Goal: Task Accomplishment & Management: Complete application form

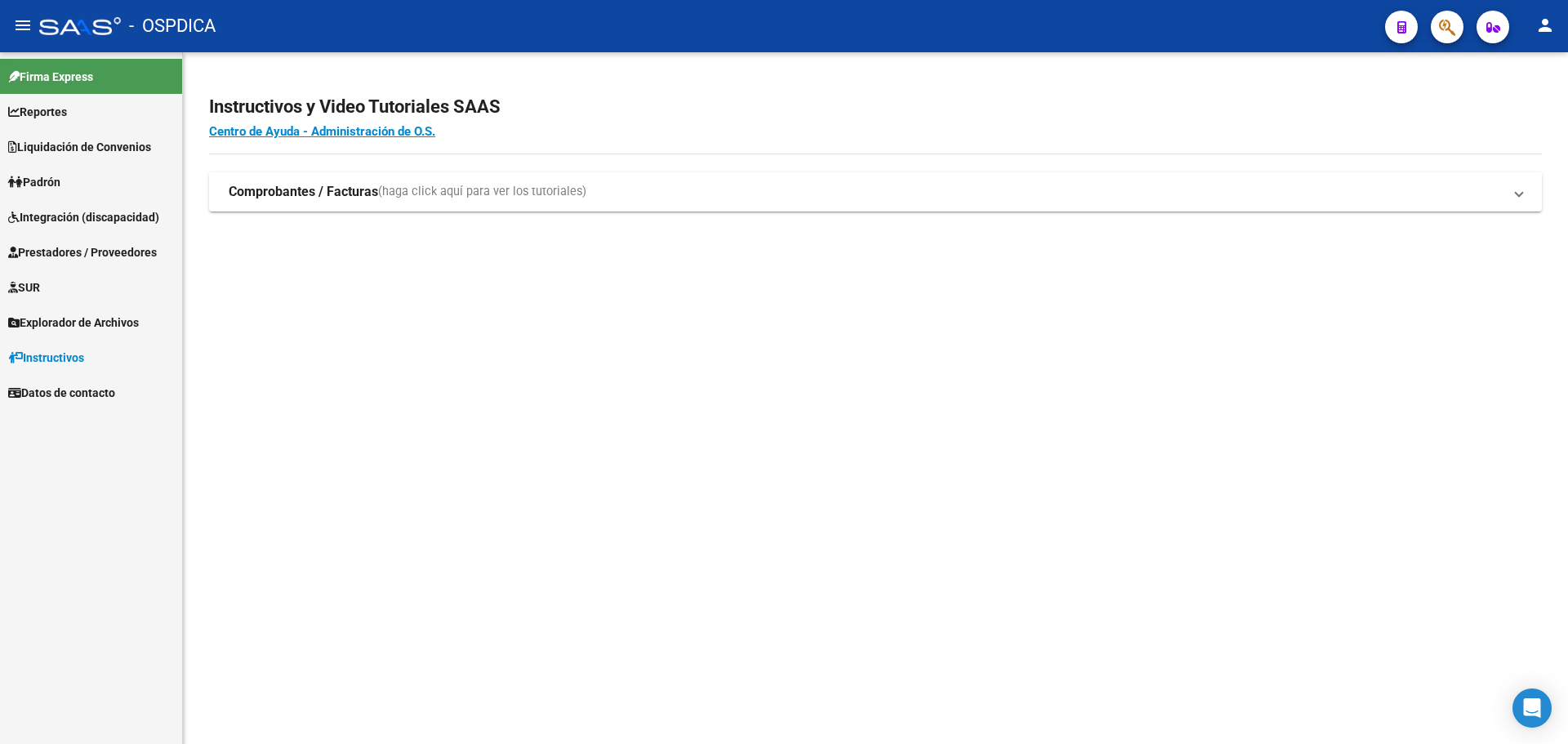
click at [70, 249] on span "Prestadores / Proveedores" at bounding box center [83, 252] width 149 height 18
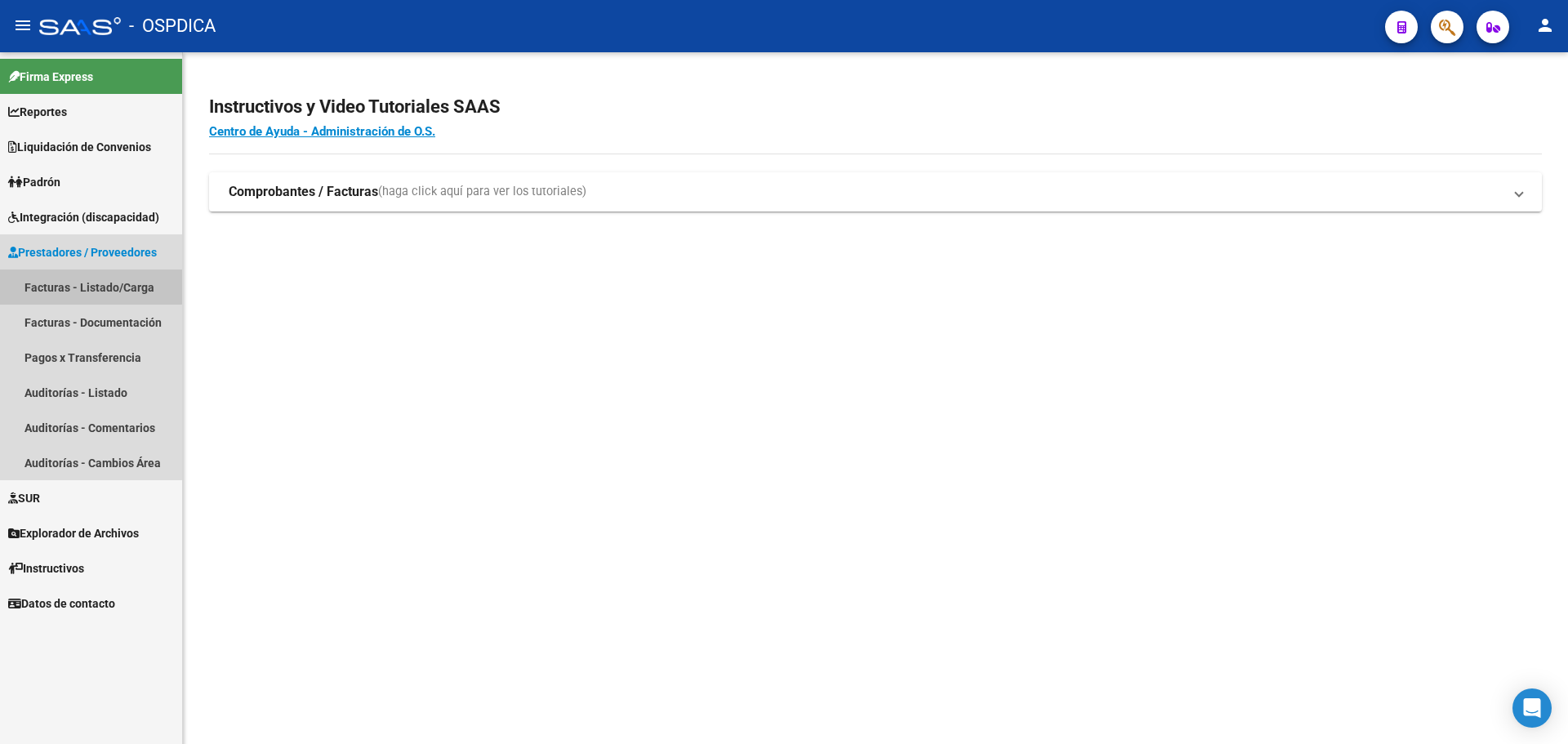
click at [67, 277] on link "Facturas - Listado/Carga" at bounding box center [91, 287] width 182 height 35
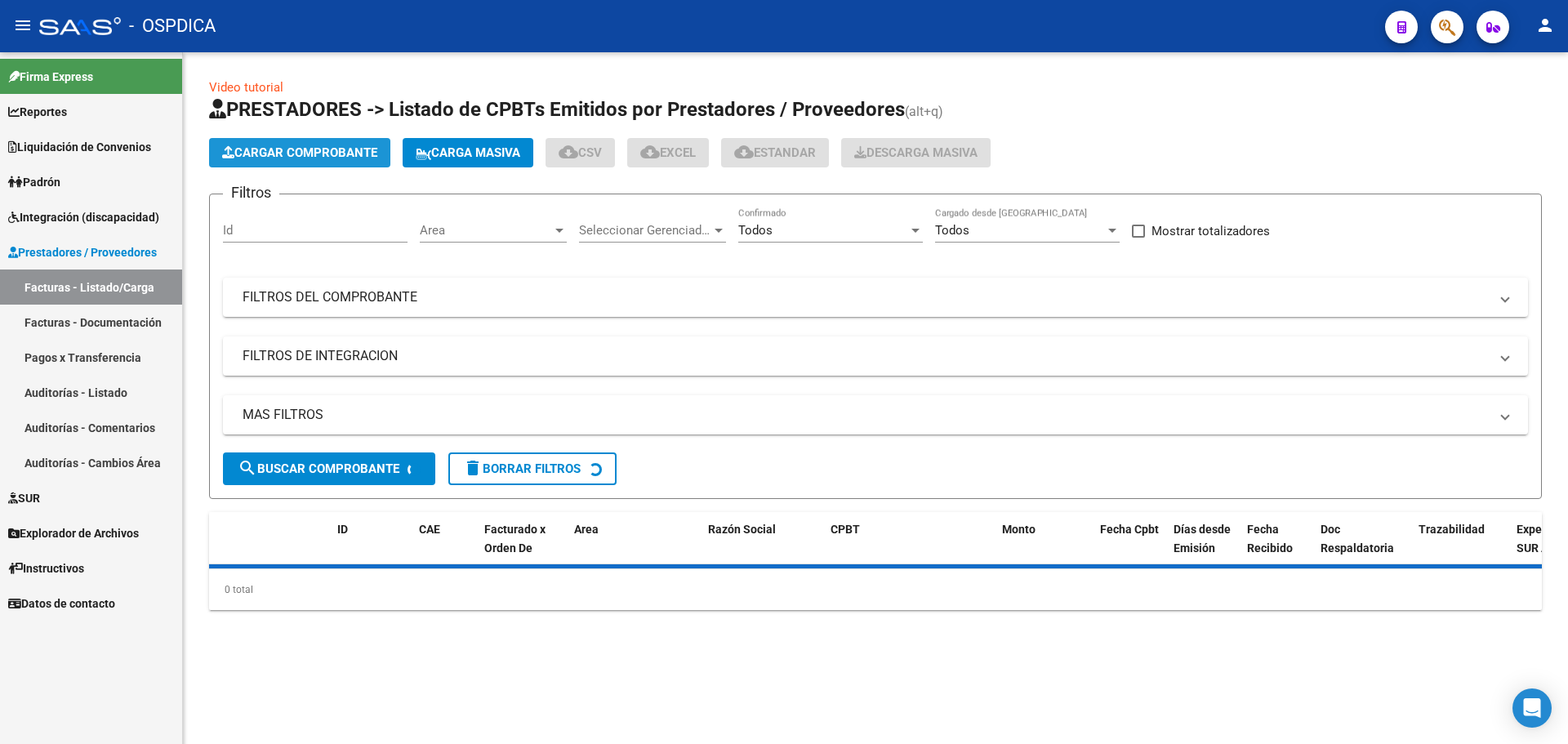
click at [304, 148] on span "Cargar Comprobante" at bounding box center [300, 152] width 155 height 14
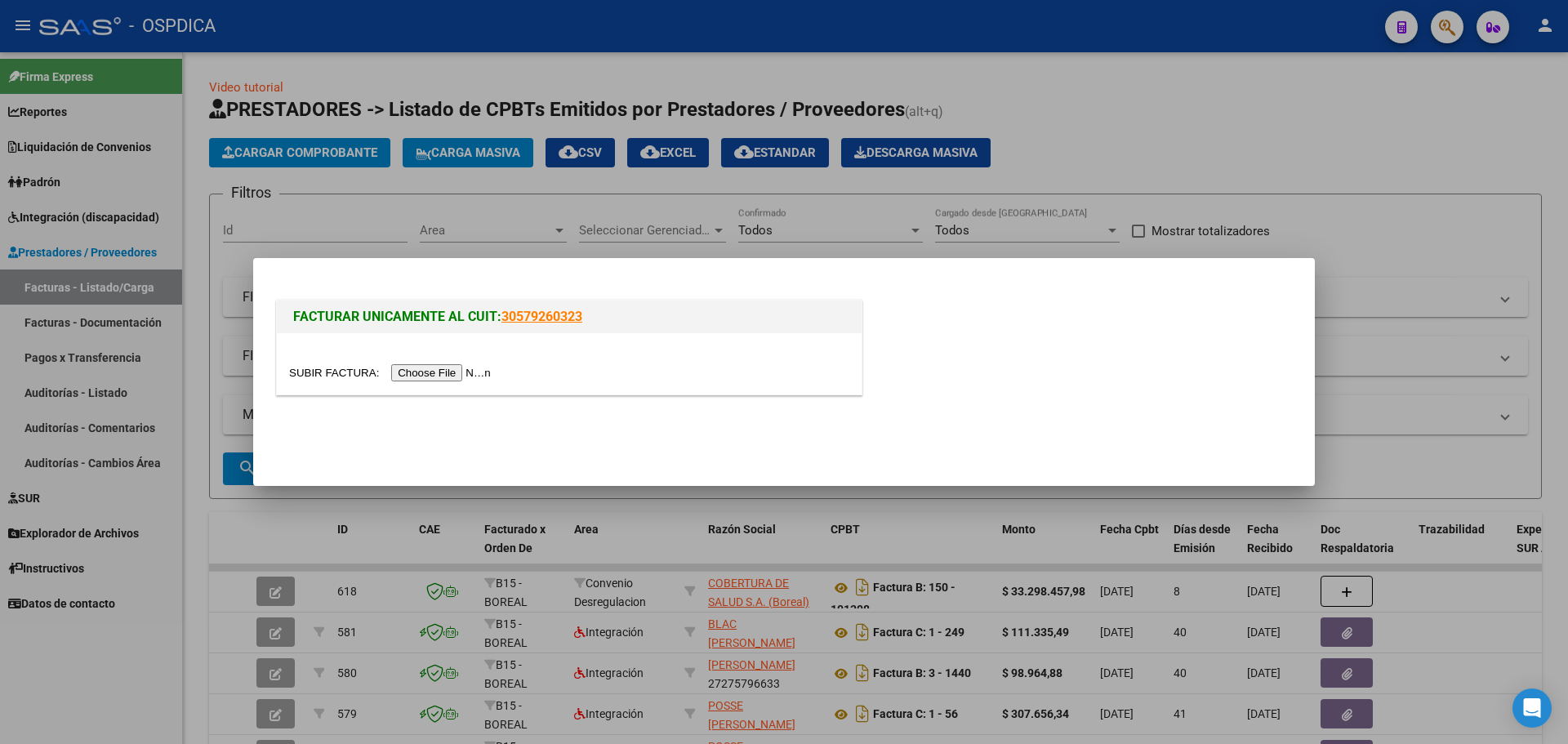
click at [418, 372] on input "file" at bounding box center [392, 373] width 207 height 17
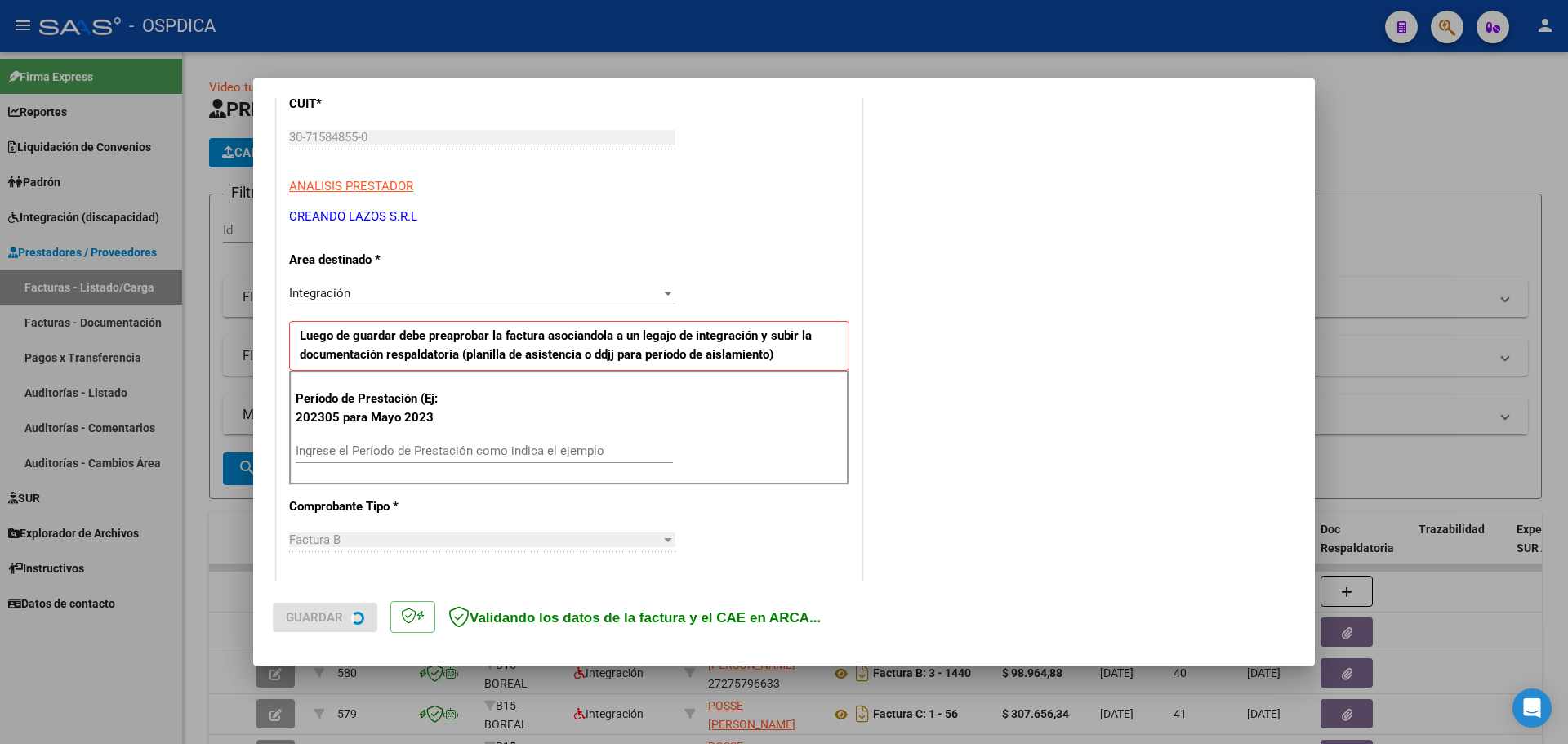
scroll to position [245, 0]
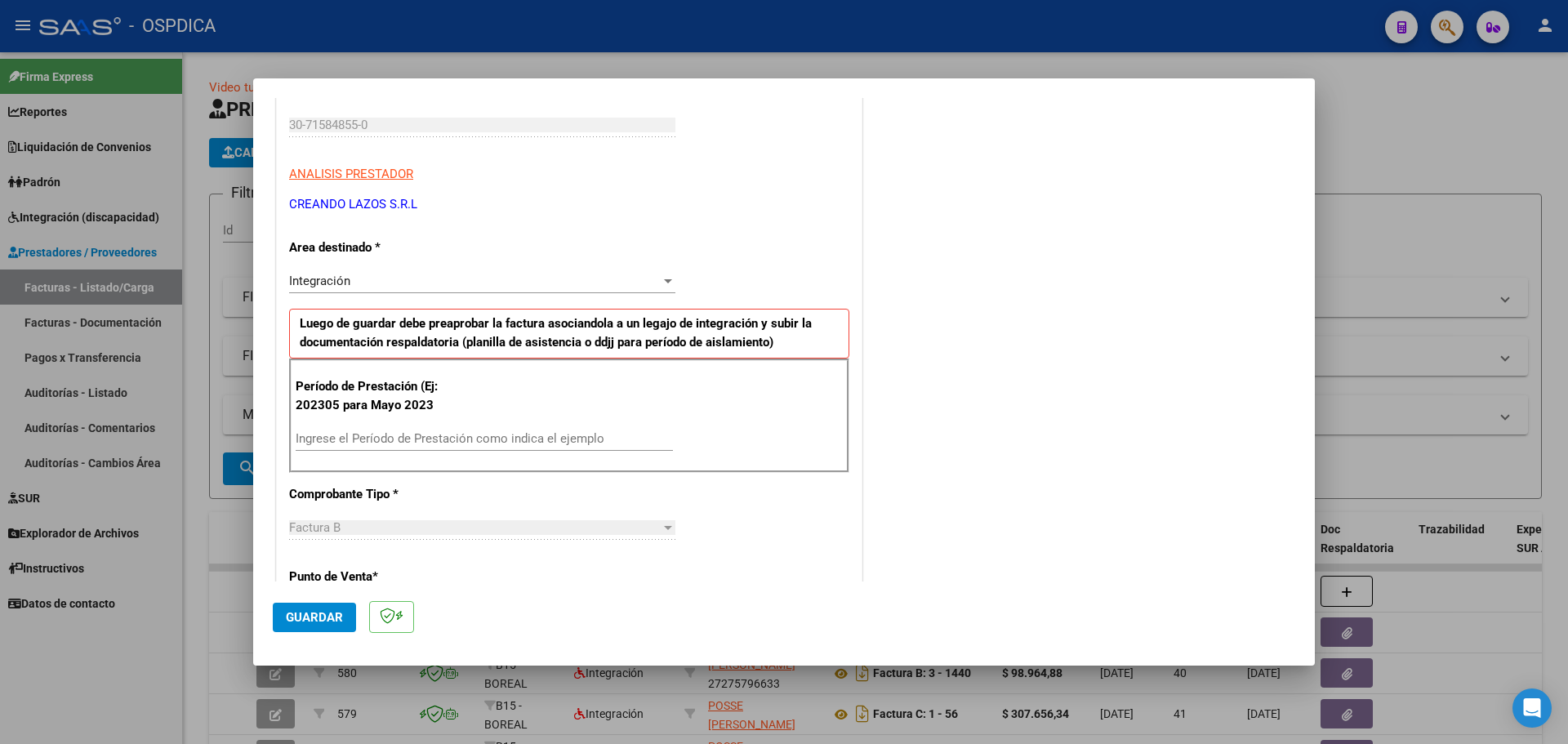
drag, startPoint x: 381, startPoint y: 425, endPoint x: 381, endPoint y: 436, distance: 11.0
click at [381, 426] on div "Período de Prestación (Ej: 202305 para Mayo 2023 Ingrese el Período de Prestaci…" at bounding box center [569, 415] width 560 height 114
click at [382, 446] on input "Ingrese el Período de Prestación como indica el ejemplo" at bounding box center [484, 438] width 377 height 14
click at [520, 434] on input "Ingrese el Período de Prestación como indica el ejemplo" at bounding box center [484, 438] width 377 height 14
type input "202506"
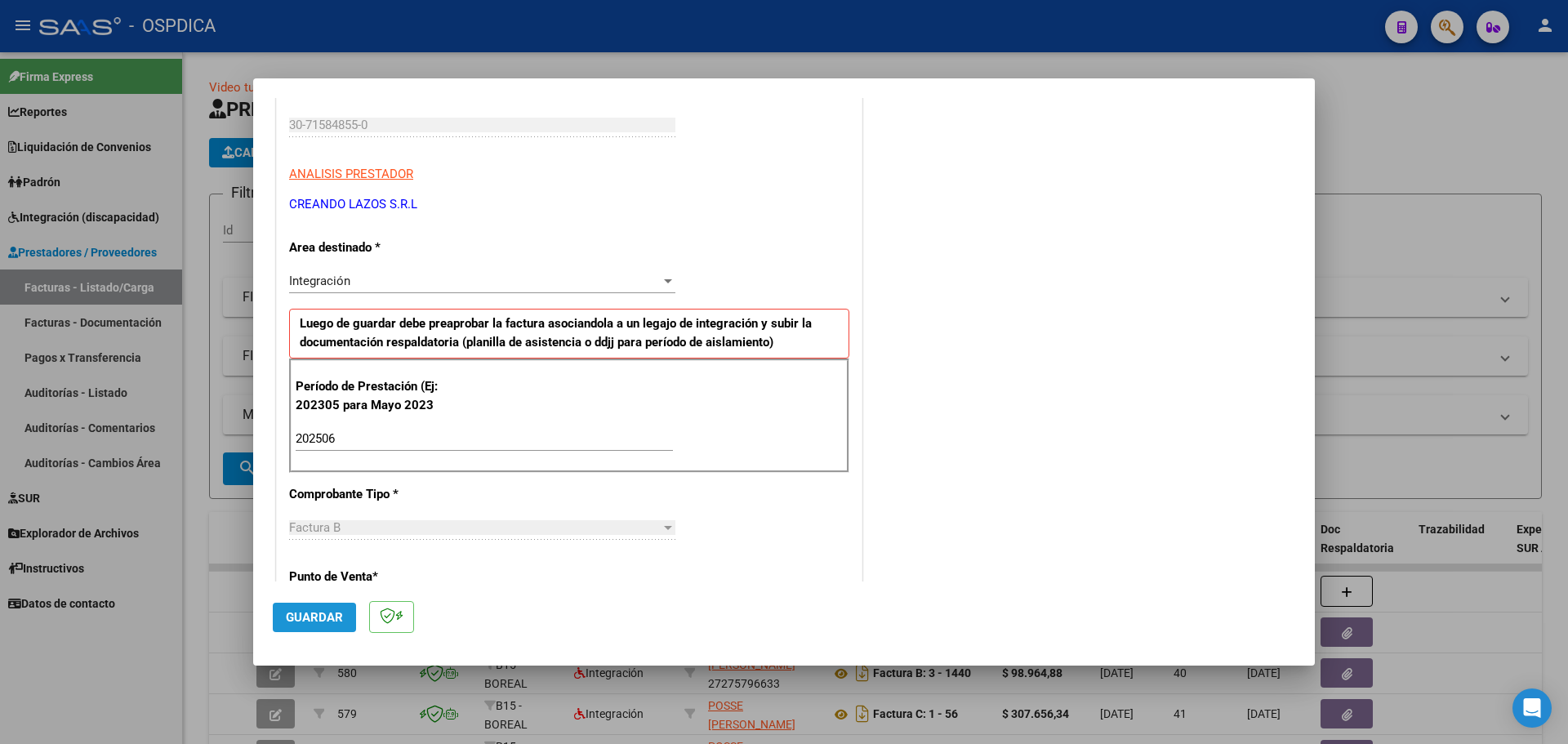
click at [277, 624] on button "Guardar" at bounding box center [314, 617] width 83 height 30
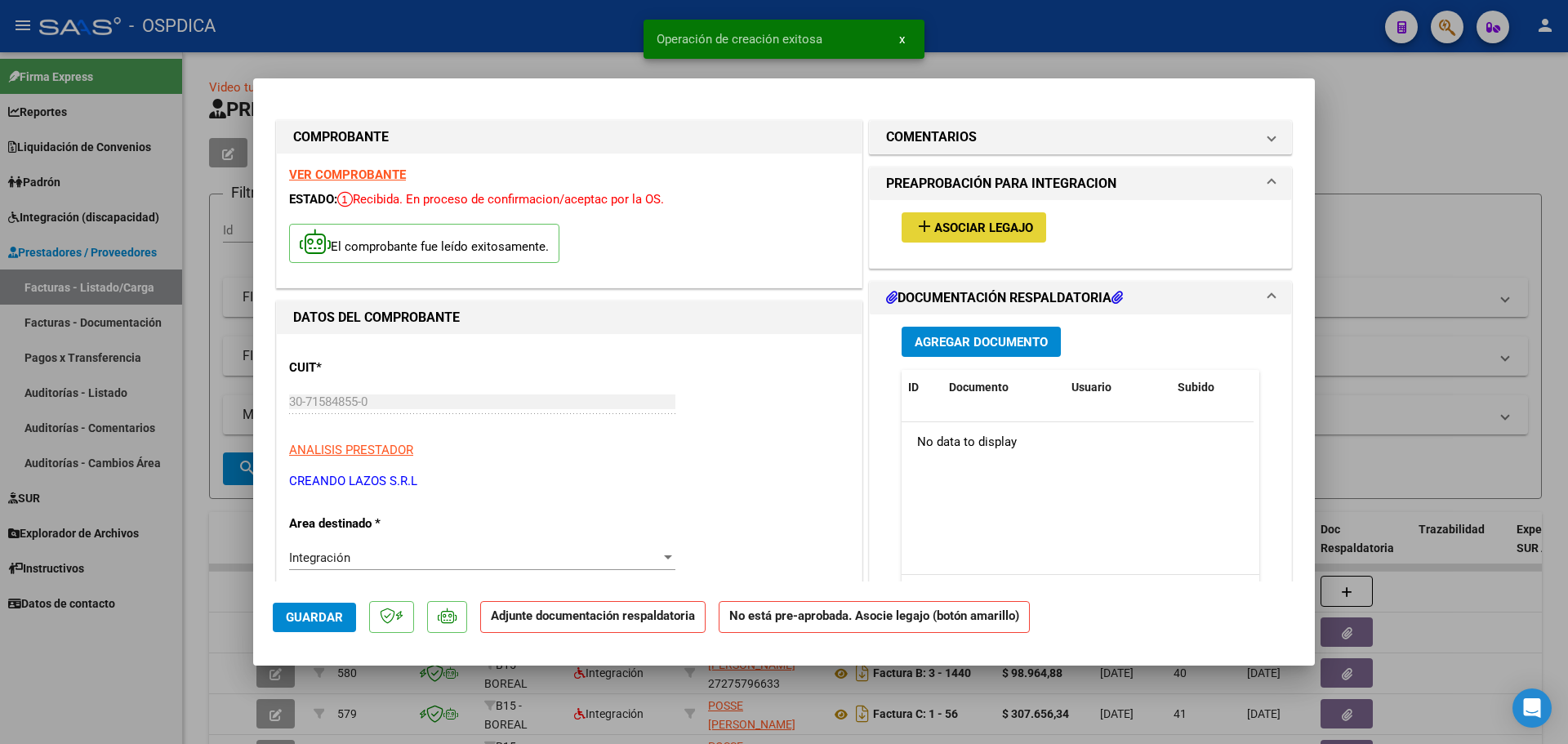
click at [949, 224] on span "Asociar Legajo" at bounding box center [984, 227] width 99 height 14
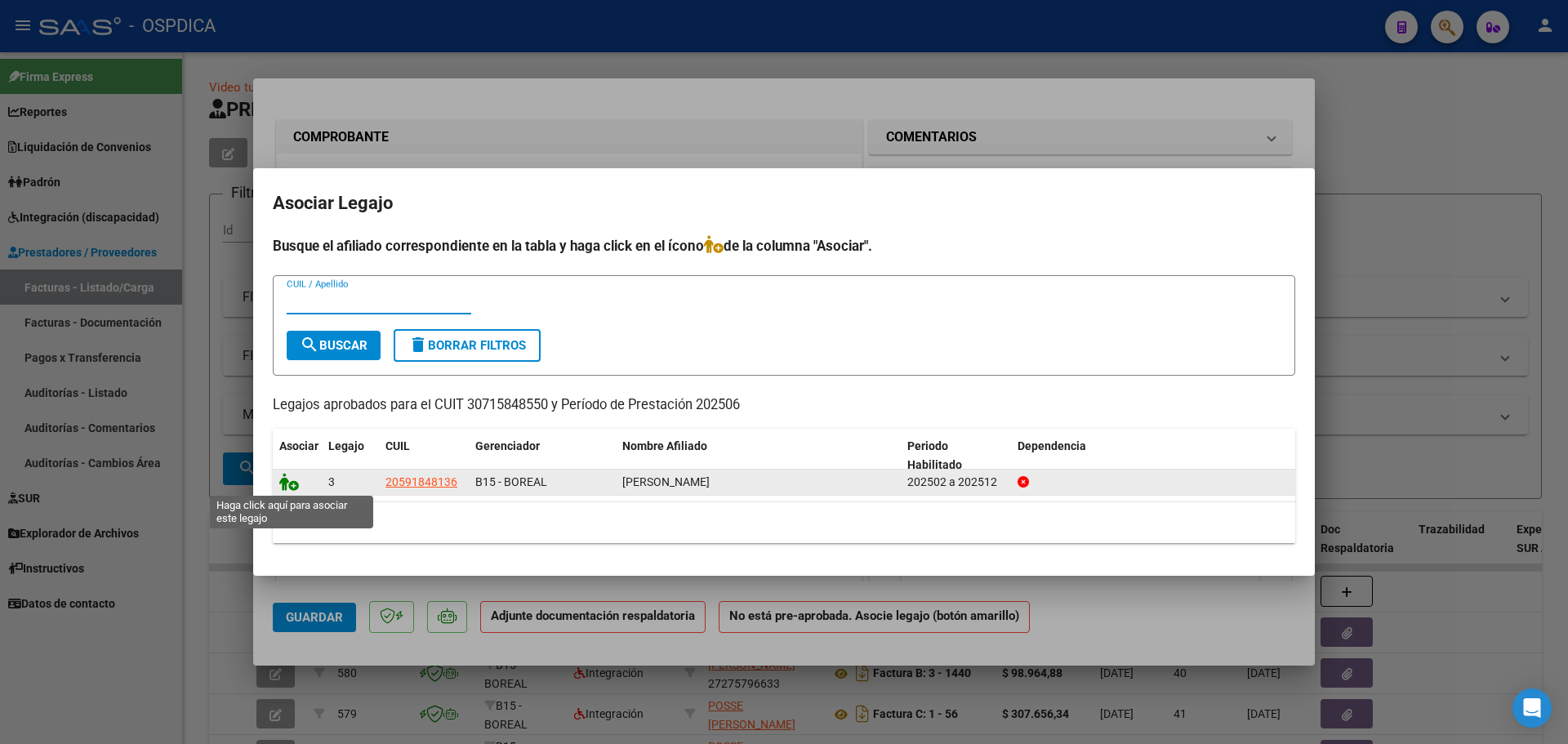
click at [281, 481] on icon at bounding box center [289, 482] width 20 height 18
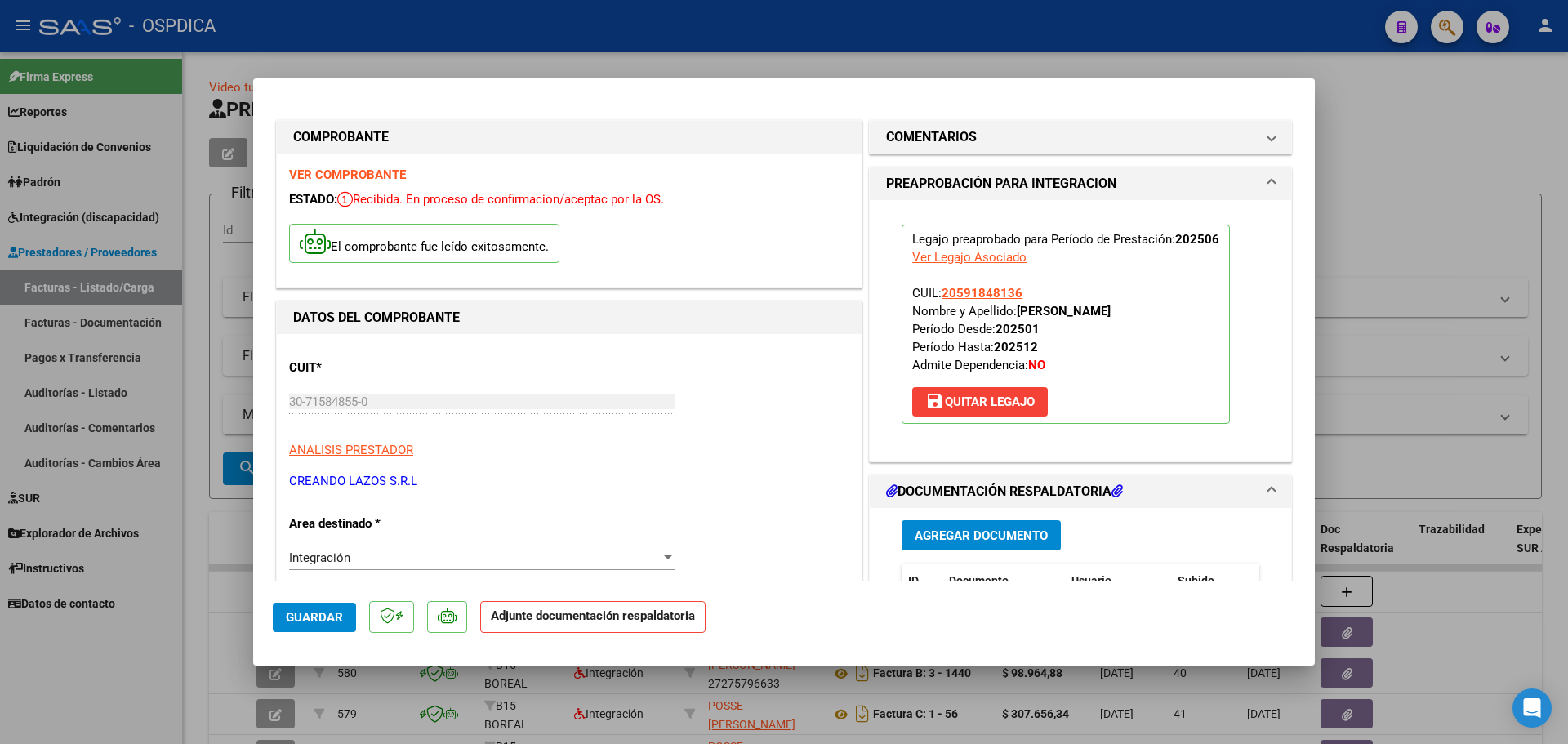
scroll to position [82, 0]
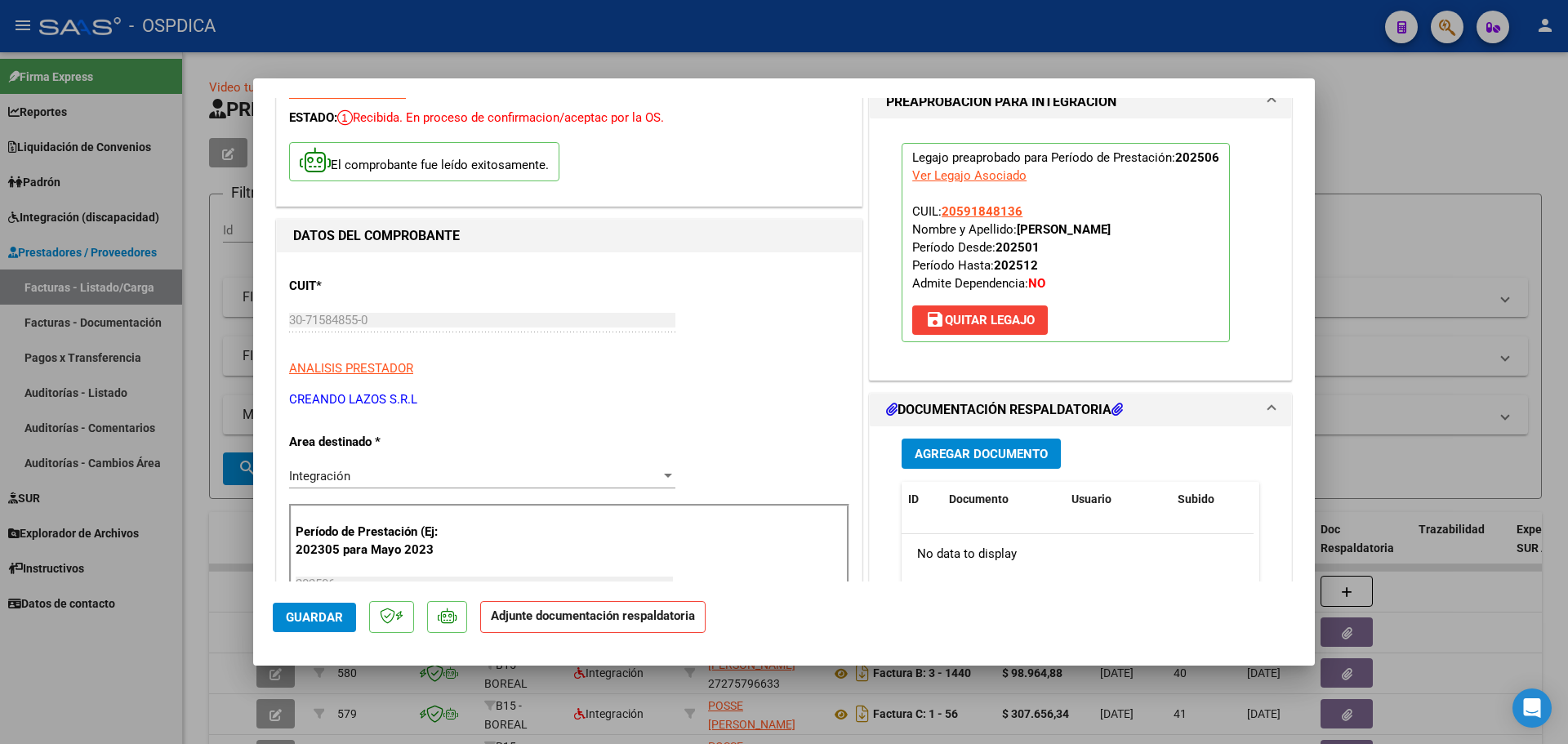
click at [988, 462] on button "Agregar Documento" at bounding box center [981, 454] width 159 height 31
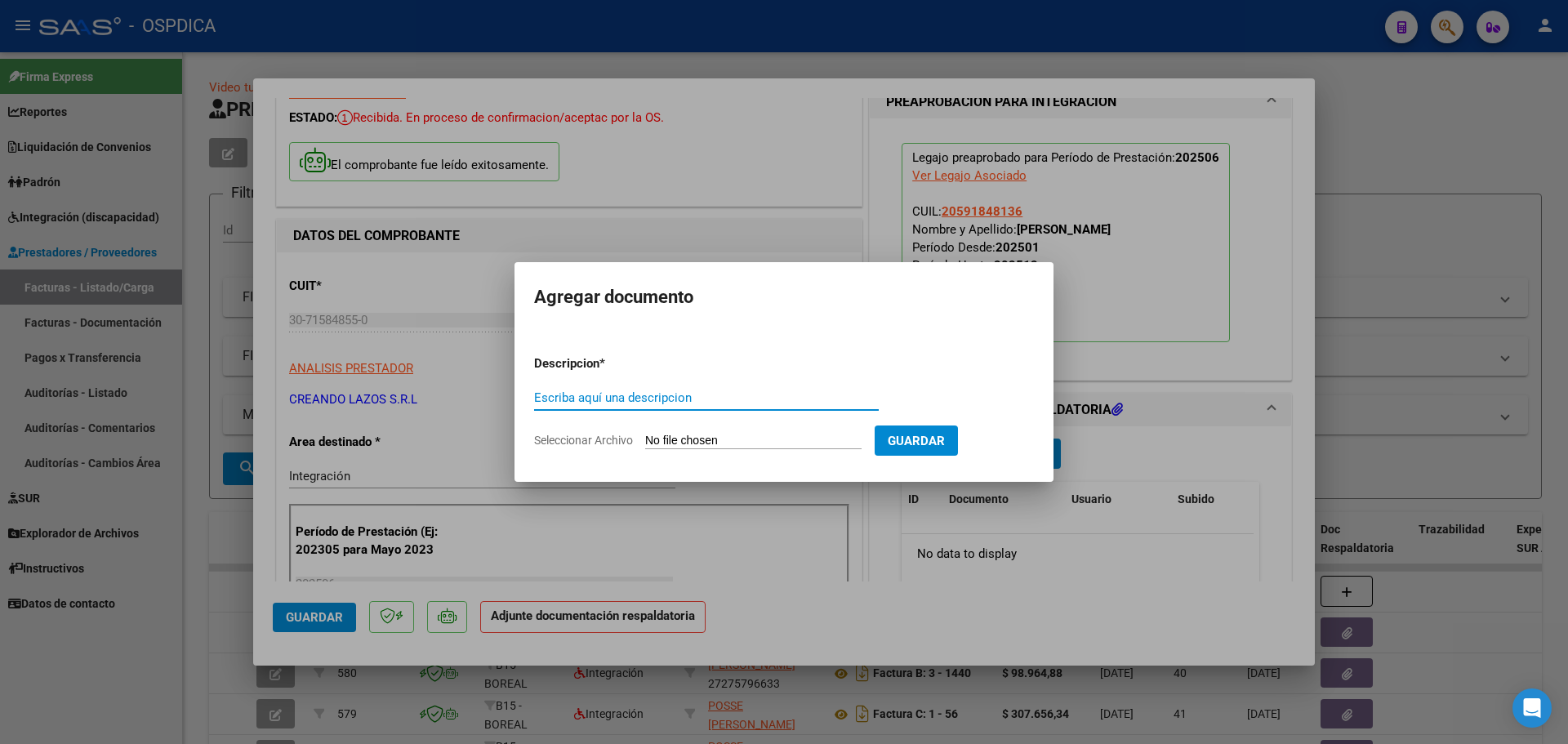
type input "p"
type input "PLANILLA"
click at [692, 438] on input "Seleccionar Archivo" at bounding box center [753, 442] width 216 height 15
type input "C:\fakepath\30715848550_6_2_5990_Planilla de Asistencia_2.pdf"
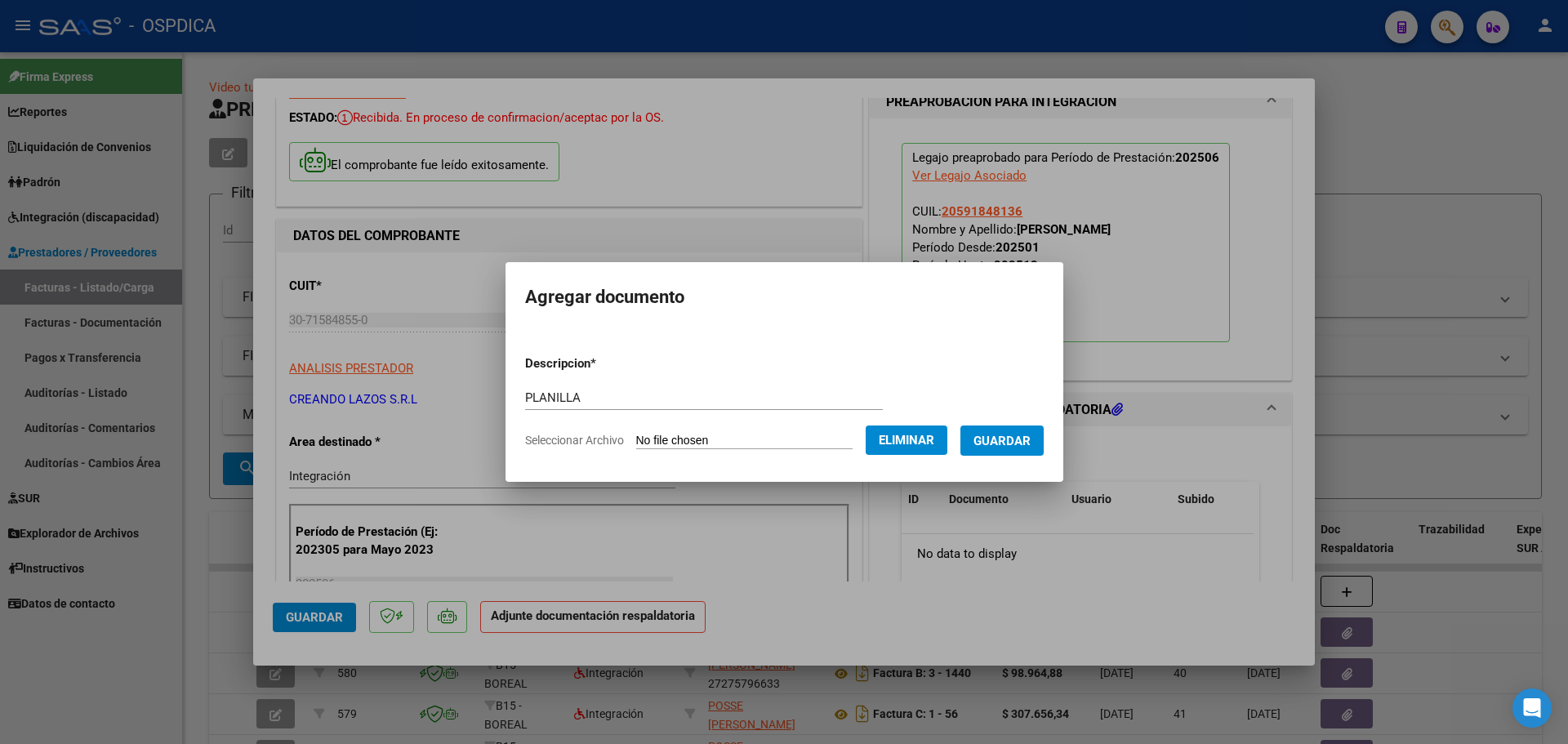
click at [1033, 449] on button "Guardar" at bounding box center [1002, 441] width 83 height 31
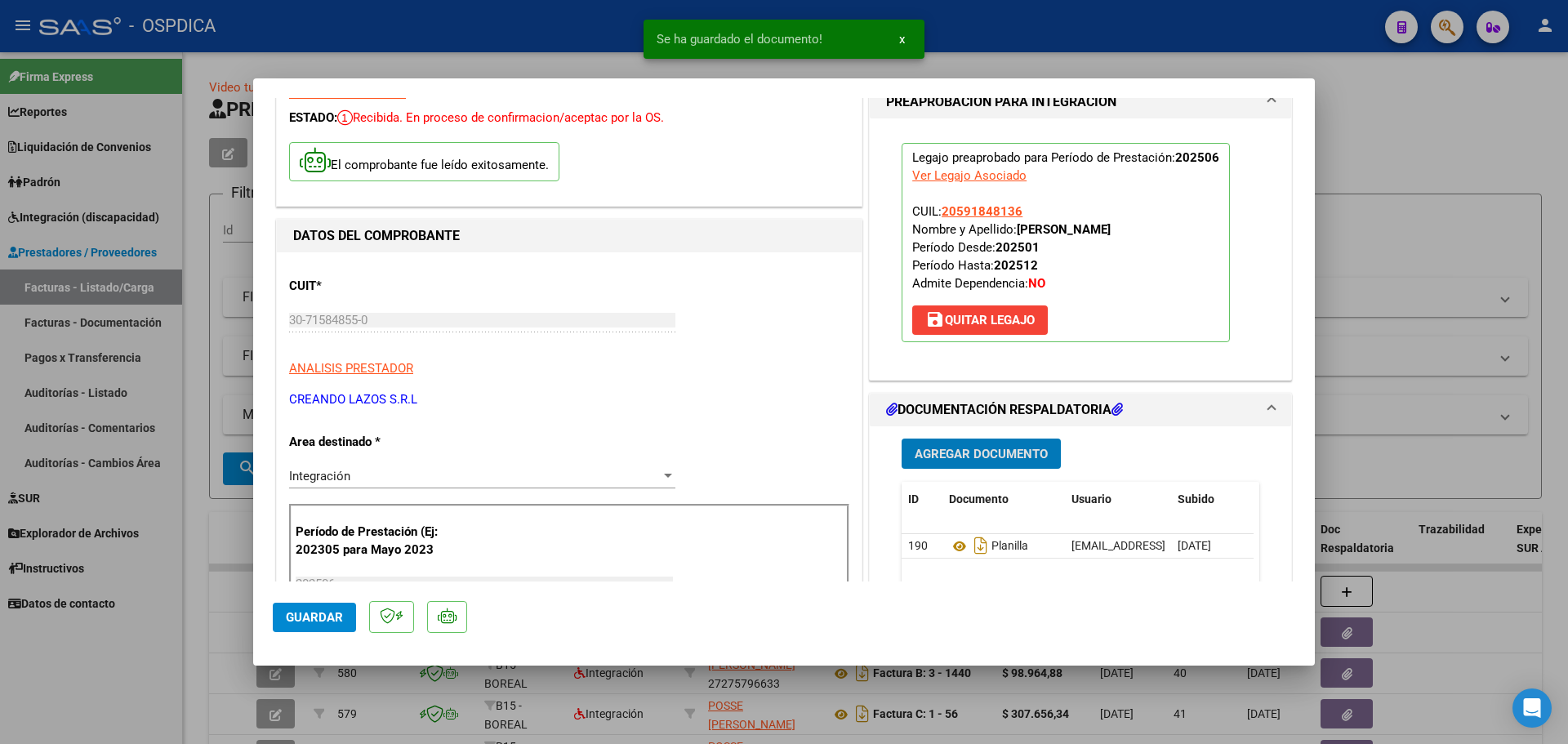
click at [966, 447] on span "Agregar Documento" at bounding box center [981, 454] width 133 height 14
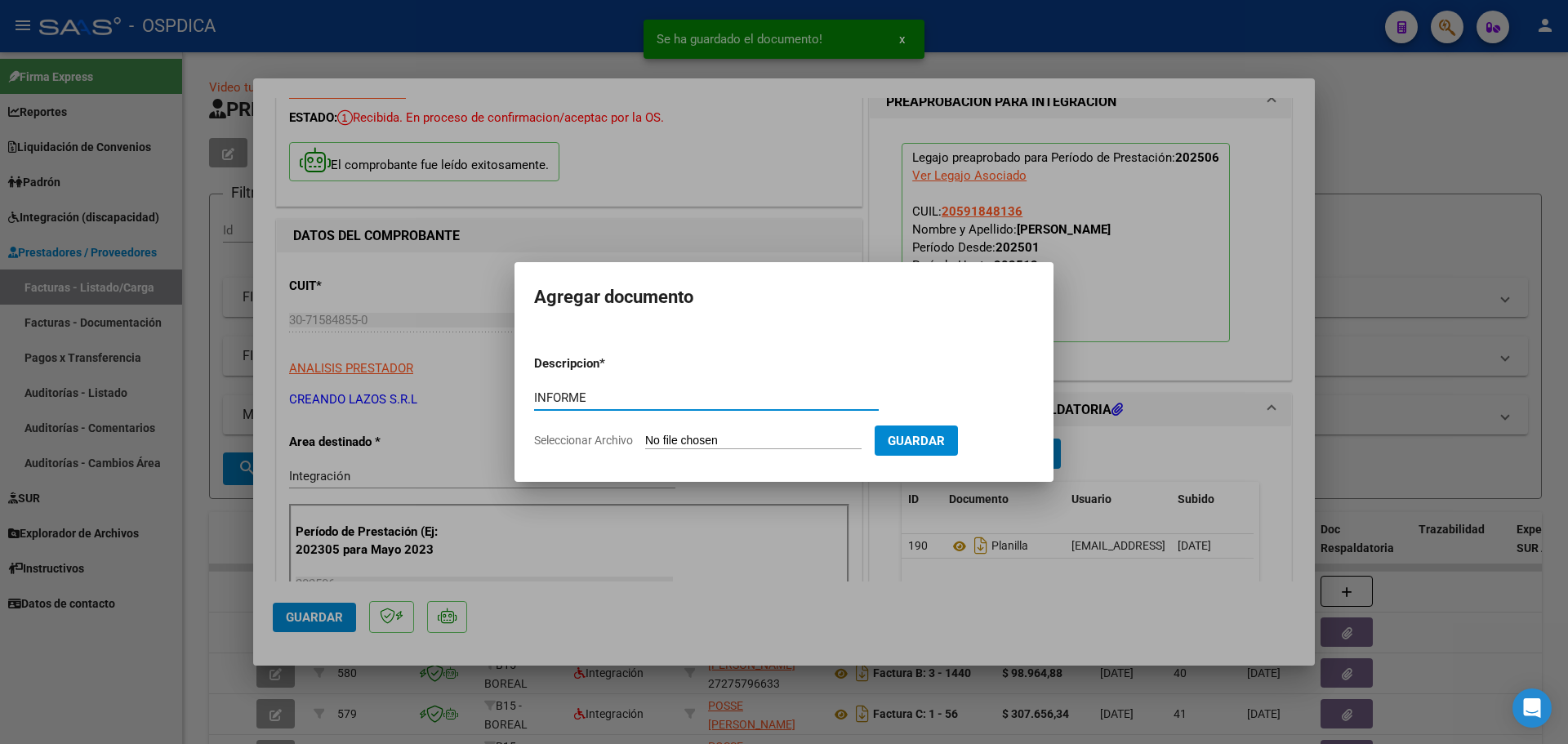
type input "INFORME"
click at [777, 442] on input "Seleccionar Archivo" at bounding box center [753, 442] width 216 height 15
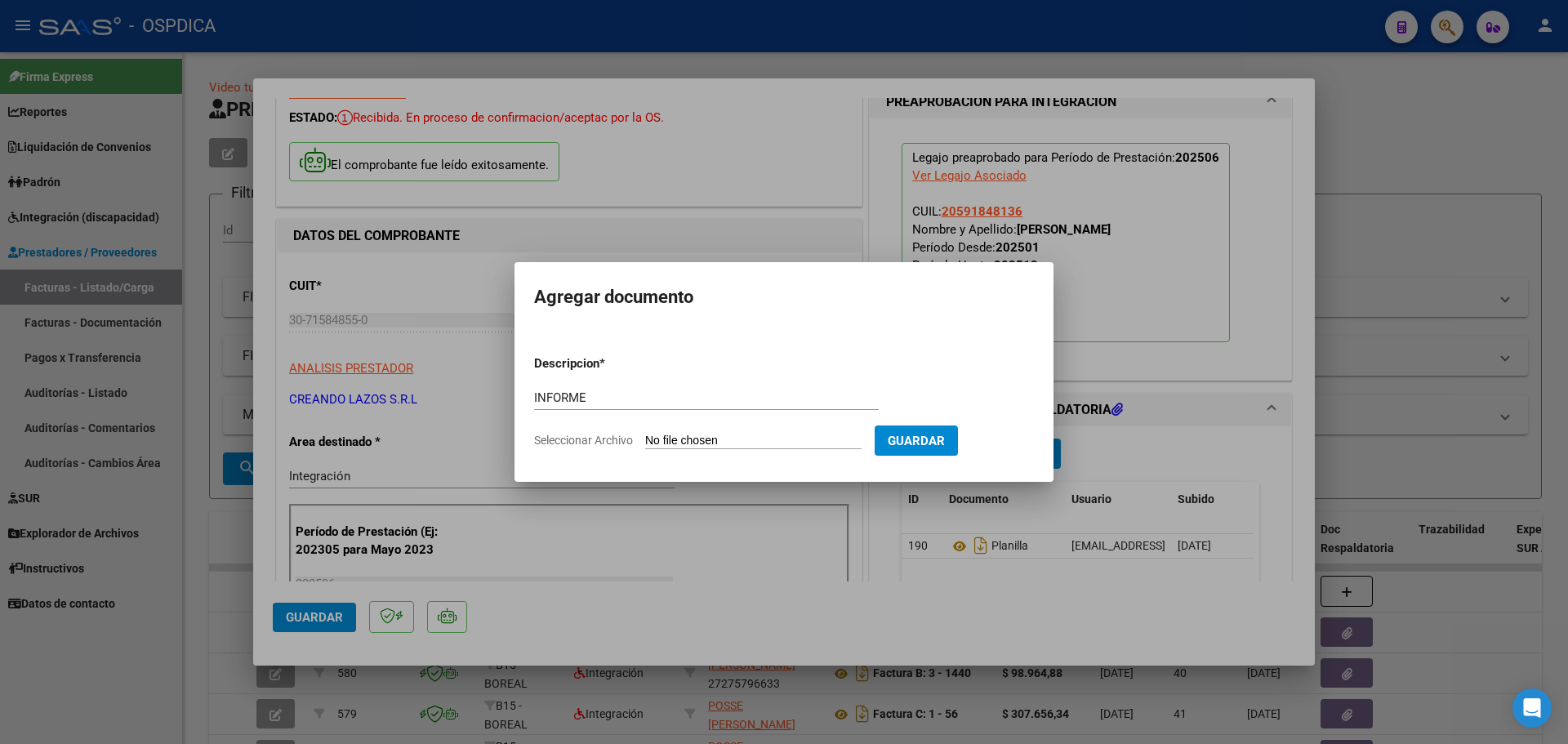
type input "C:\fakepath\30715848550_6_2_5990_Informe de evolucion semestral_3.pdf"
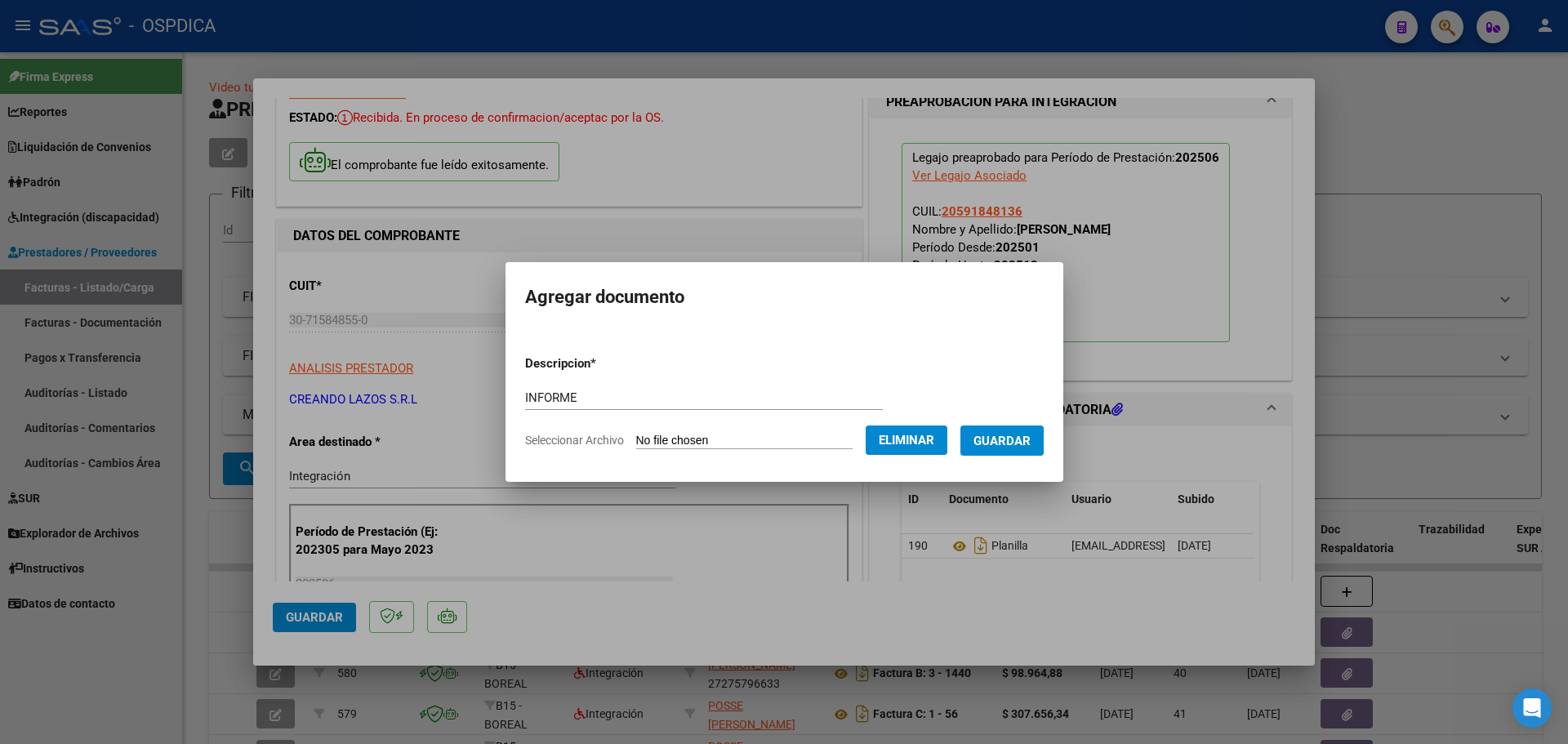
click at [1008, 438] on span "Guardar" at bounding box center [1002, 441] width 57 height 14
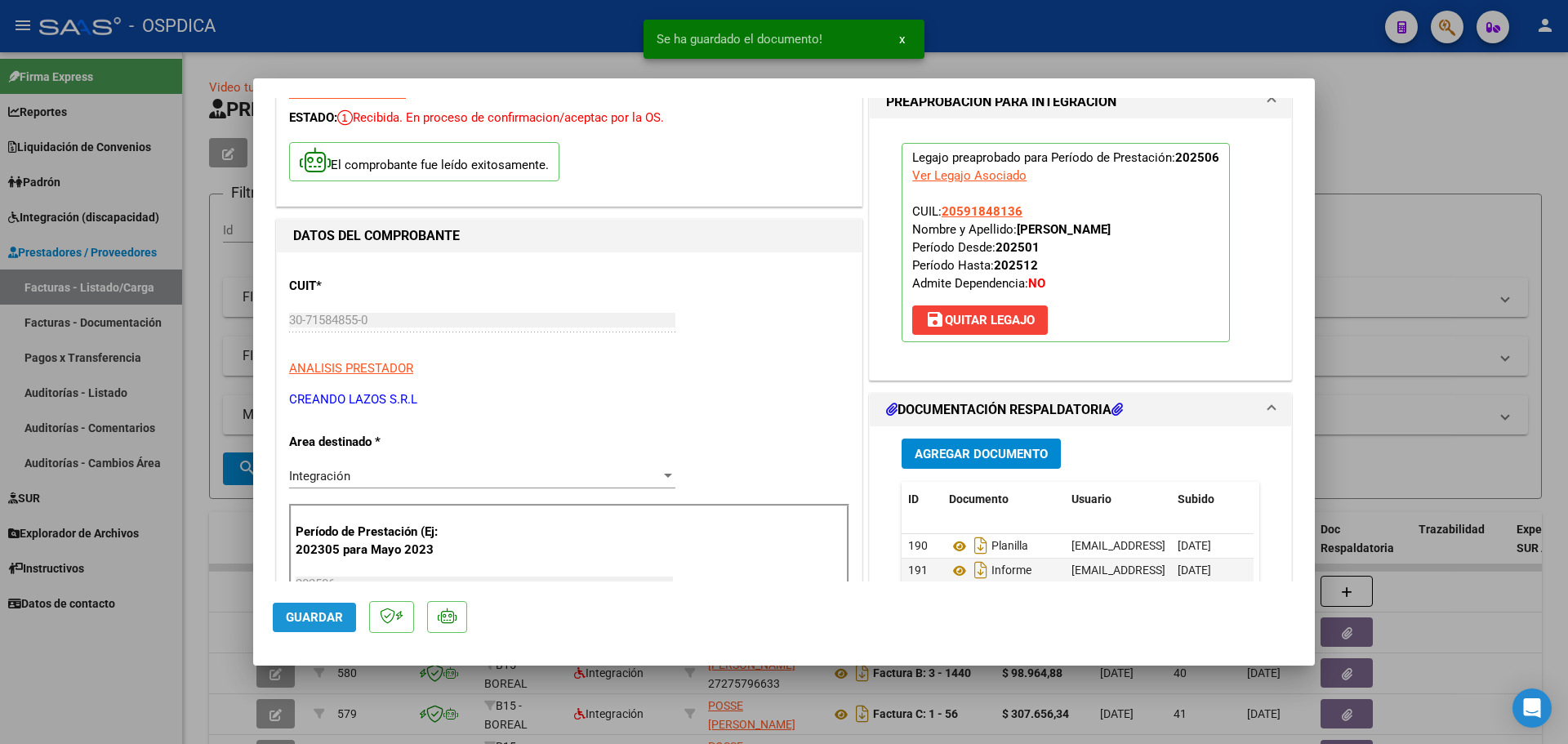
click at [333, 621] on span "Guardar" at bounding box center [314, 617] width 57 height 14
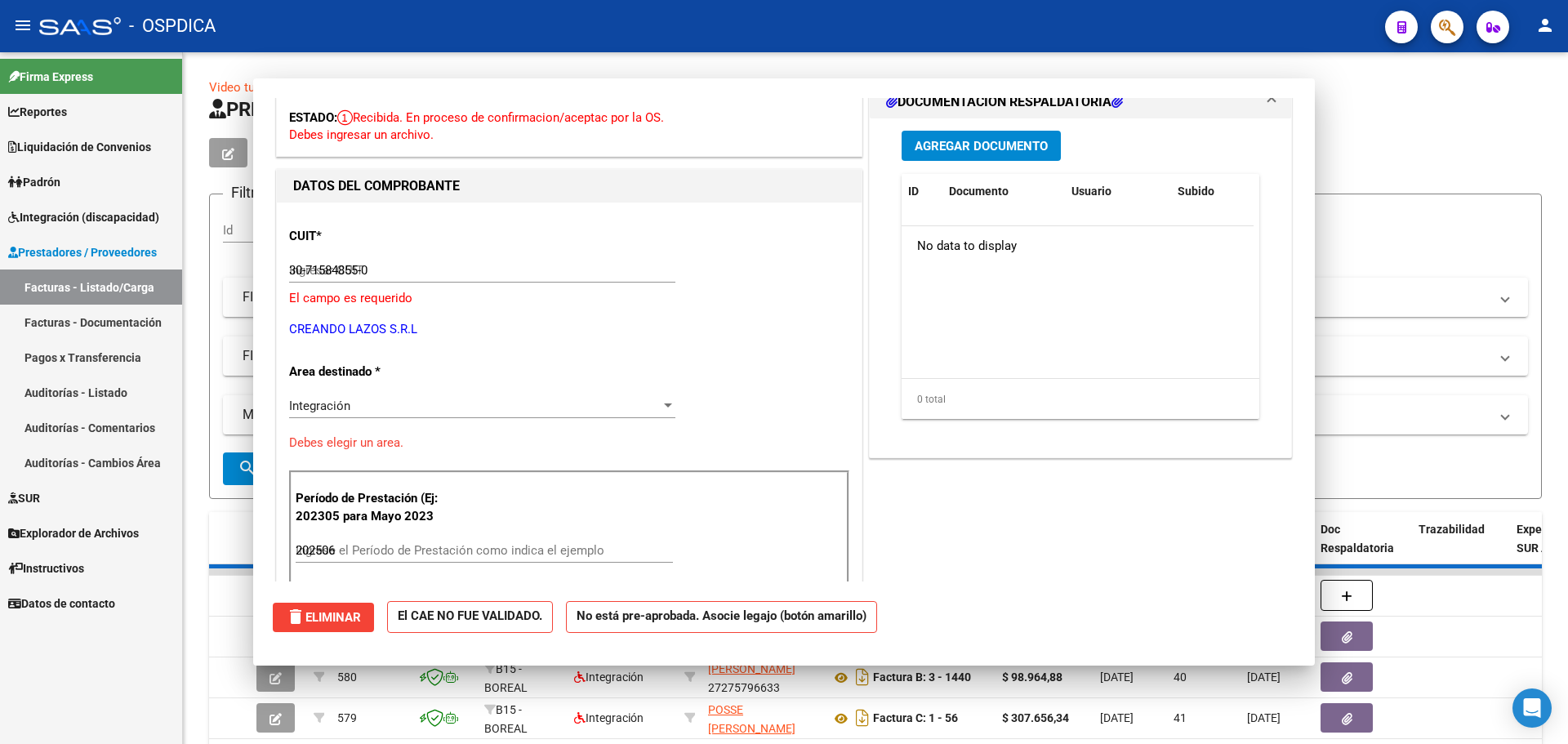
type input "$ 0,00"
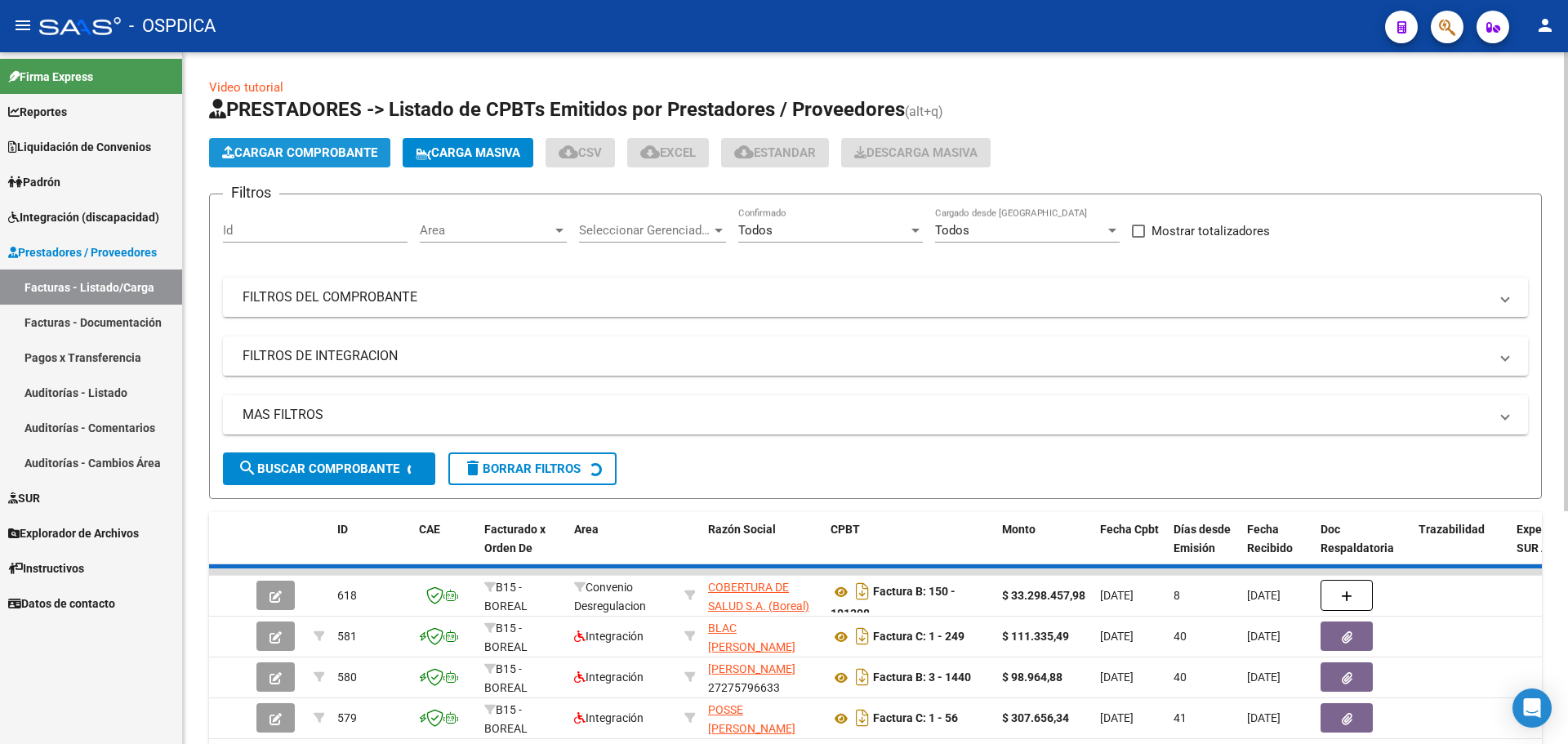
click at [287, 157] on span "Cargar Comprobante" at bounding box center [300, 152] width 155 height 14
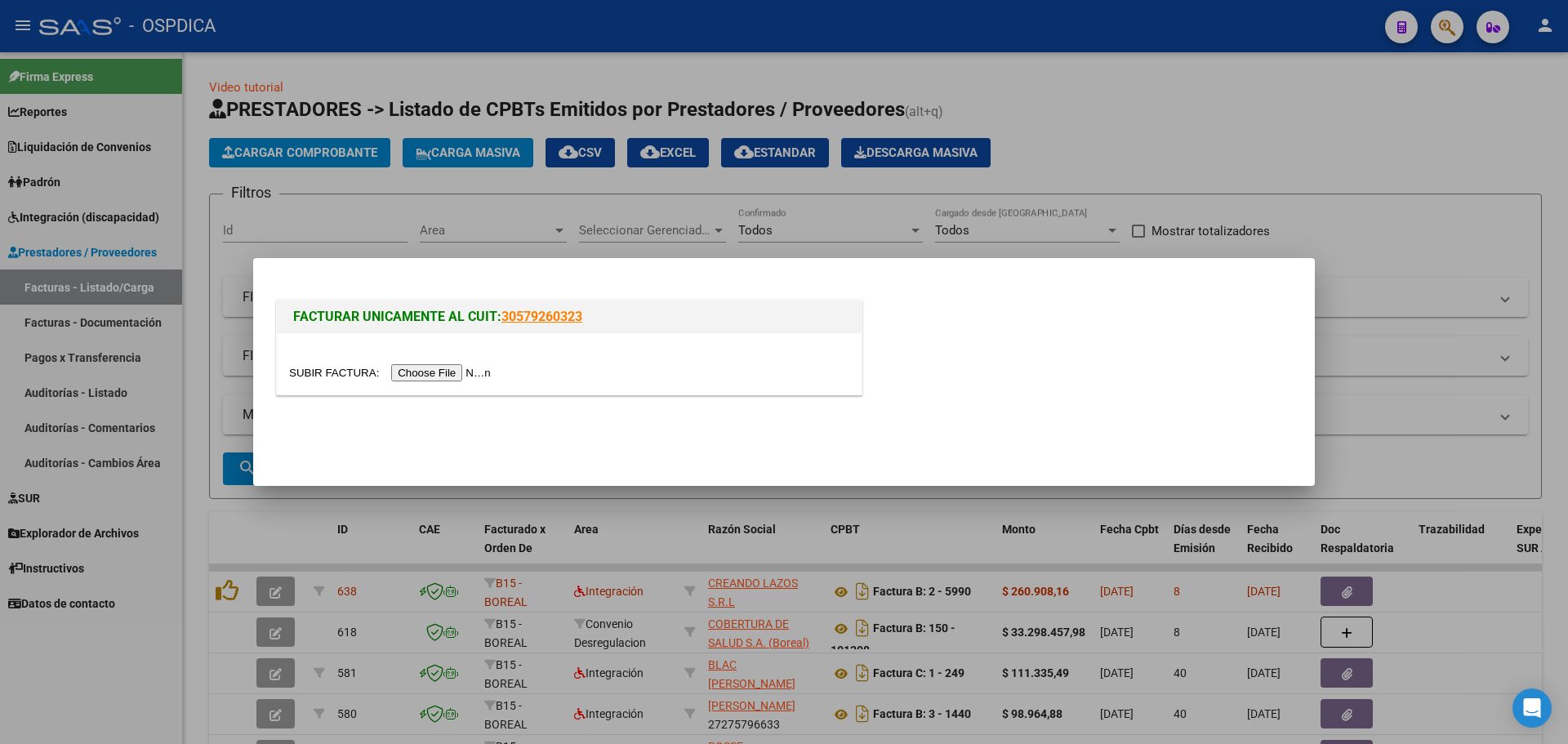
click at [406, 372] on input "file" at bounding box center [392, 373] width 207 height 17
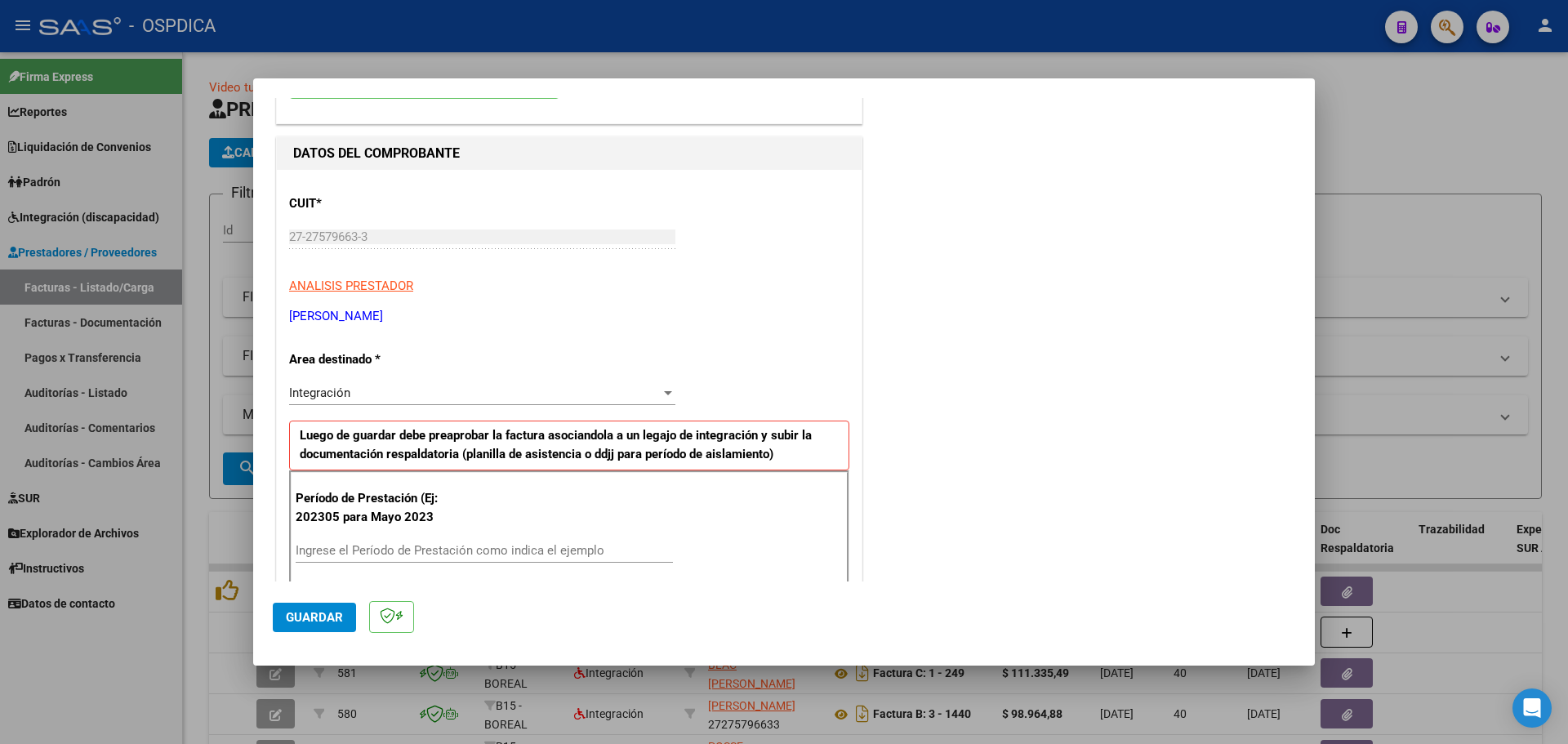
scroll to position [327, 0]
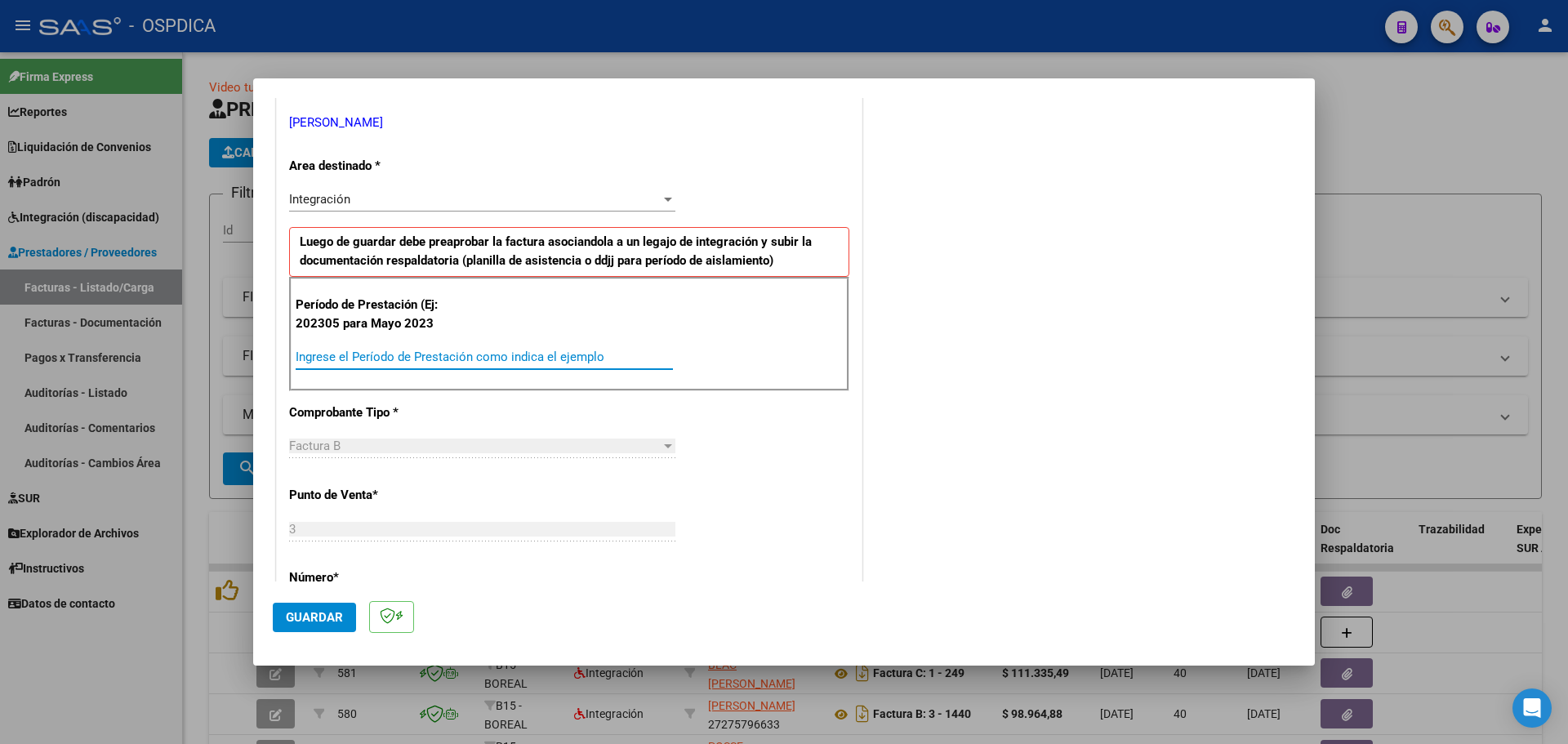
click at [443, 357] on input "Ingrese el Período de Prestación como indica el ejemplo" at bounding box center [484, 357] width 377 height 14
type input "202507"
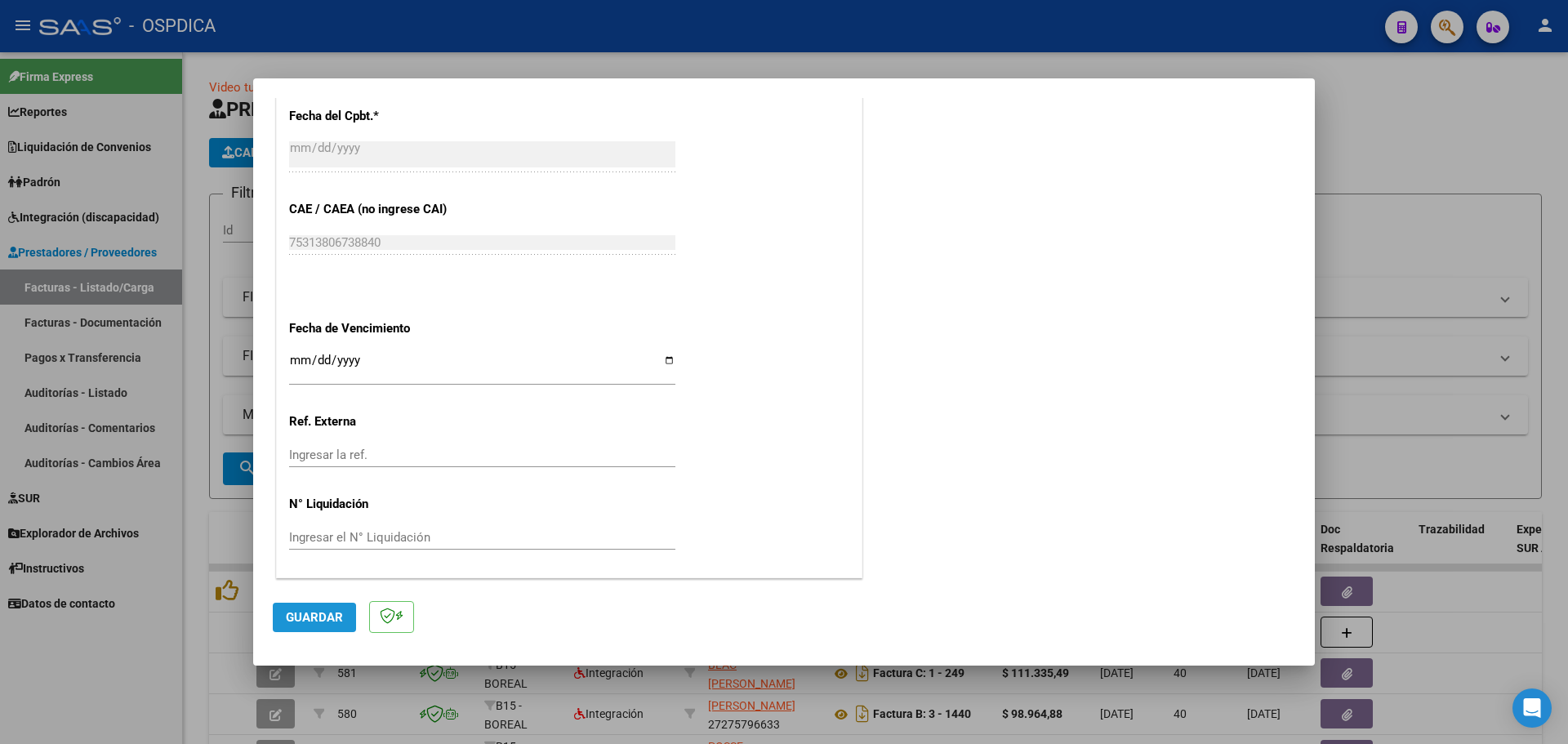
click at [300, 619] on span "Guardar" at bounding box center [314, 617] width 57 height 14
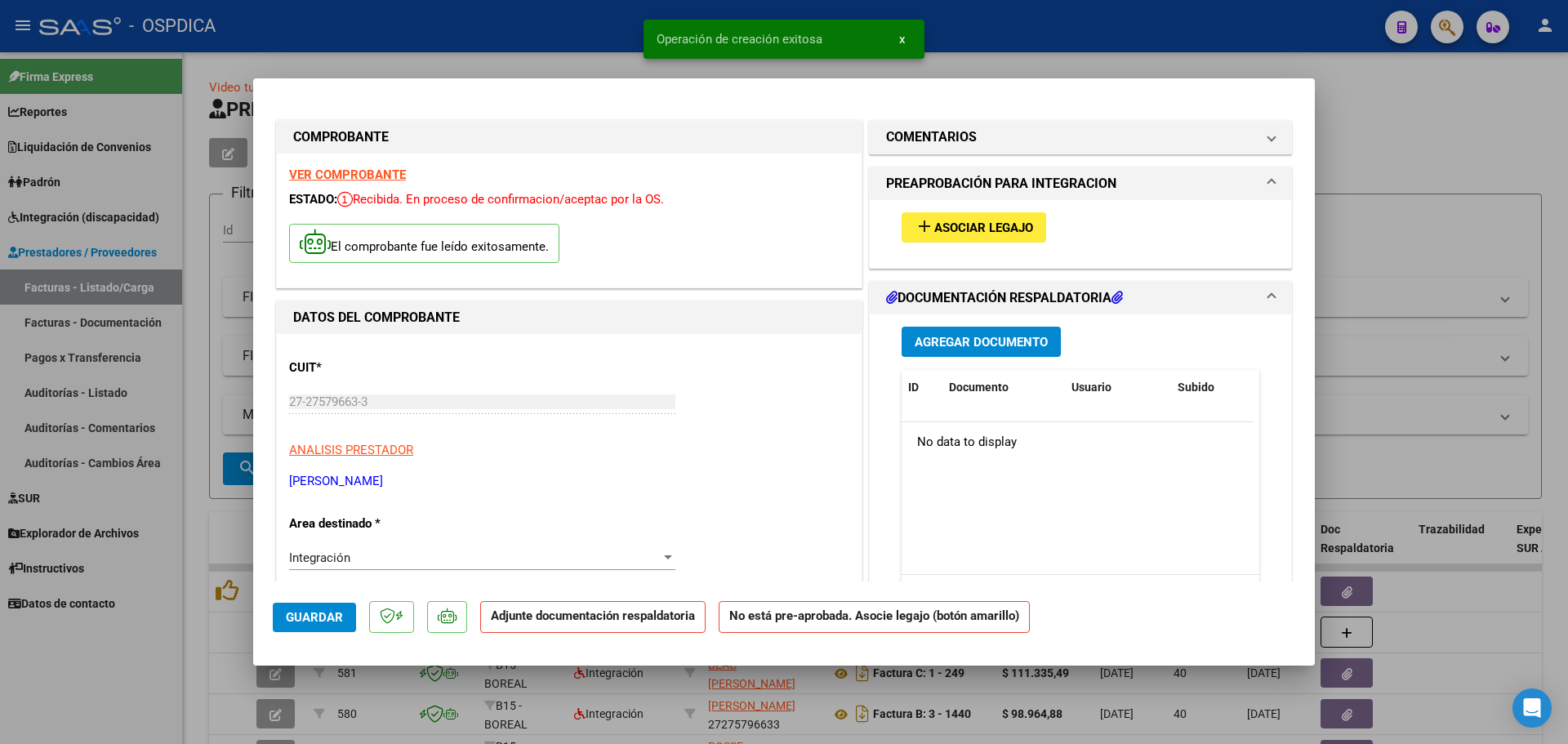
click at [984, 226] on span "Asociar Legajo" at bounding box center [984, 227] width 99 height 14
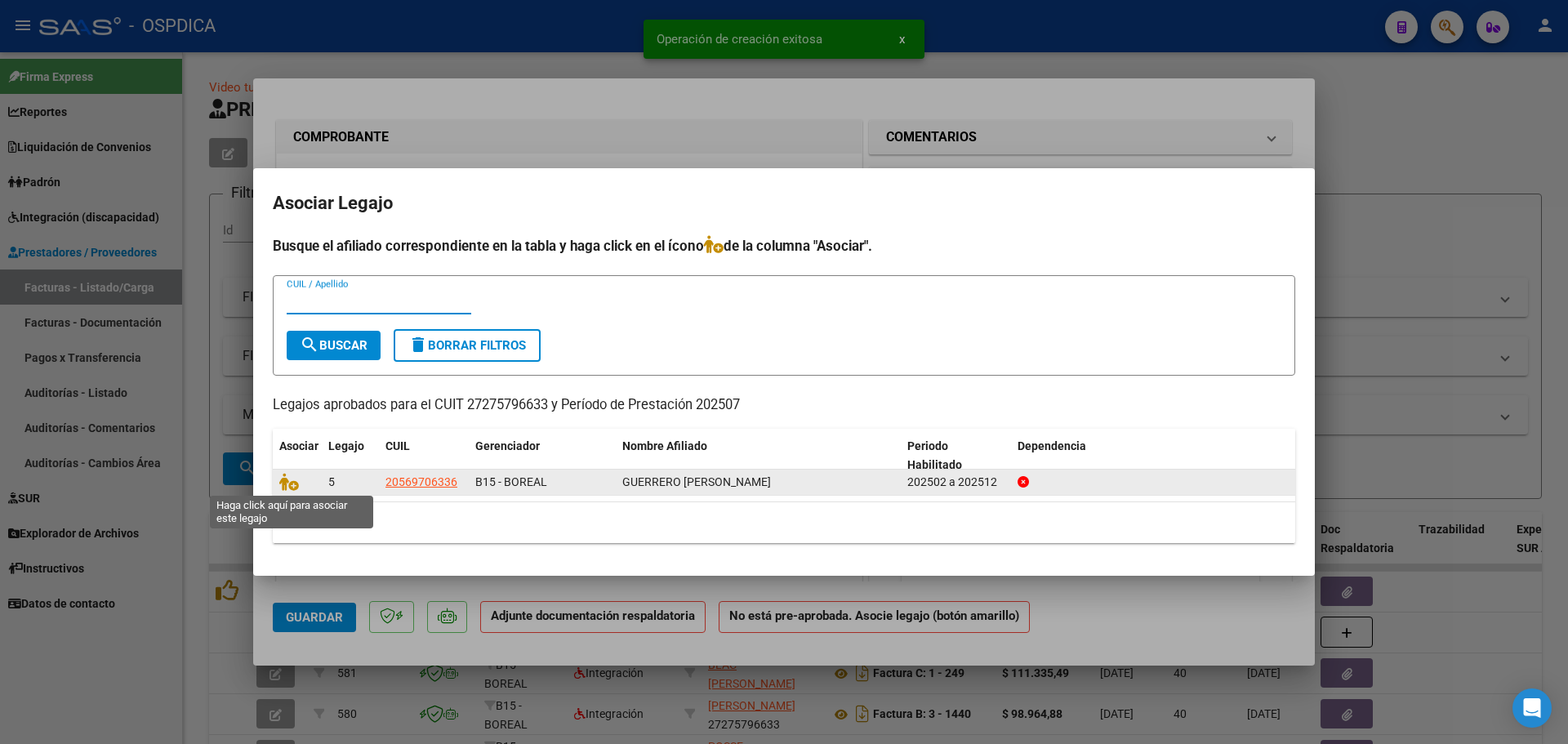
click at [302, 476] on span at bounding box center [291, 482] width 25 height 13
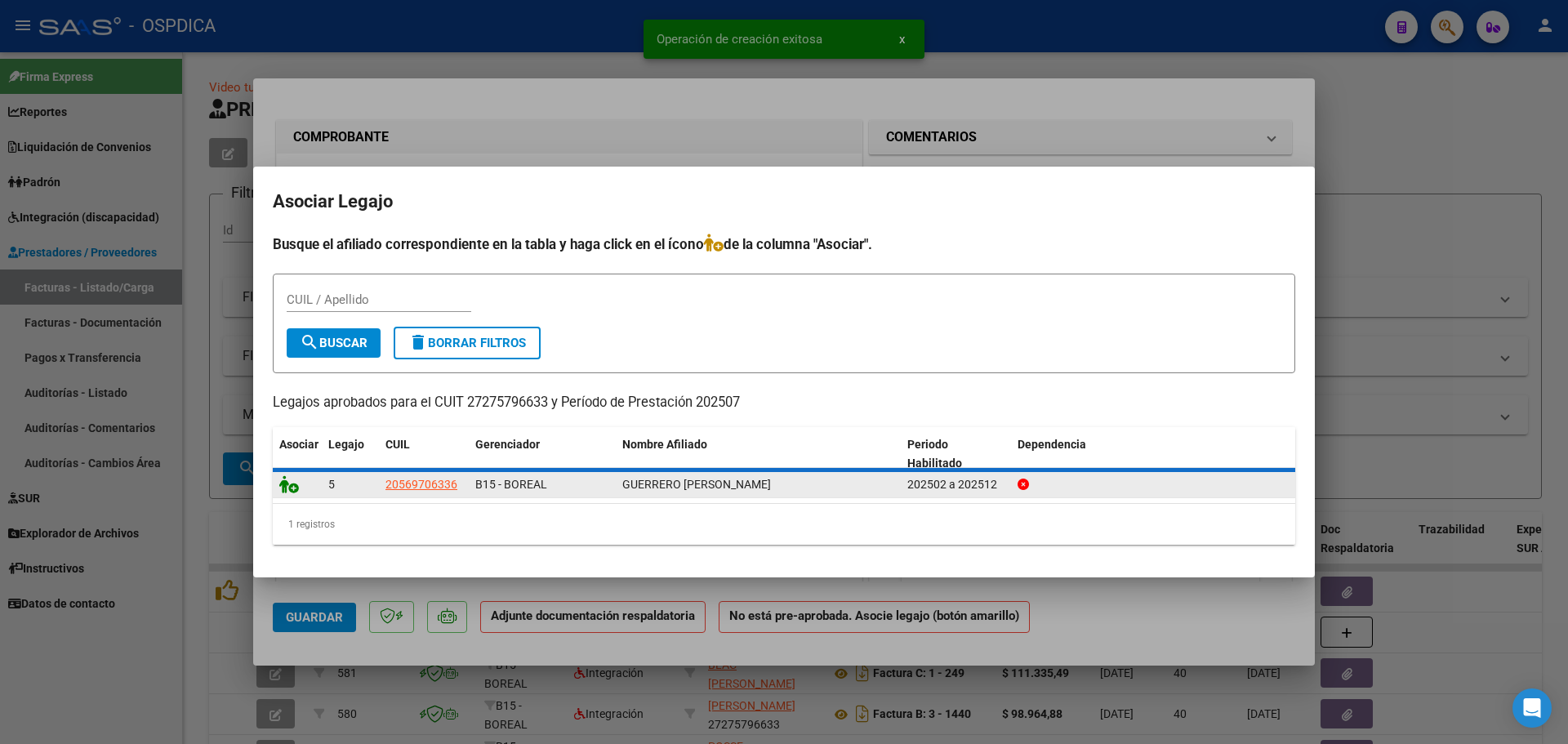
click at [293, 486] on icon at bounding box center [289, 484] width 20 height 18
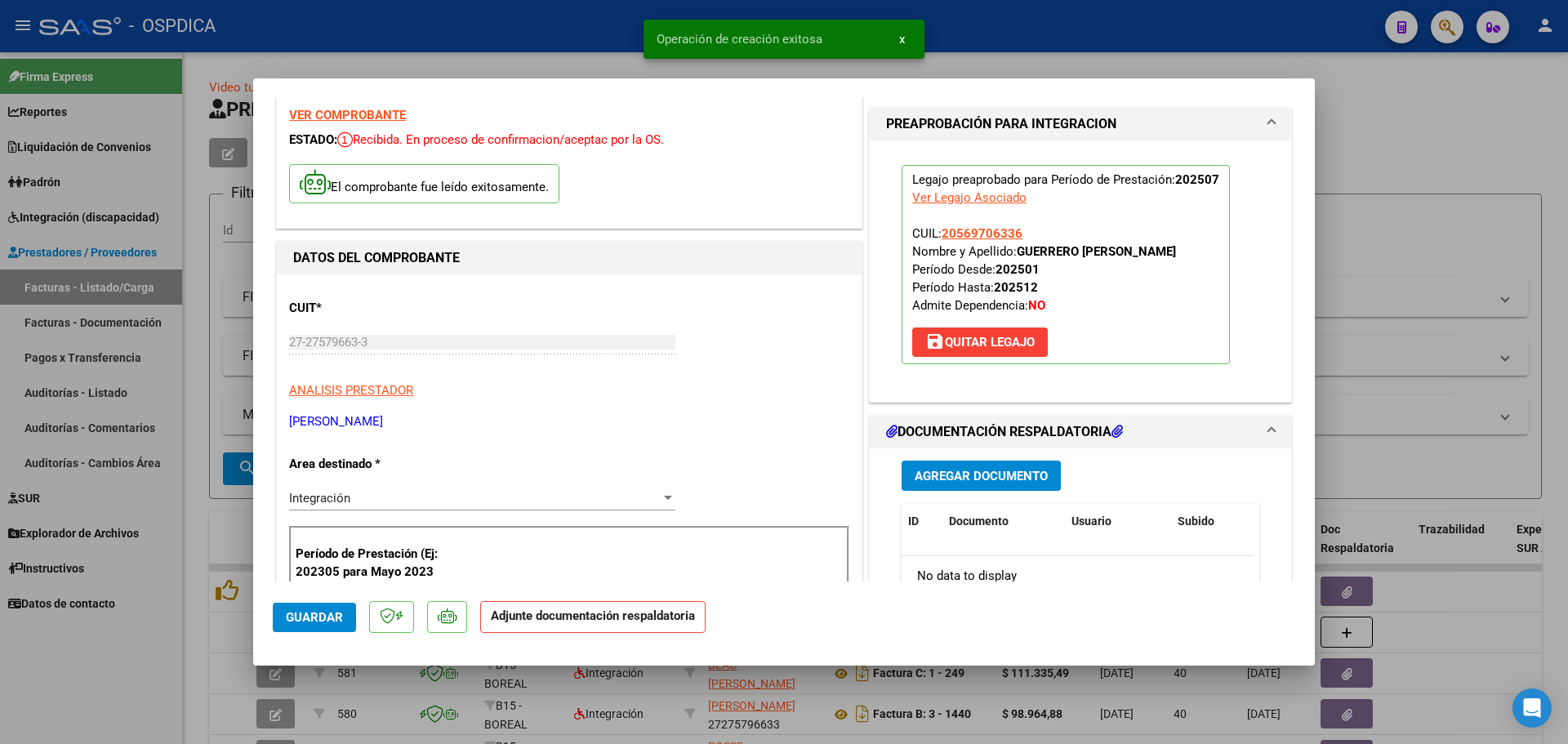
scroll to position [245, 0]
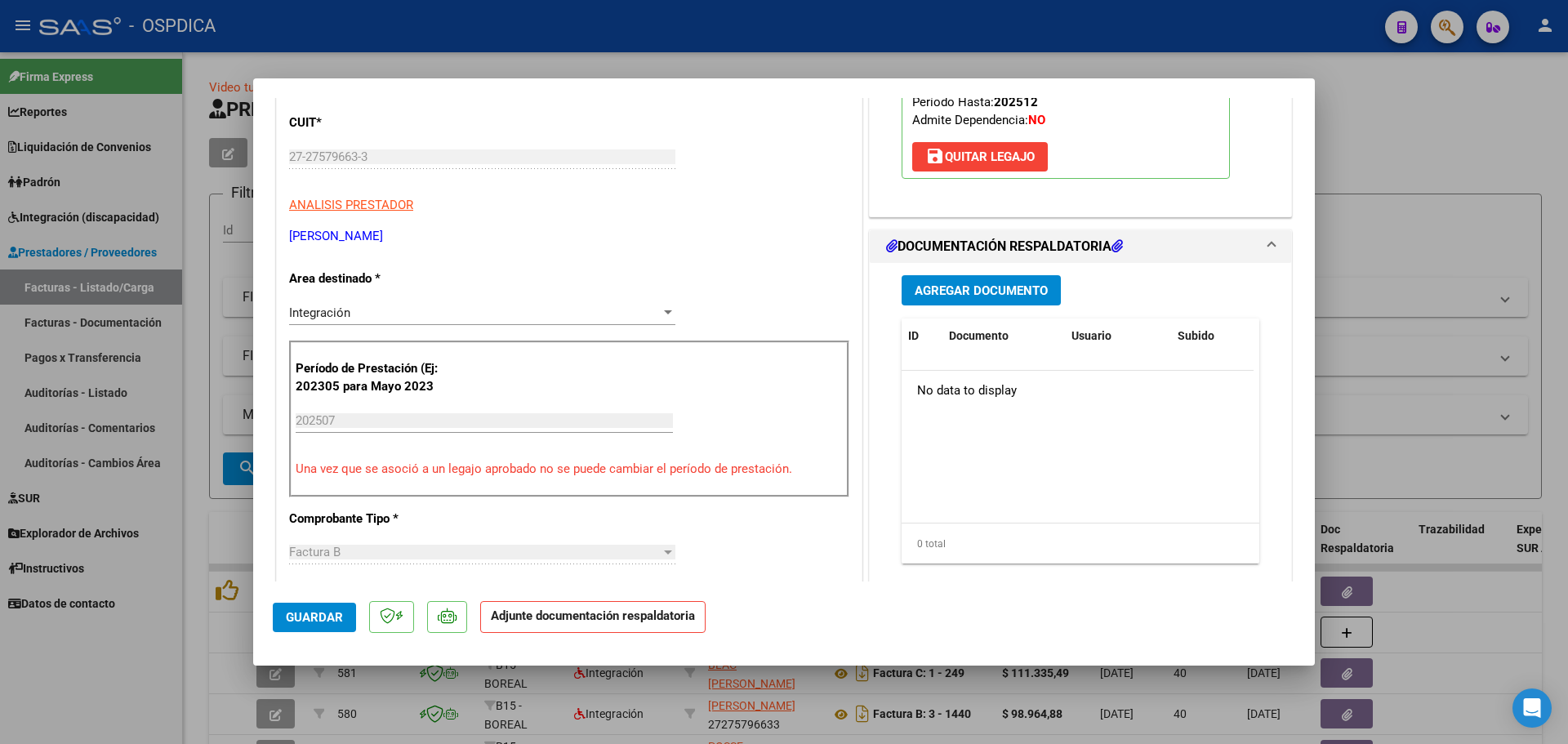
click at [972, 283] on span "Agregar Documento" at bounding box center [981, 290] width 133 height 14
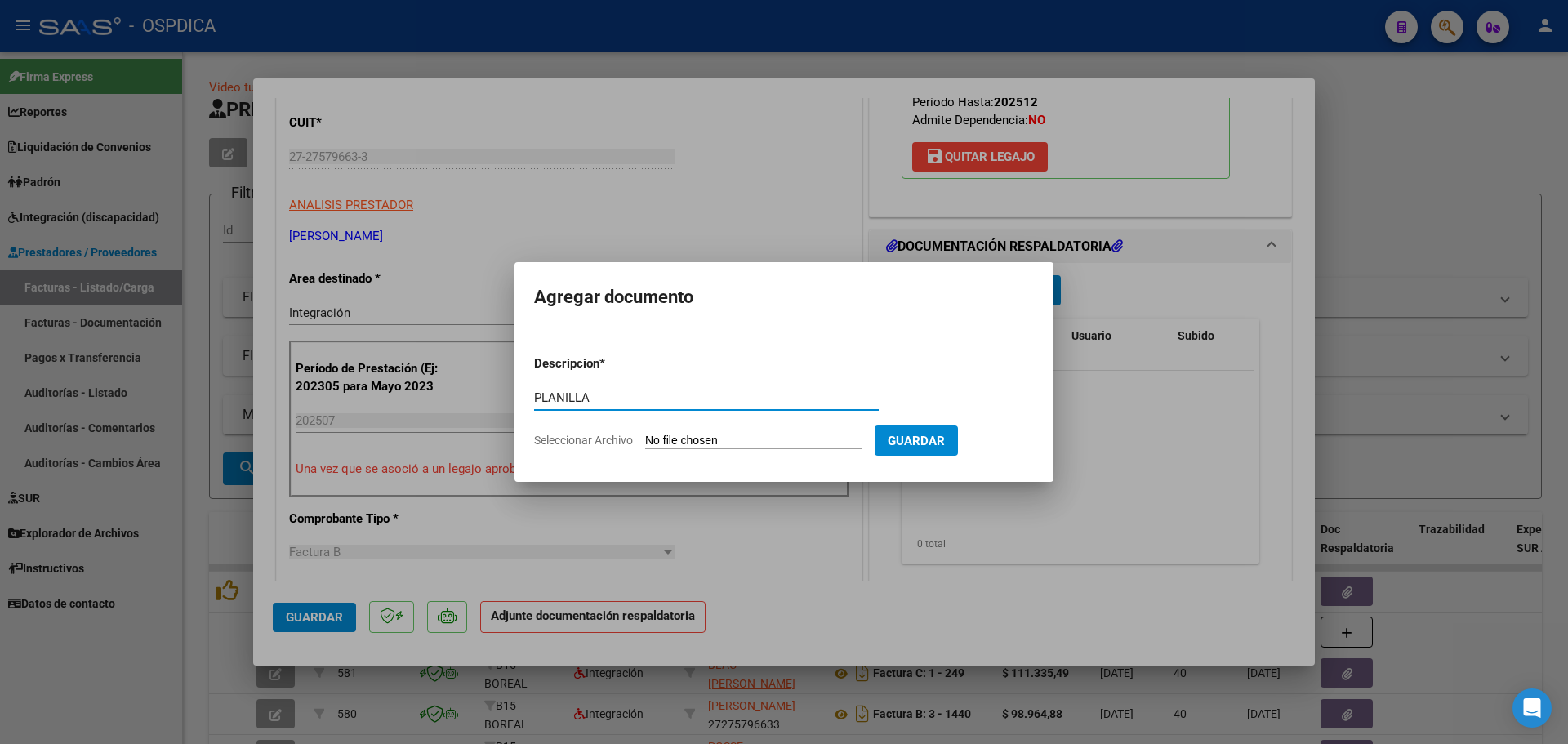
type input "PLANILLA"
click at [699, 443] on input "Seleccionar Archivo" at bounding box center [753, 442] width 216 height 15
type input "C:\fakepath\27275796633_6_3_1503_Planilla de Asistencia_2.pdf"
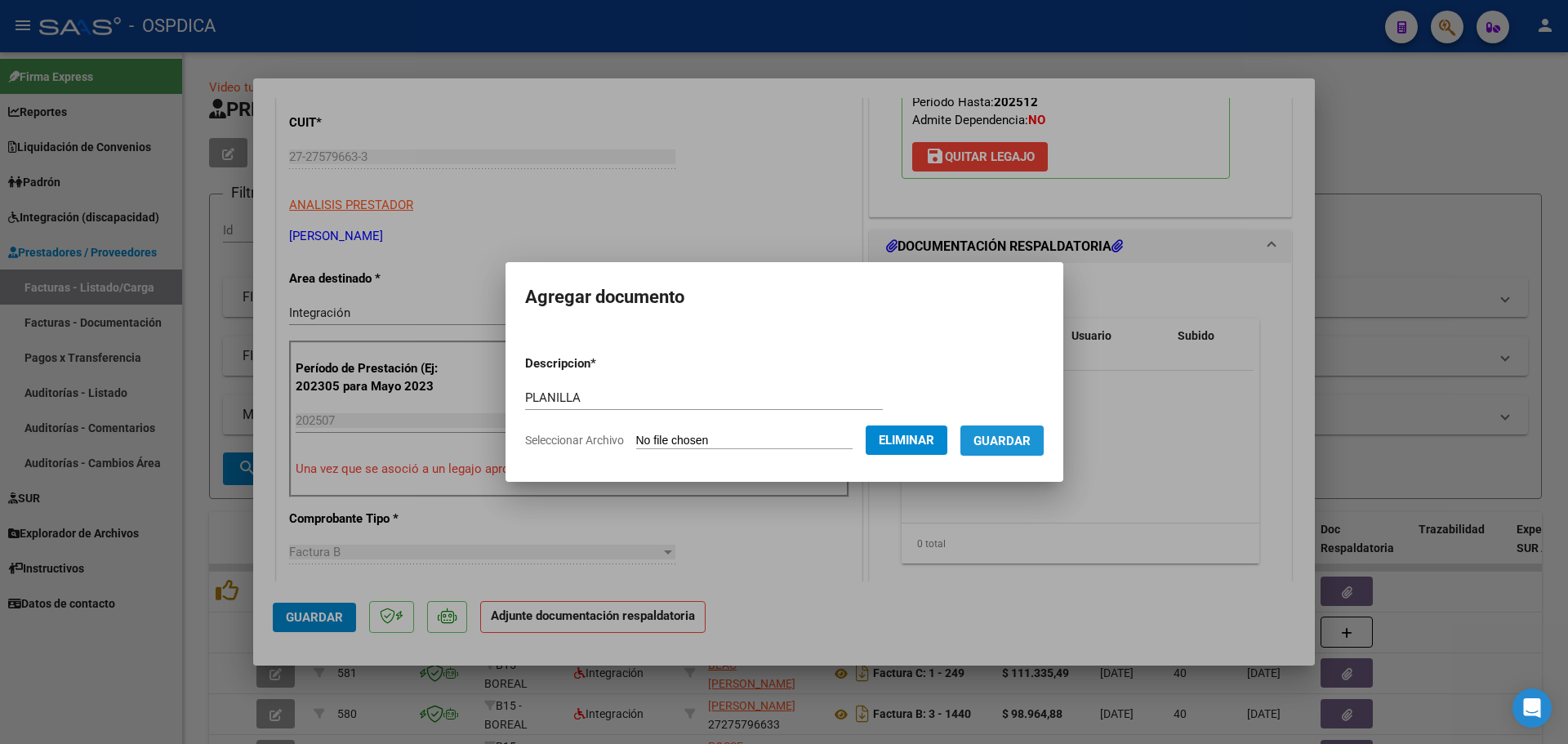
click at [1010, 443] on span "Guardar" at bounding box center [1002, 441] width 57 height 14
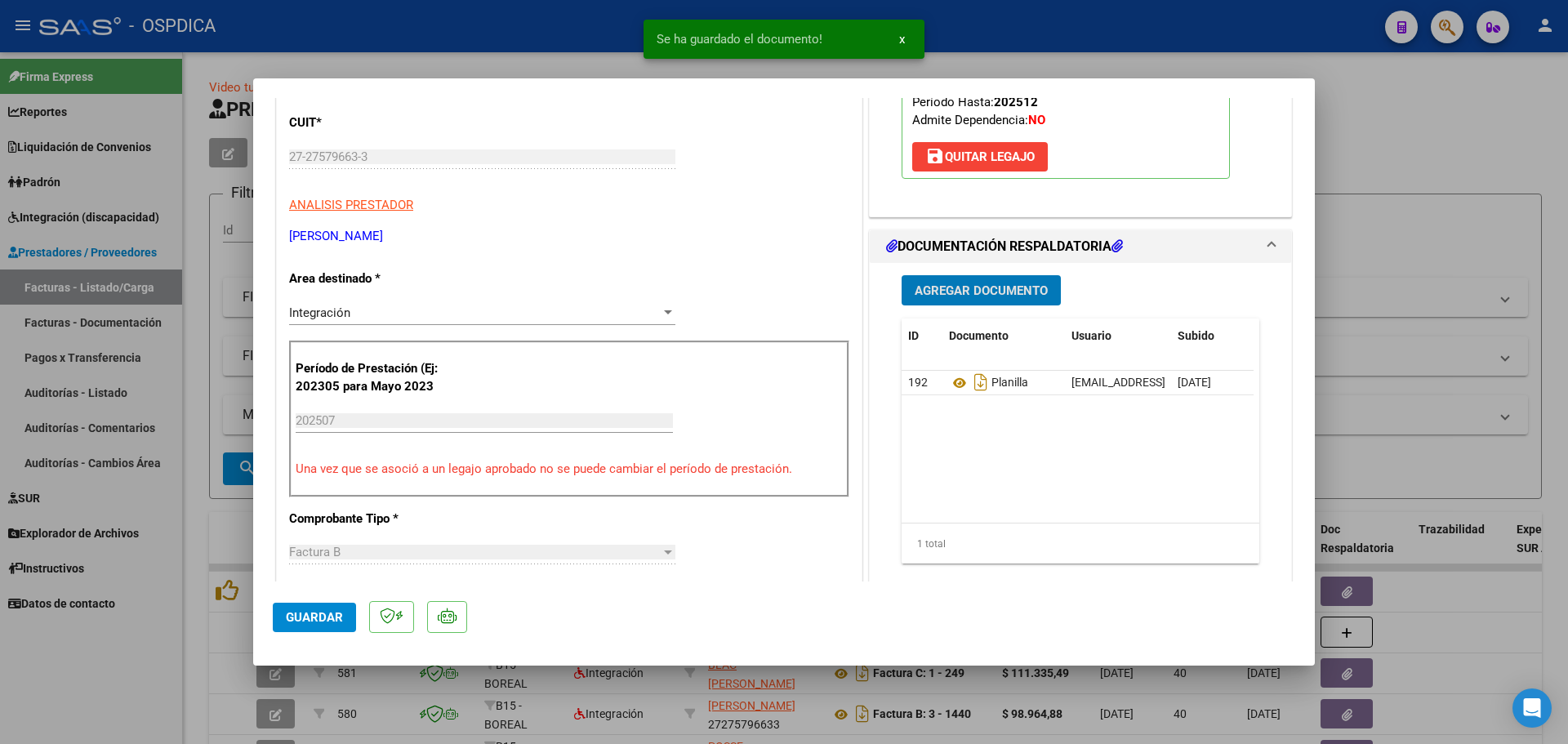
click at [321, 613] on span "Guardar" at bounding box center [314, 617] width 57 height 14
type input "$ 0,00"
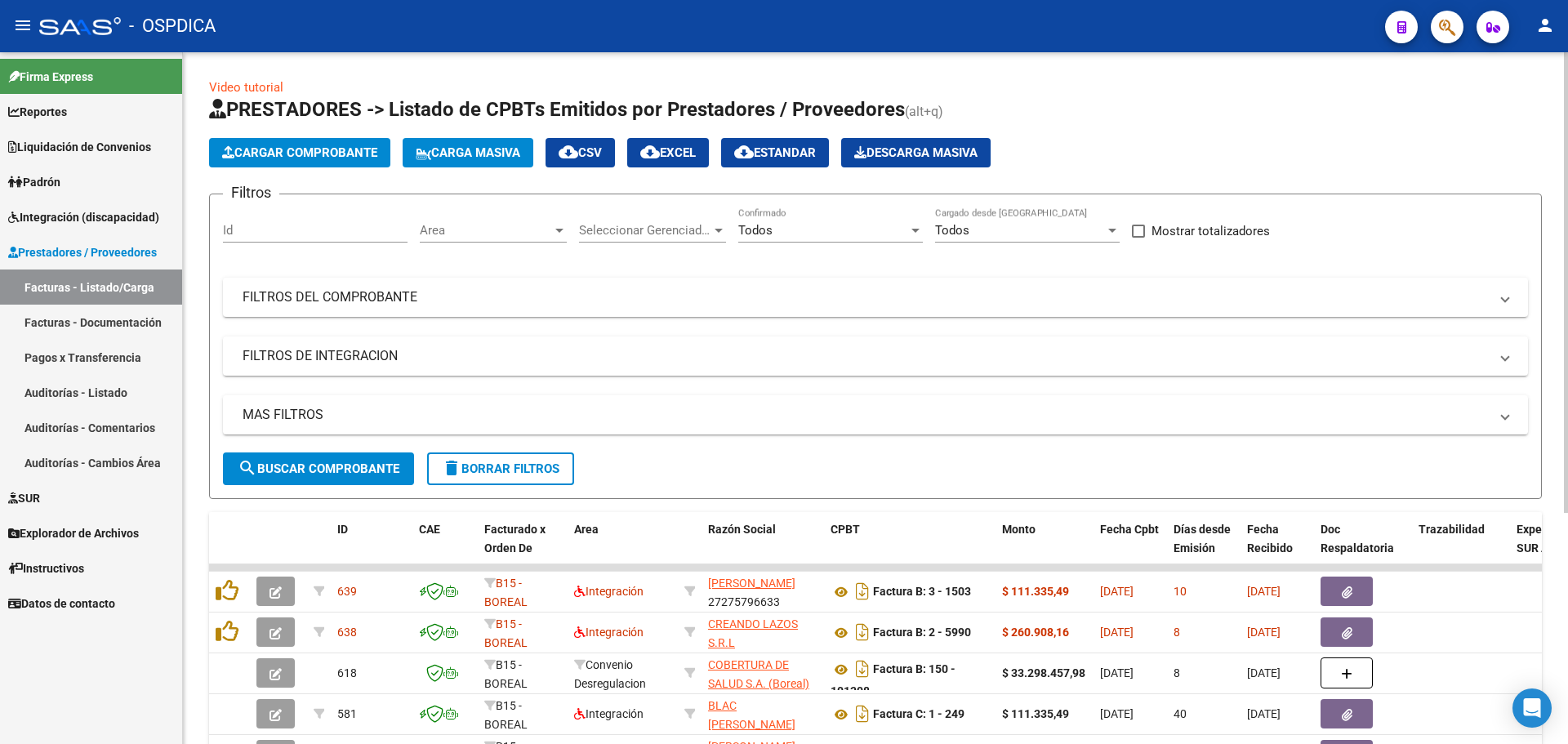
click at [369, 155] on span "Cargar Comprobante" at bounding box center [300, 152] width 155 height 14
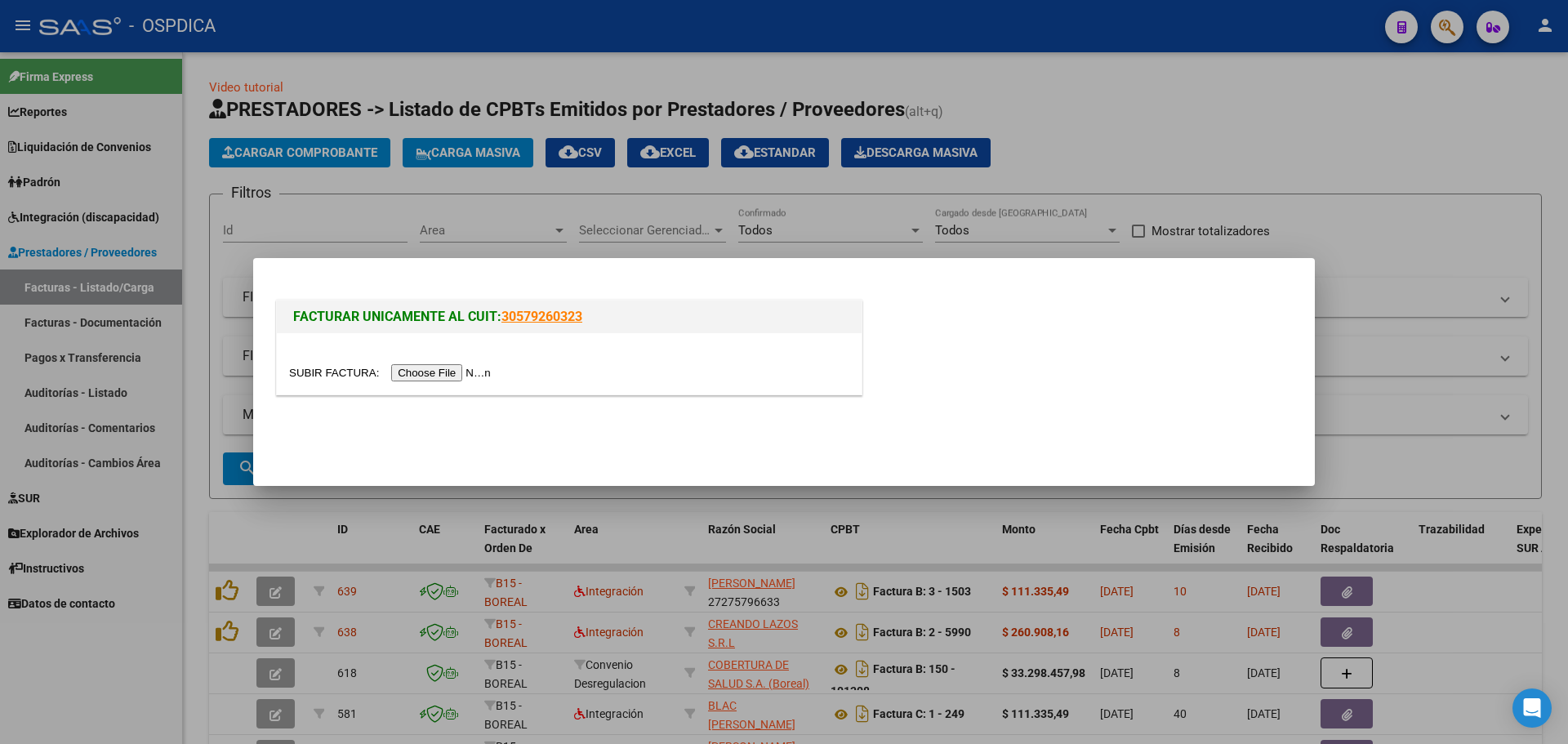
click at [430, 377] on input "file" at bounding box center [392, 373] width 207 height 17
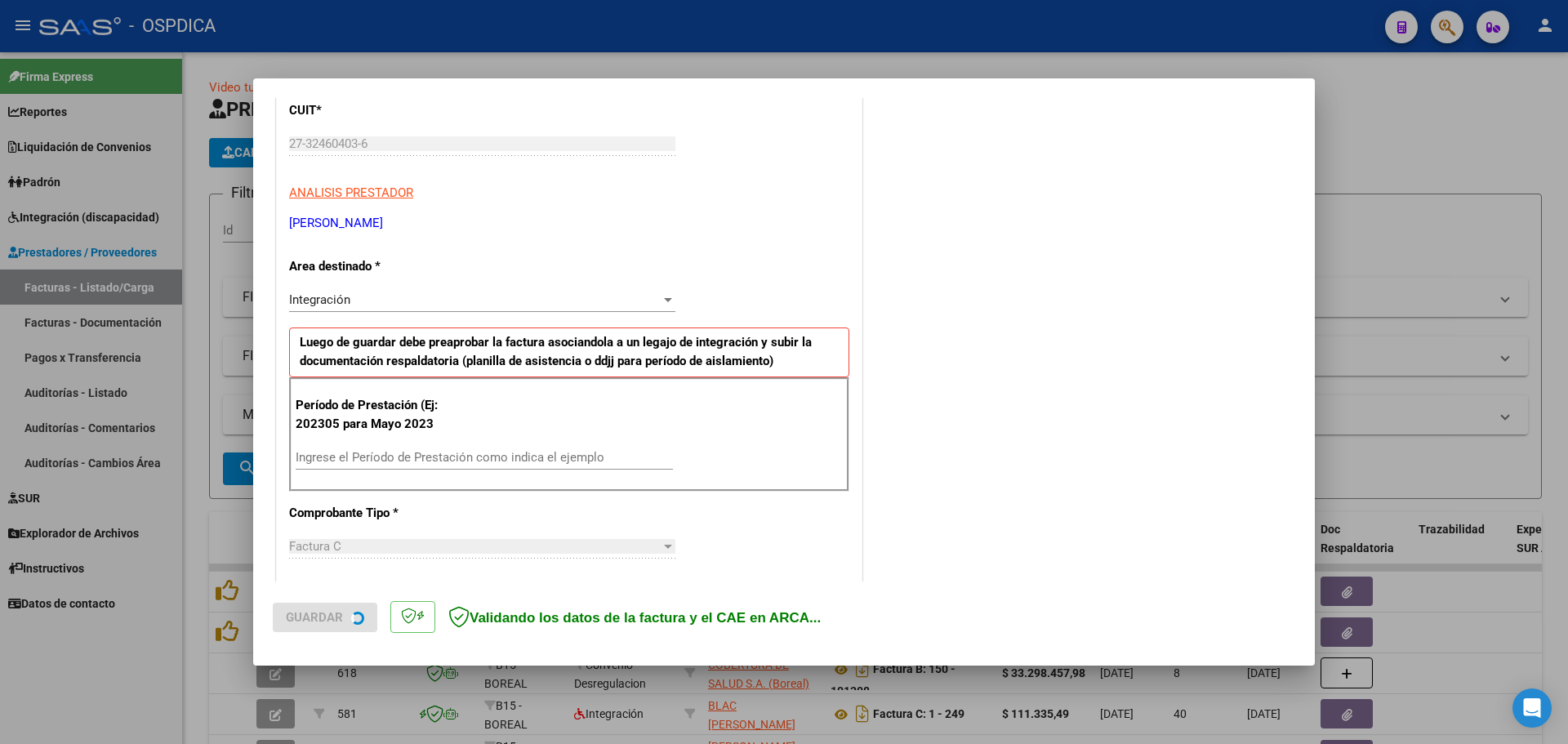
scroll to position [245, 0]
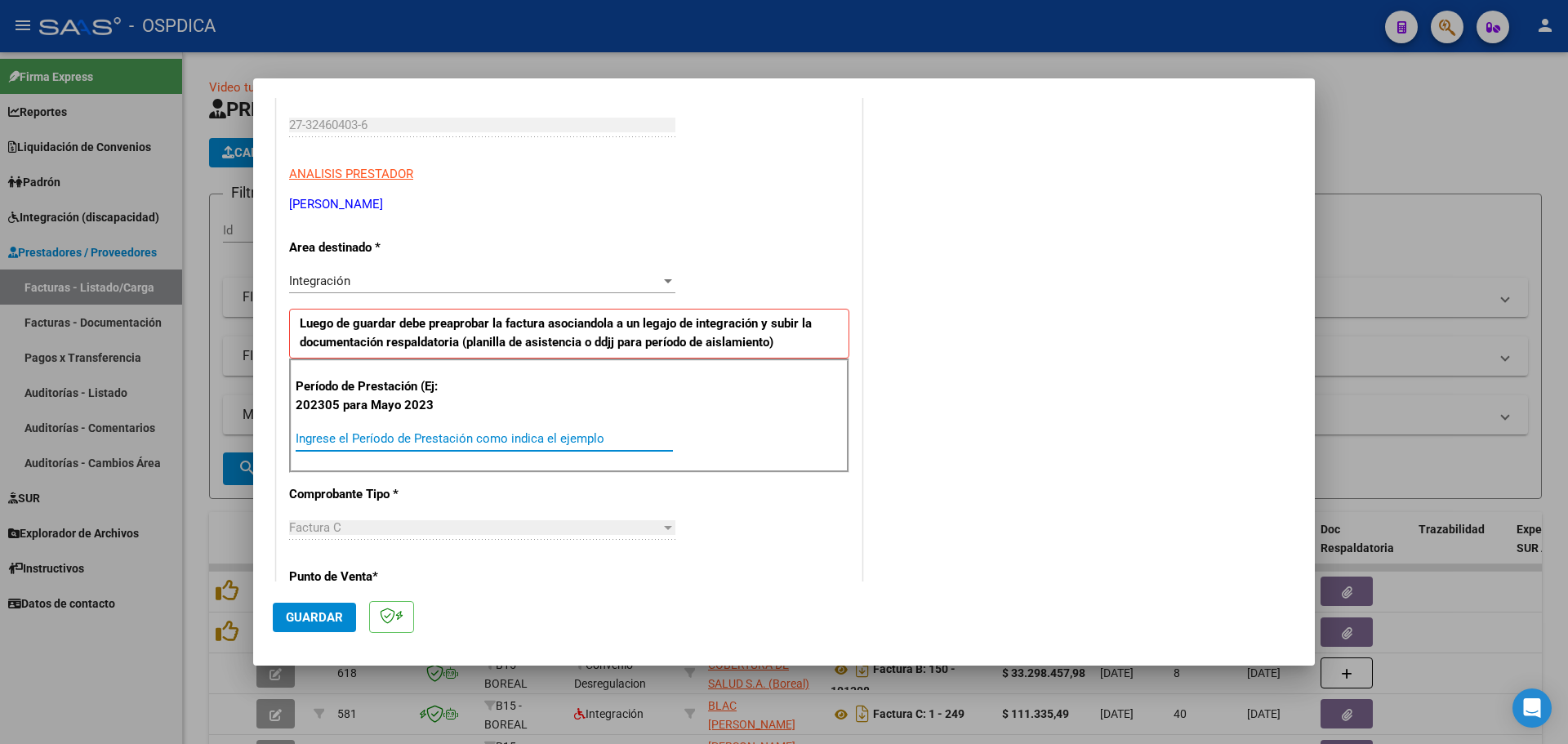
click at [533, 436] on input "Ingrese el Período de Prestación como indica el ejemplo" at bounding box center [484, 438] width 377 height 14
type input "202507"
click at [331, 629] on button "Guardar" at bounding box center [314, 617] width 83 height 30
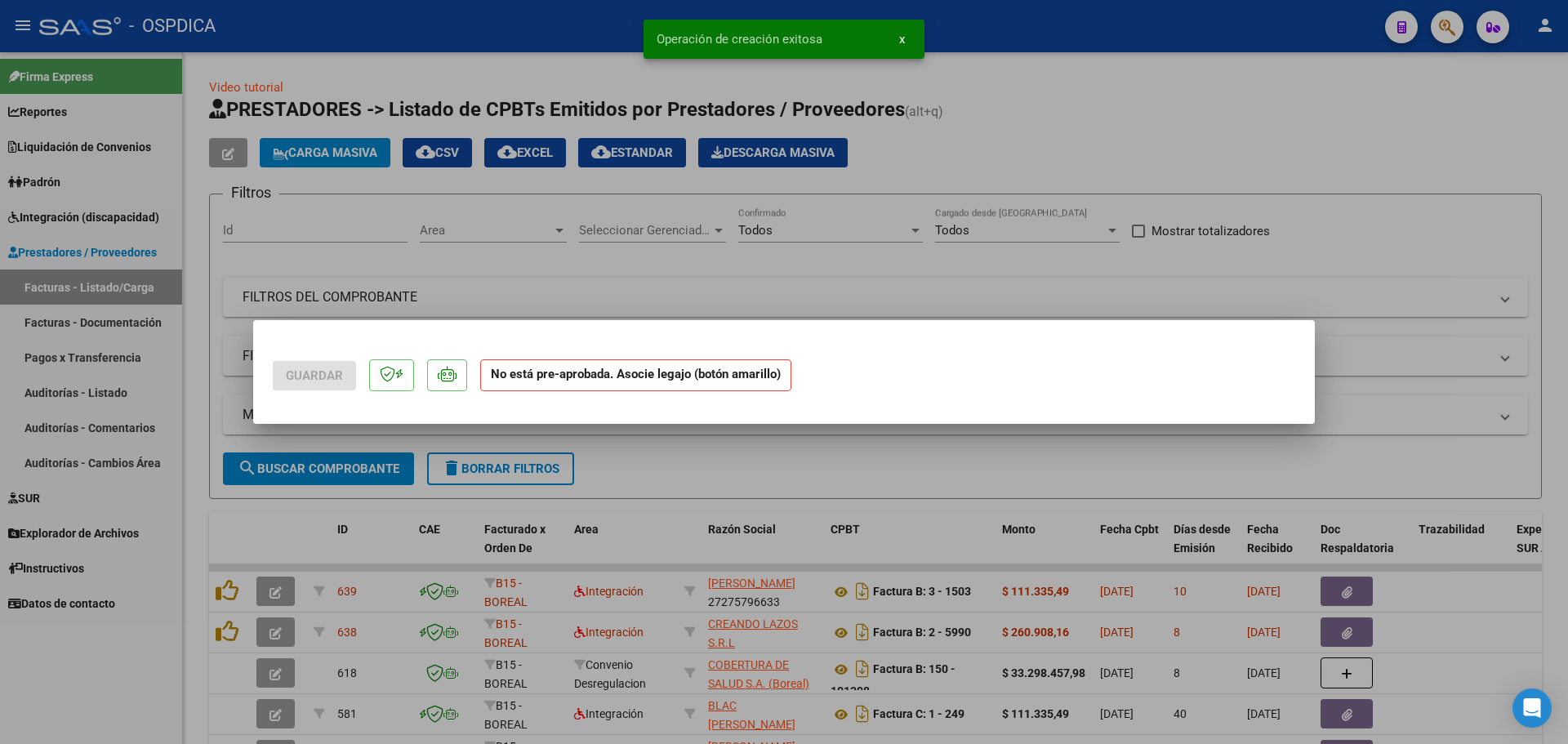
scroll to position [0, 0]
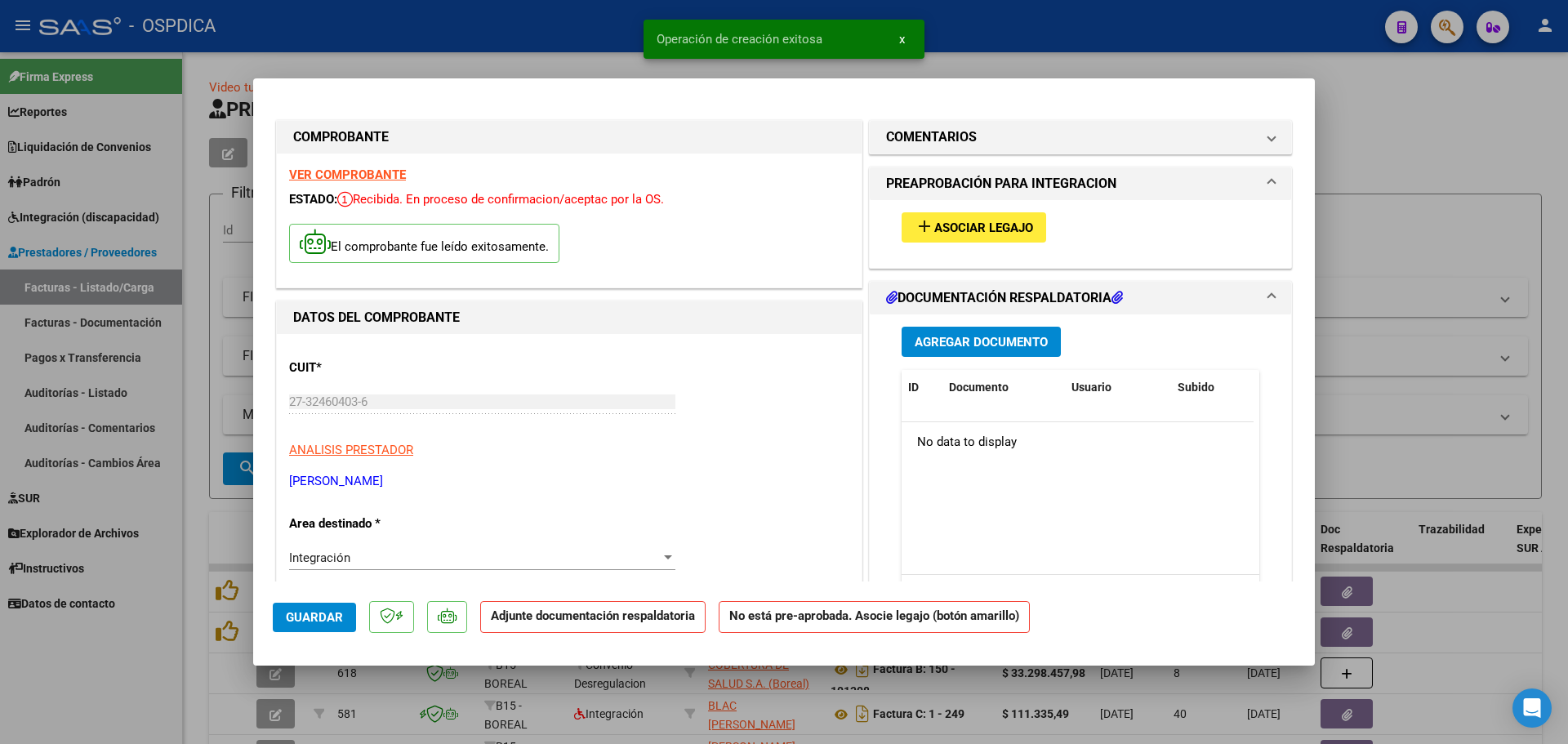
click at [1013, 222] on span "Asociar Legajo" at bounding box center [984, 227] width 99 height 14
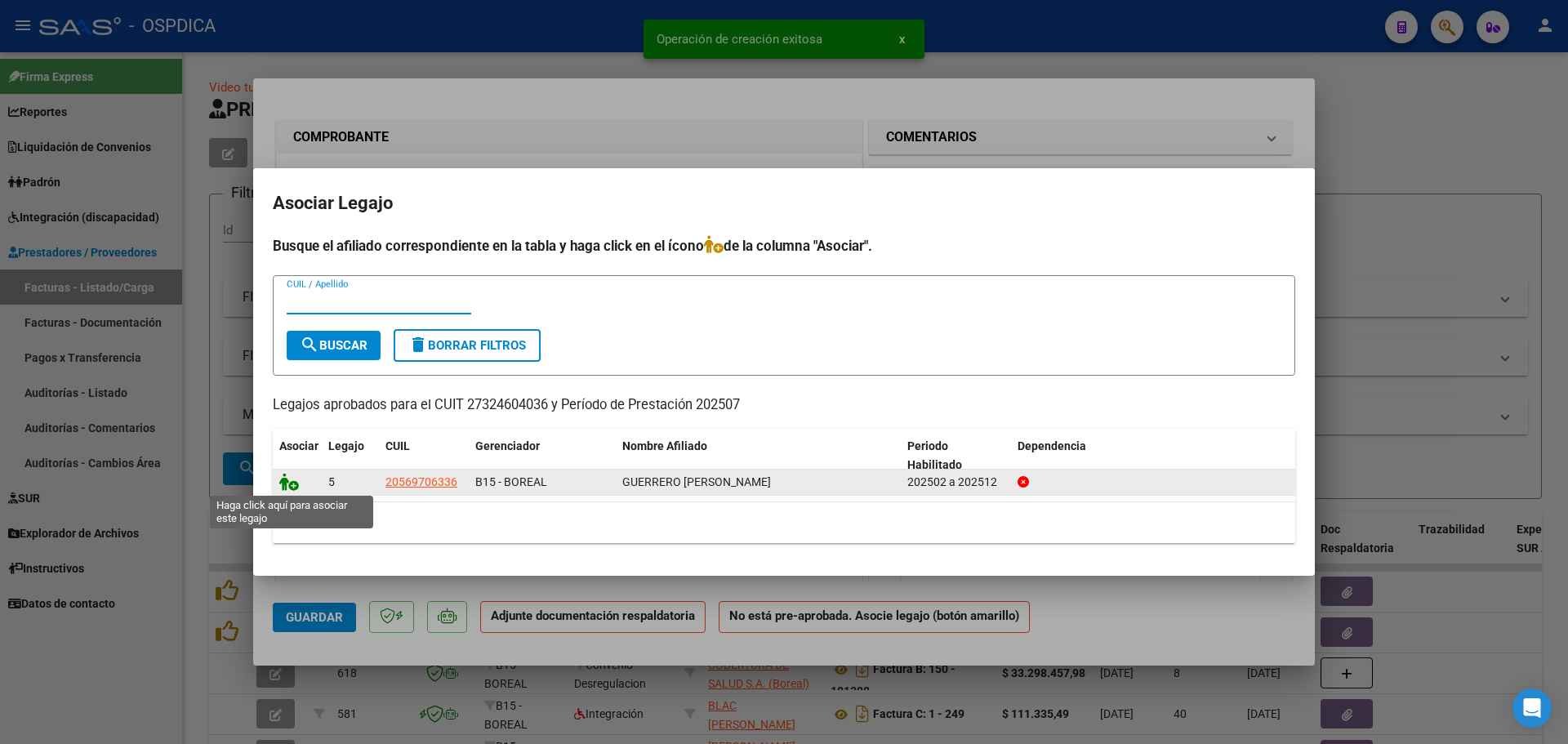
click at [294, 480] on icon at bounding box center [289, 482] width 20 height 18
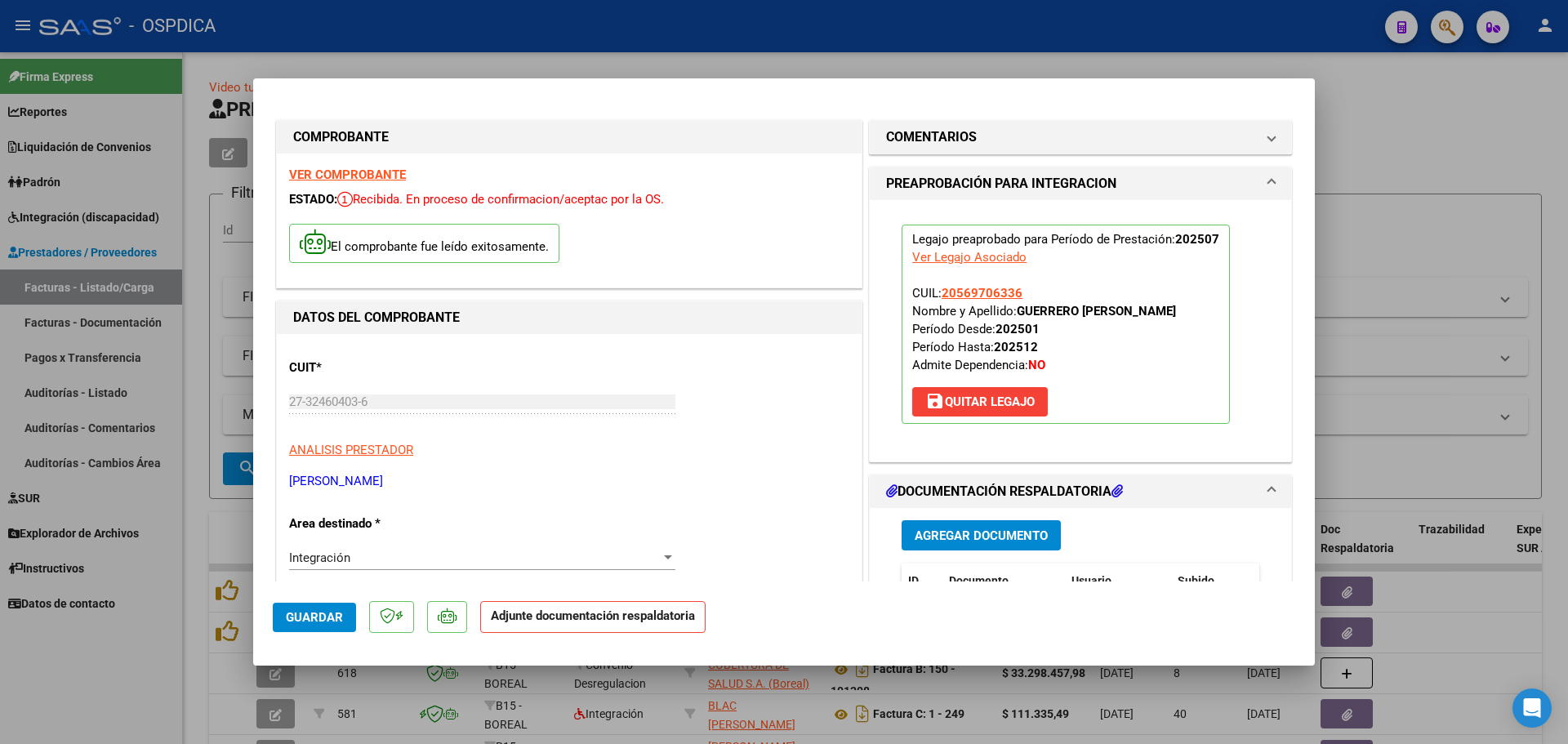
click at [954, 535] on span "Agregar Documento" at bounding box center [981, 535] width 133 height 14
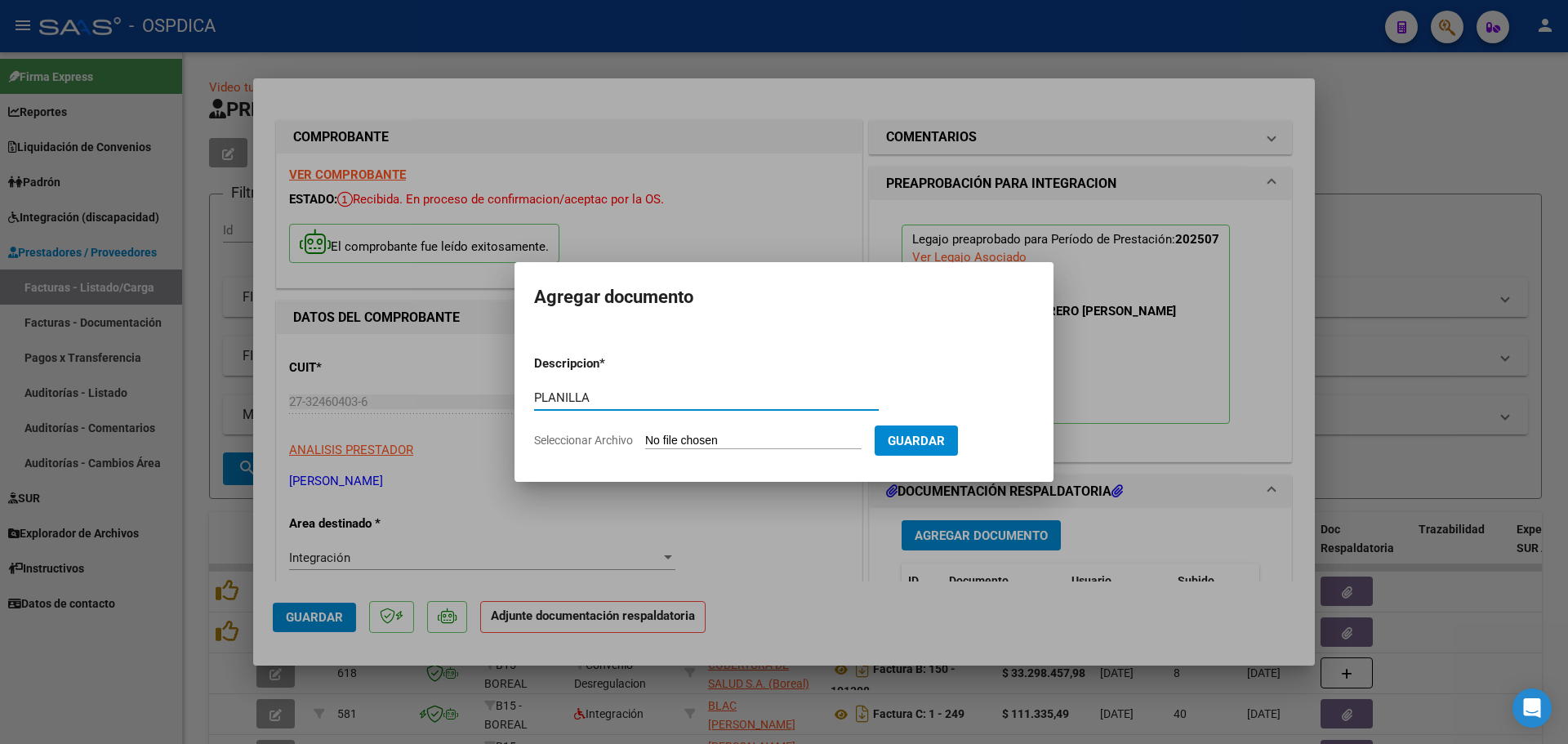
type input "PLANILLA"
click at [730, 441] on input "Seleccionar Archivo" at bounding box center [753, 442] width 216 height 15
type input "C:\fakepath\27324604036_11_3_506_Planilla de Asistencia_4.pdf"
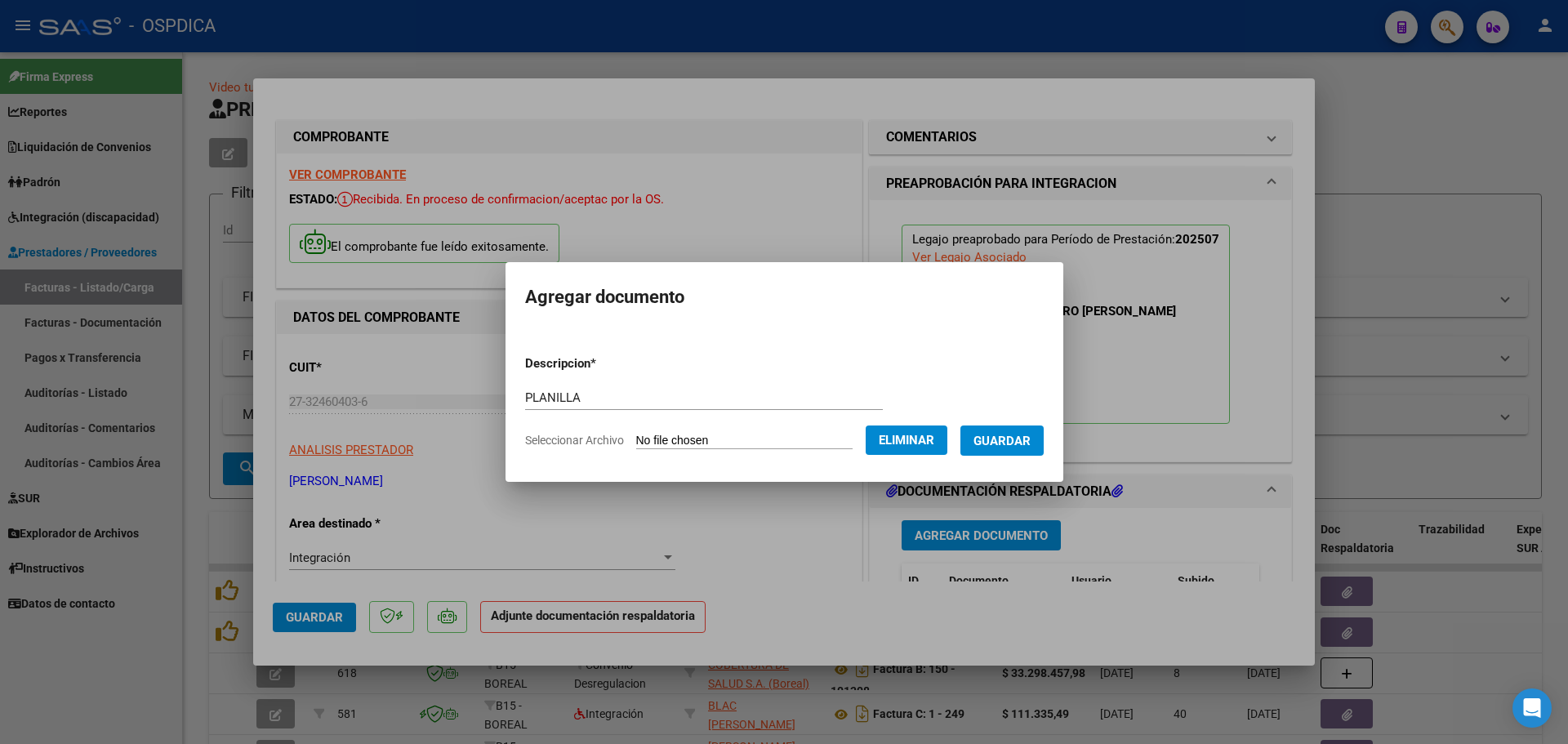
click at [1031, 440] on span "Guardar" at bounding box center [1002, 441] width 57 height 14
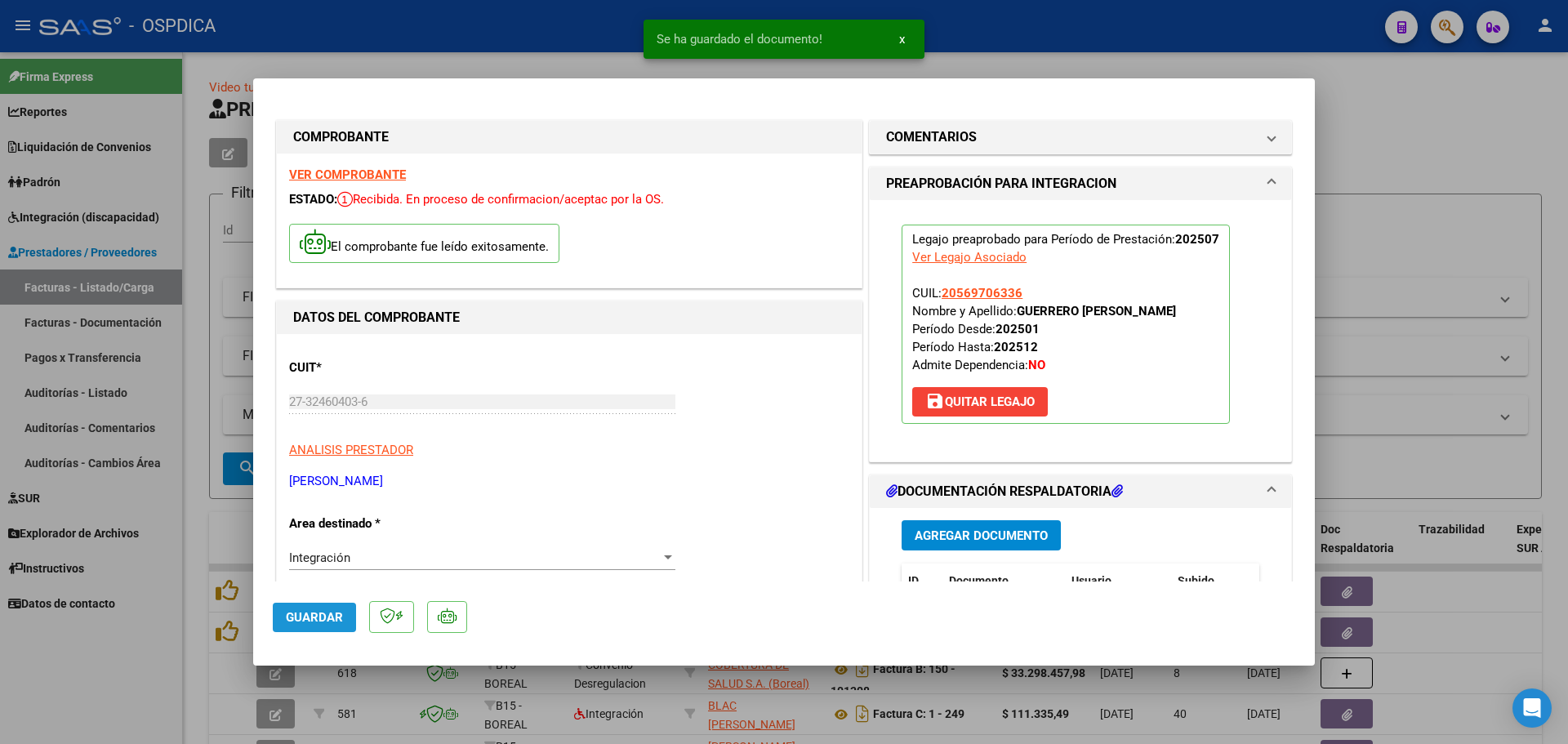
click at [327, 617] on span "Guardar" at bounding box center [314, 617] width 57 height 14
type input "$ 0,00"
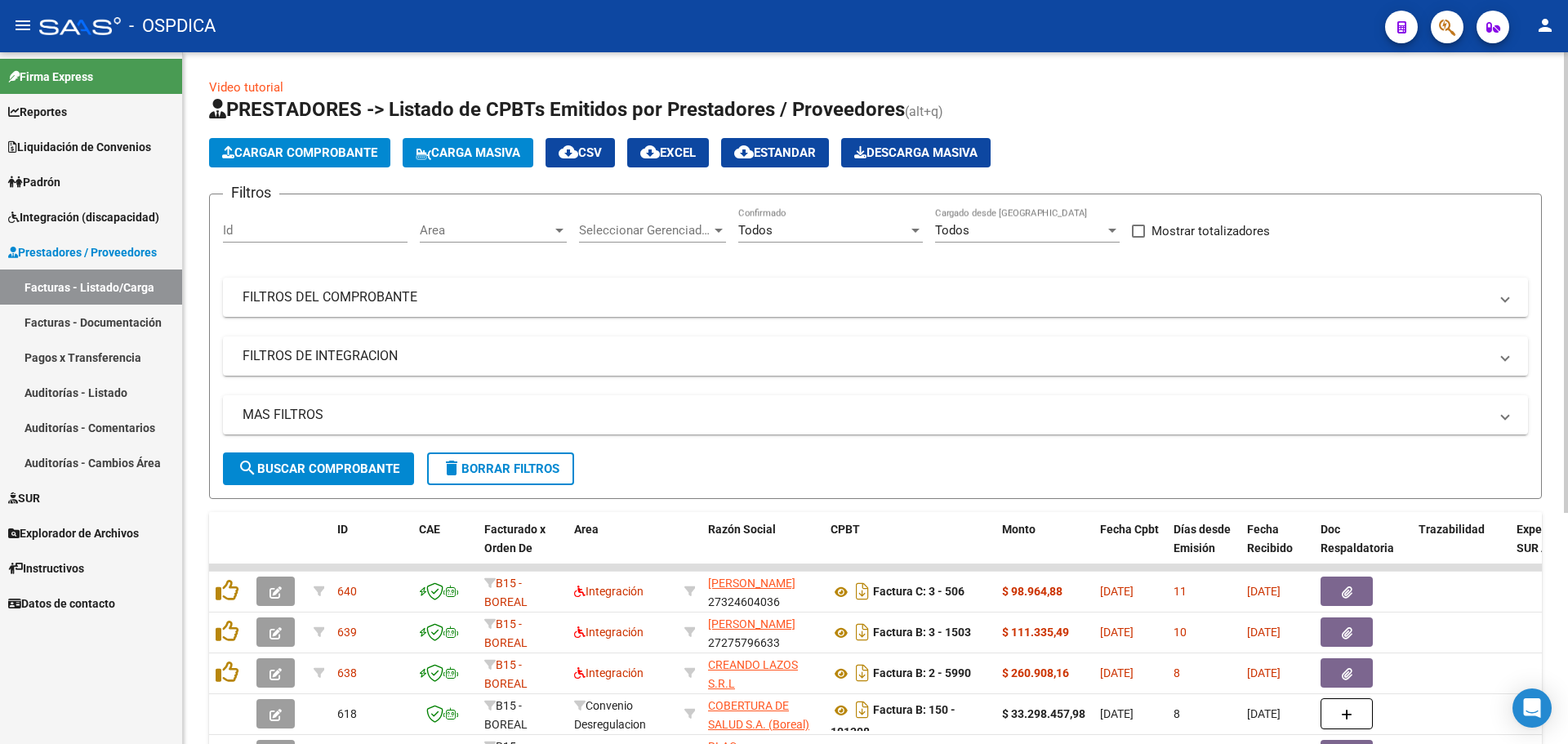
click at [260, 148] on span "Cargar Comprobante" at bounding box center [300, 152] width 155 height 14
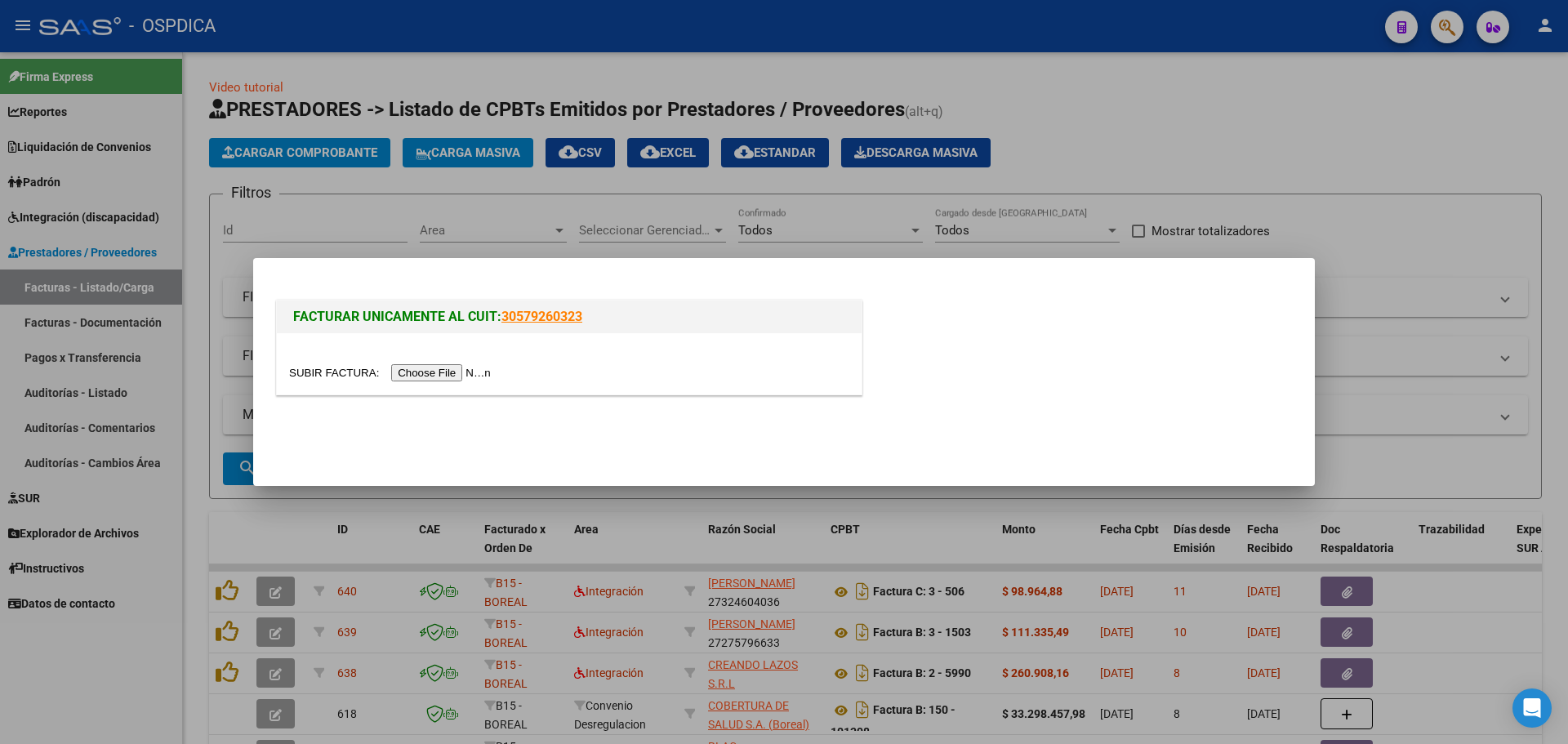
click at [420, 381] on input "file" at bounding box center [392, 373] width 207 height 17
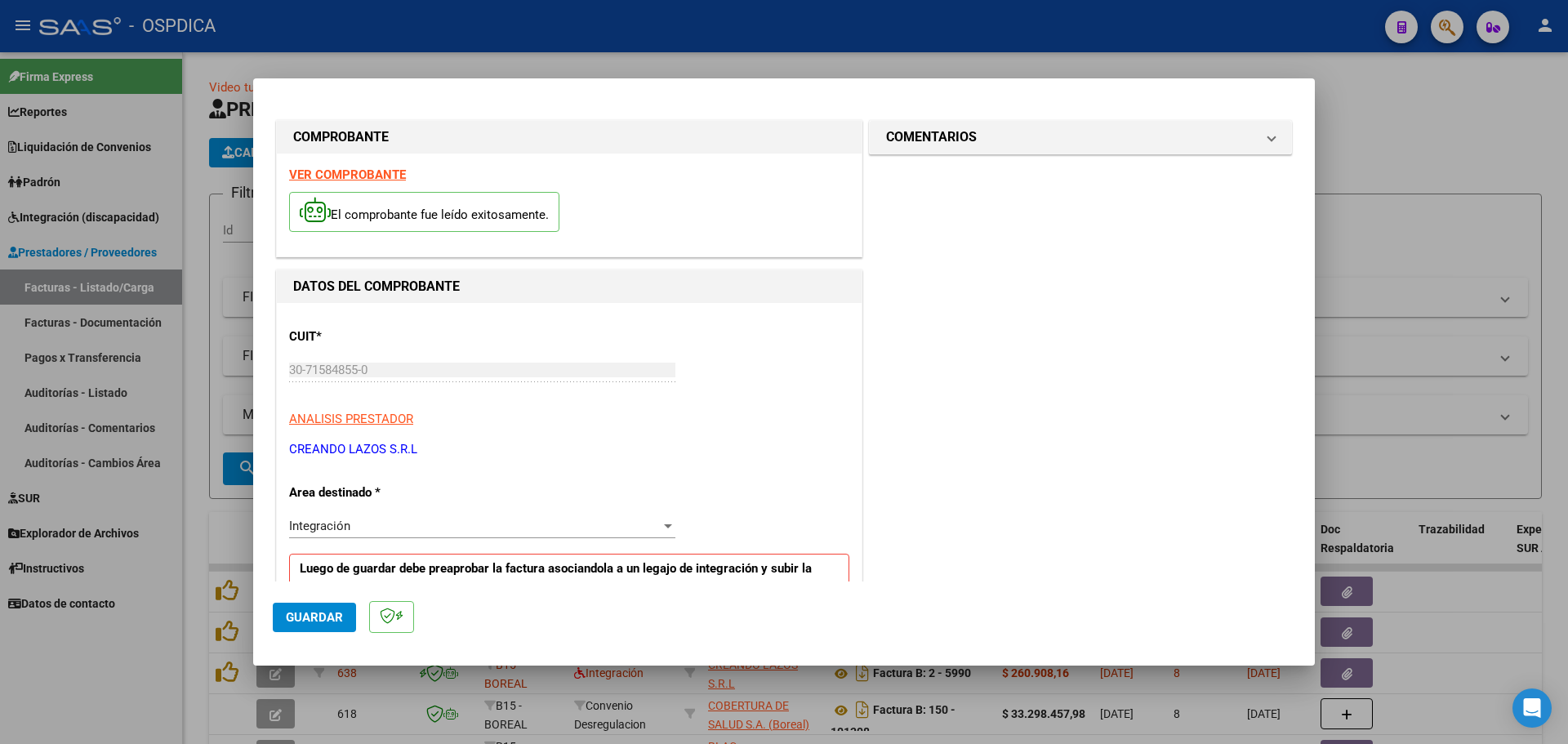
scroll to position [245, 0]
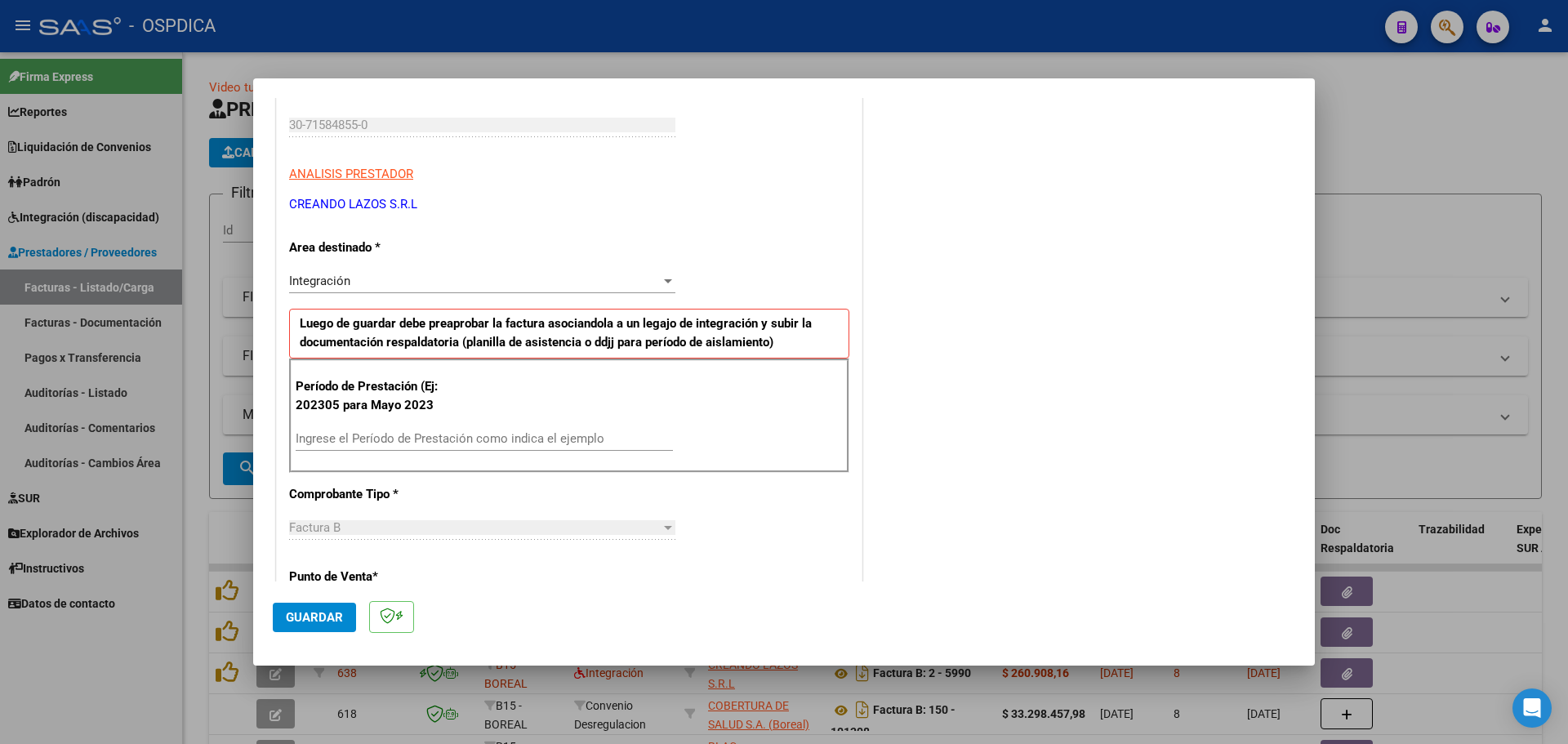
click at [415, 438] on input "Ingrese el Período de Prestación como indica el ejemplo" at bounding box center [484, 438] width 377 height 14
type input "202505"
click at [313, 626] on button "Guardar" at bounding box center [314, 617] width 83 height 30
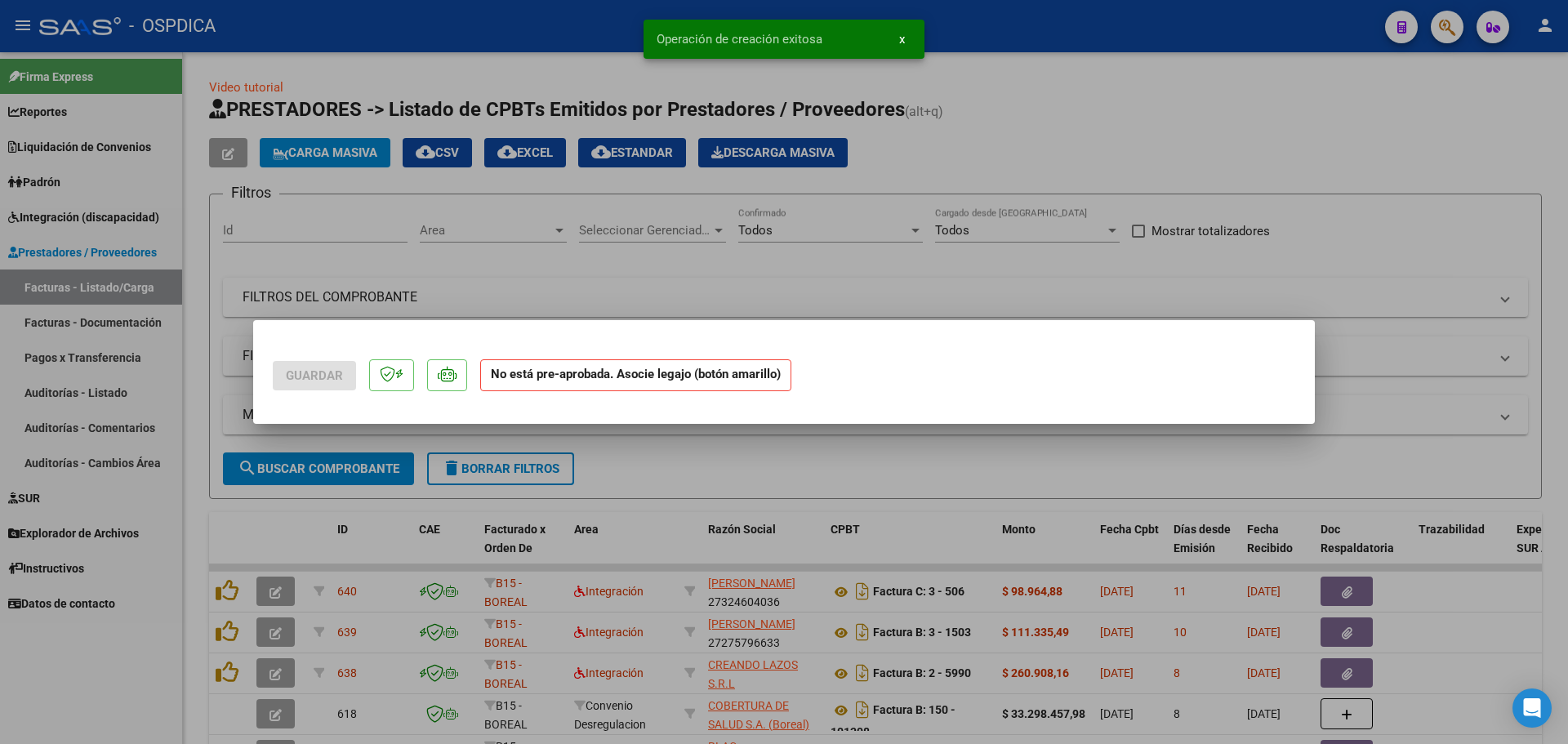
scroll to position [0, 0]
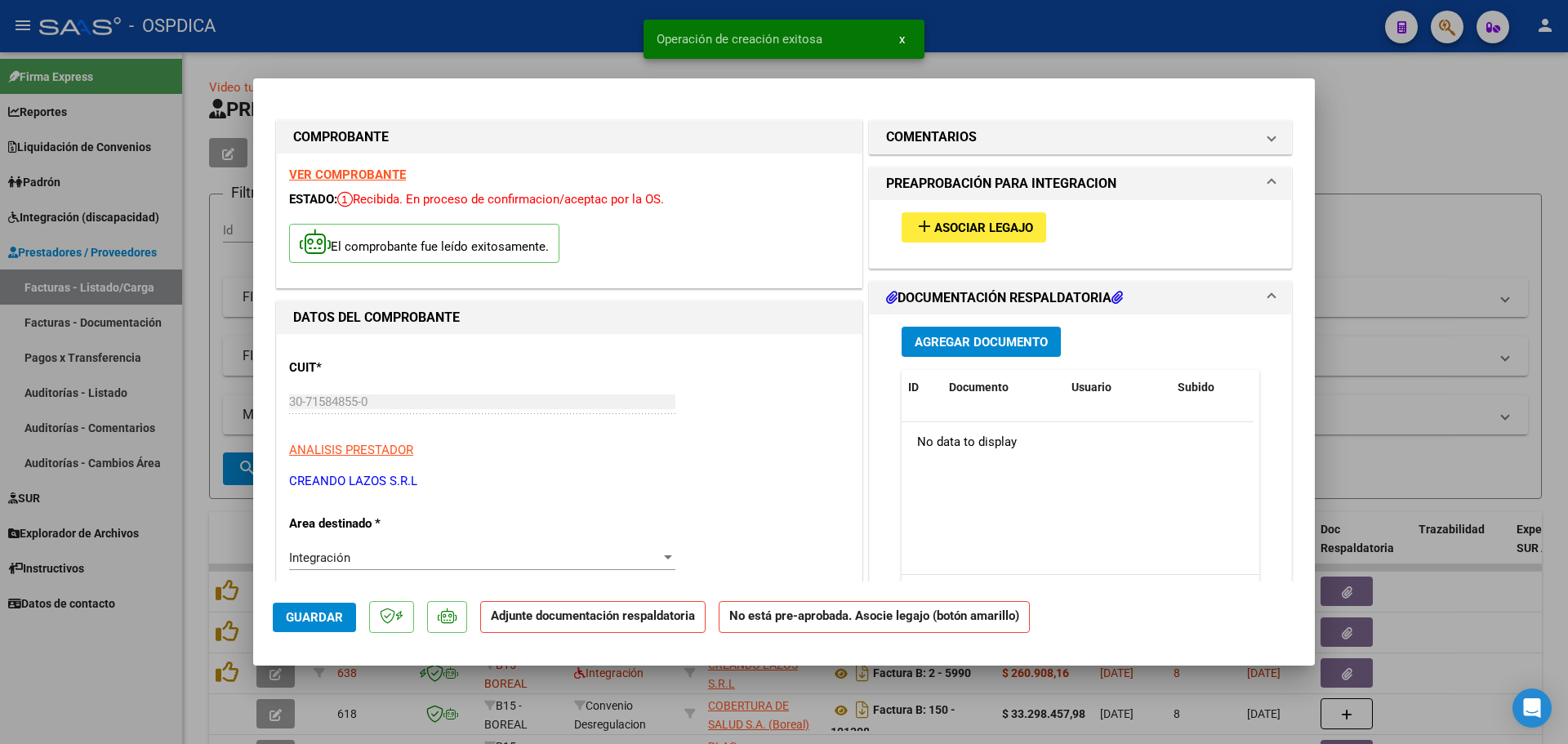
click at [990, 217] on button "add Asociar Legajo" at bounding box center [974, 227] width 145 height 31
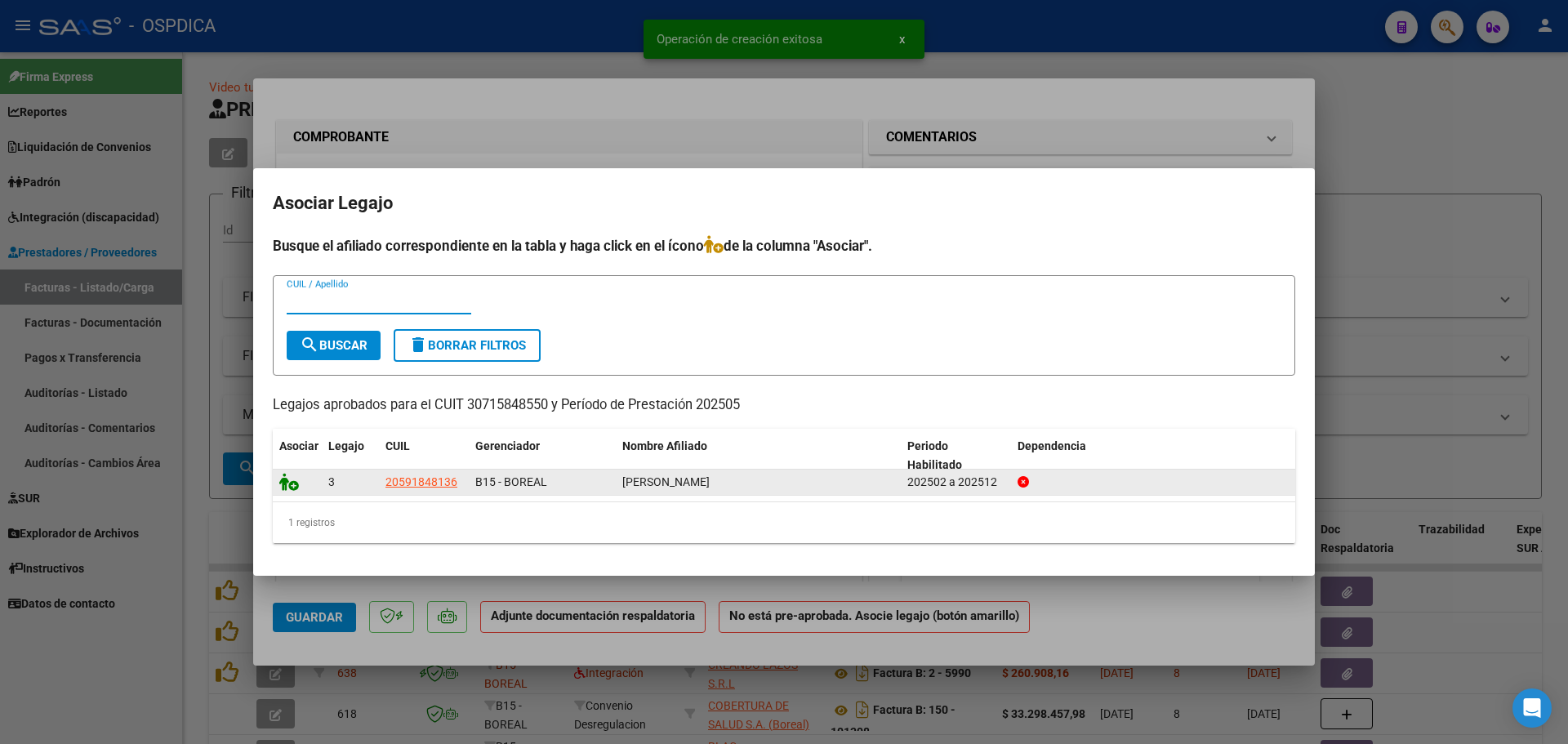
click at [290, 485] on icon at bounding box center [289, 482] width 20 height 18
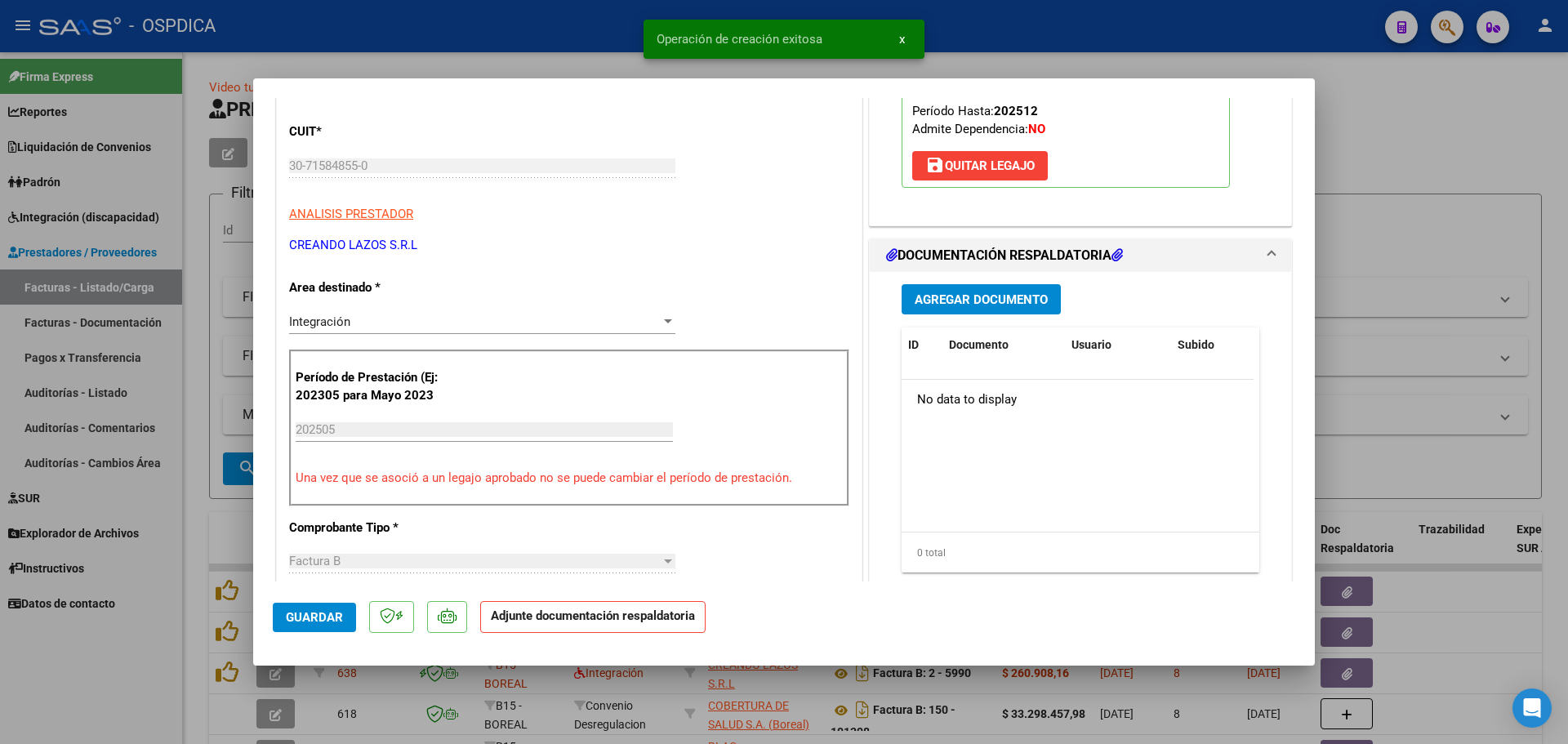
scroll to position [245, 0]
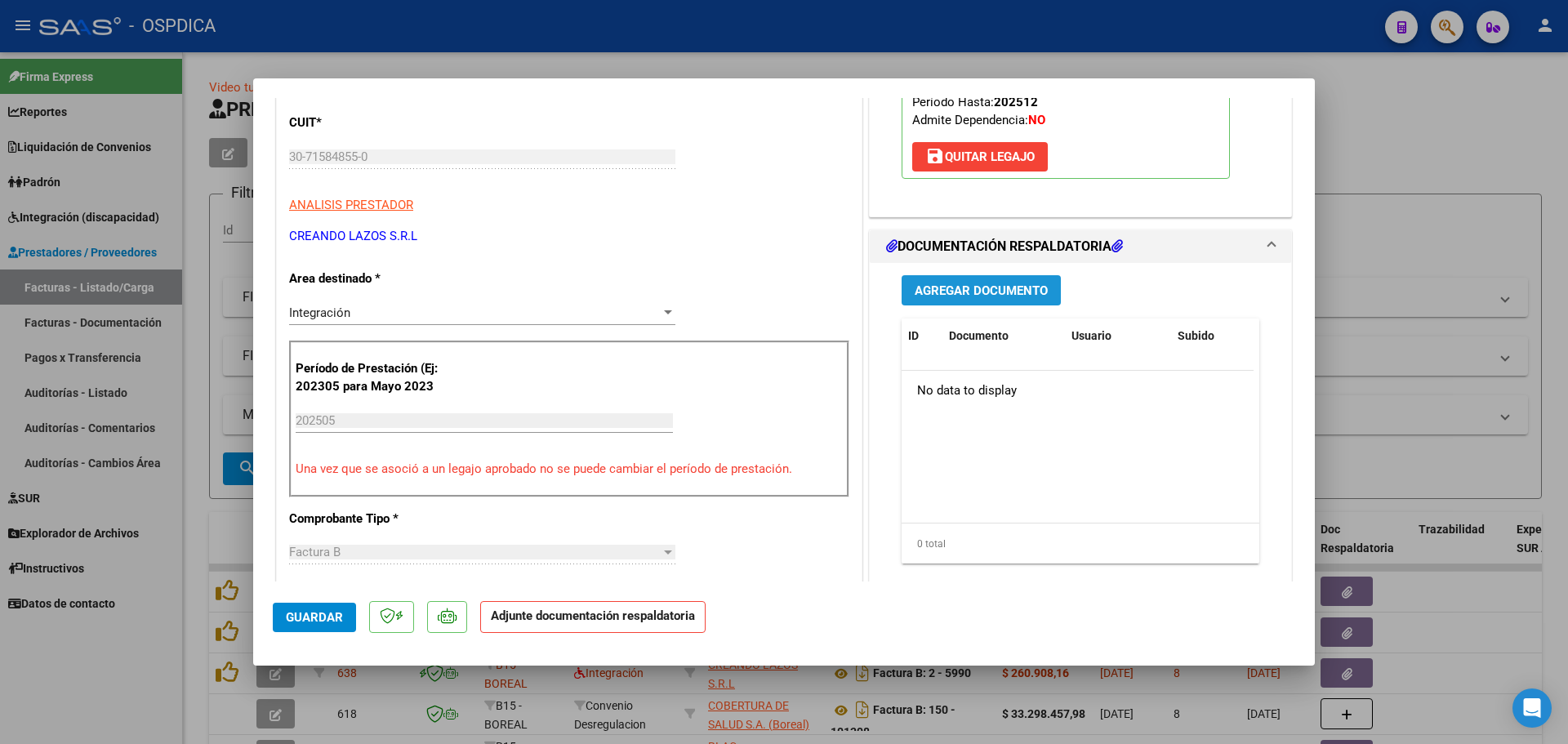
click at [987, 293] on span "Agregar Documento" at bounding box center [981, 290] width 133 height 14
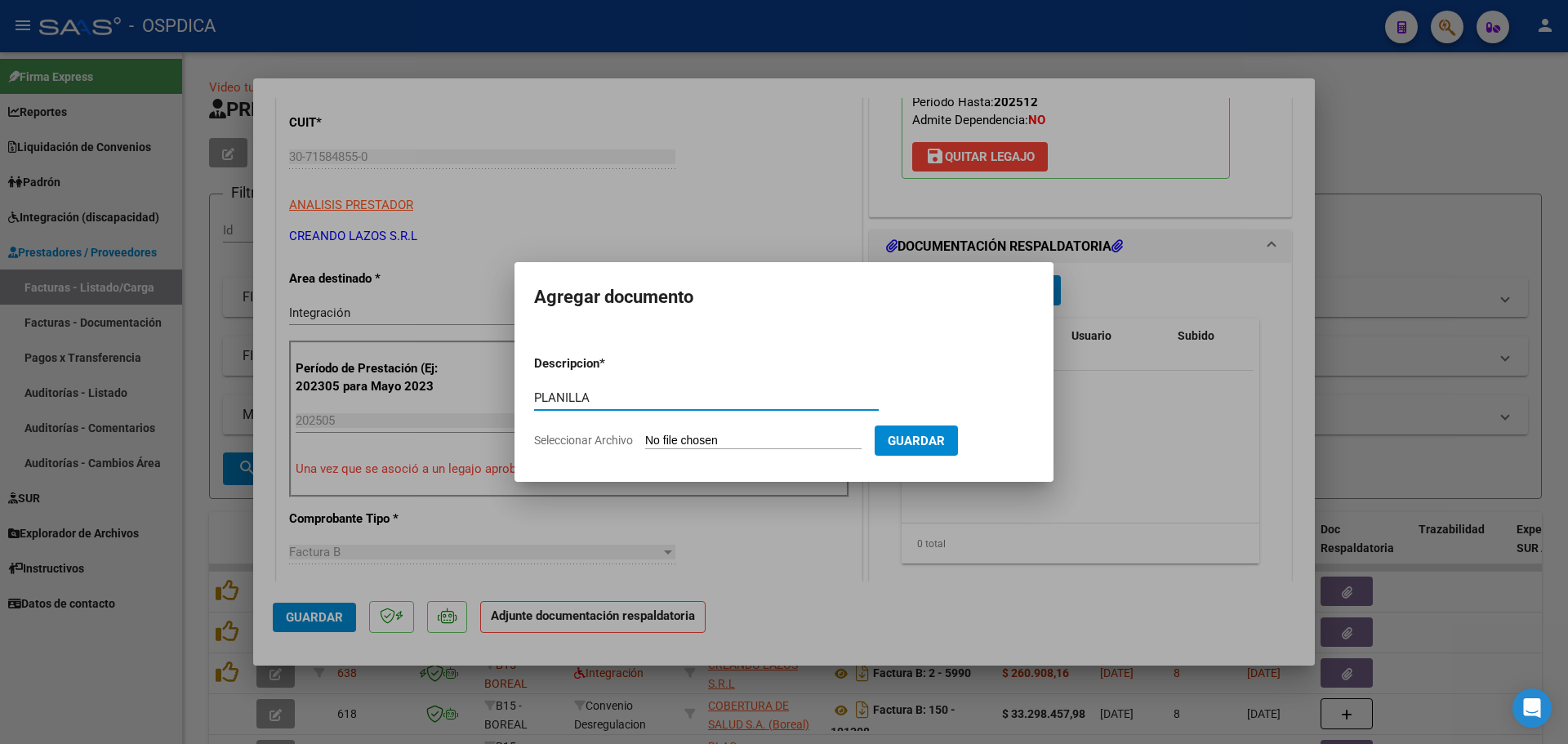
type input "PLANILLA"
click at [676, 435] on input "Seleccionar Archivo" at bounding box center [753, 442] width 216 height 15
type input "C:\fakepath\30715848550_6_2_5989_Planilla de Asistencia_2.pdf"
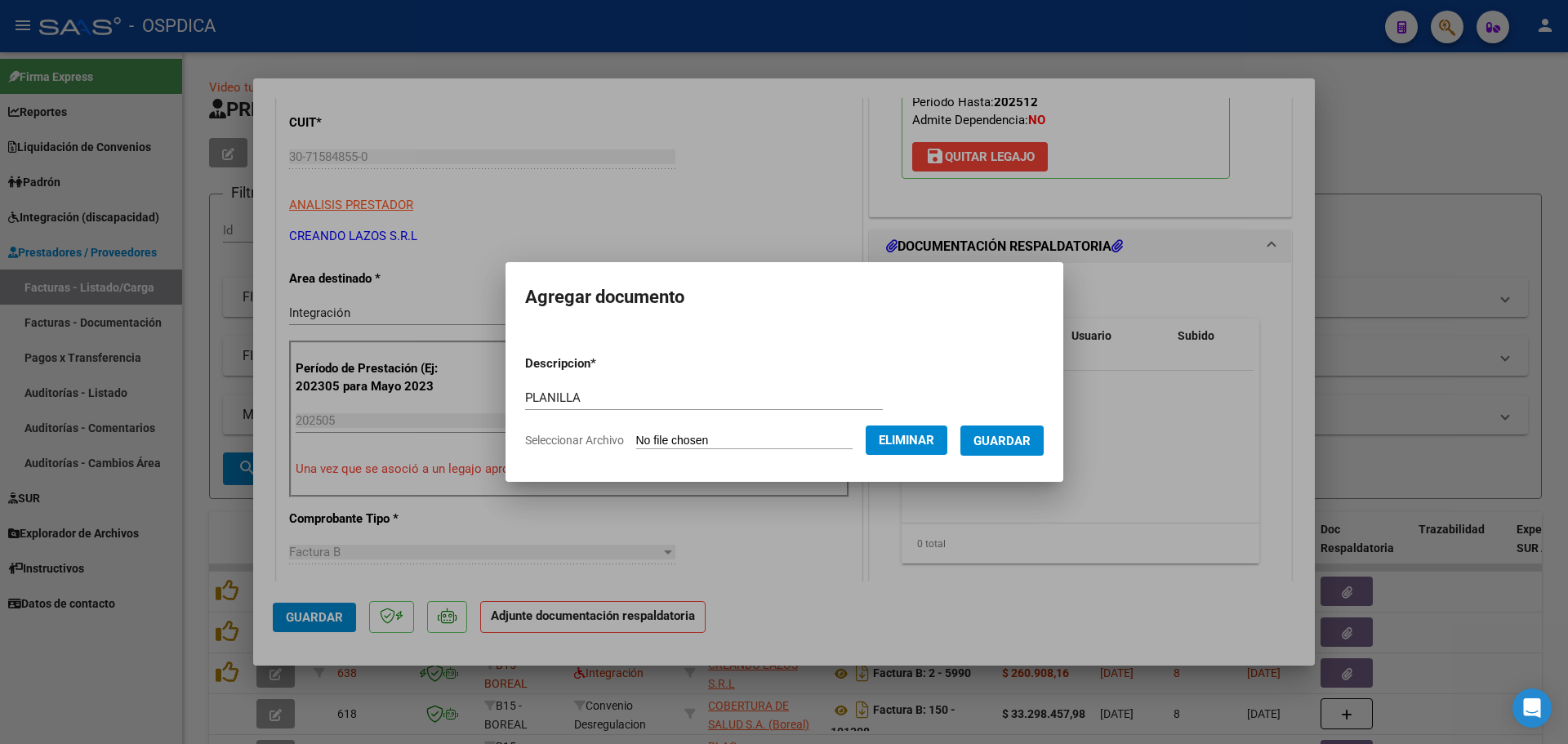
click at [1018, 437] on span "Guardar" at bounding box center [1002, 441] width 57 height 14
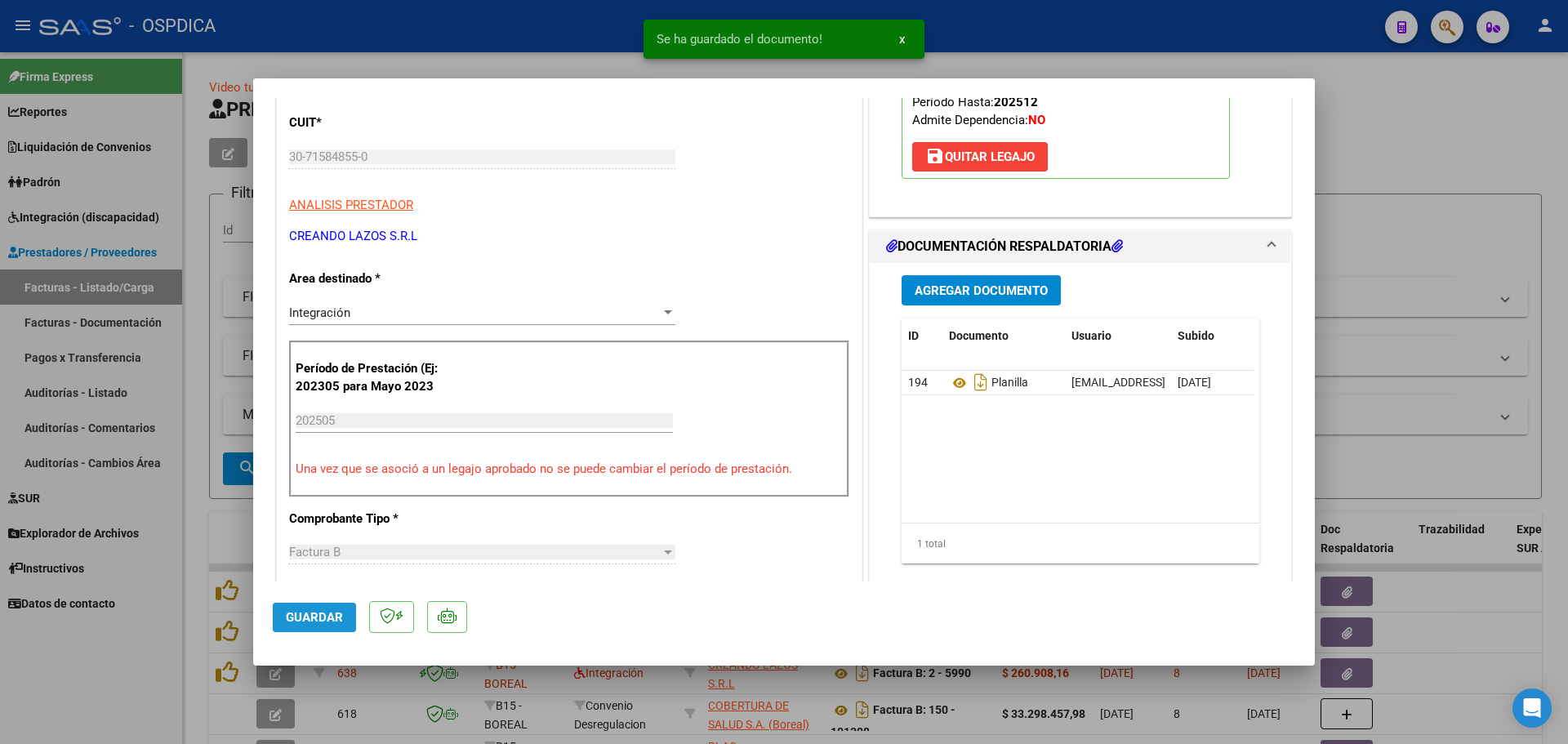
click at [318, 610] on span "Guardar" at bounding box center [314, 617] width 57 height 14
type input "$ 0,00"
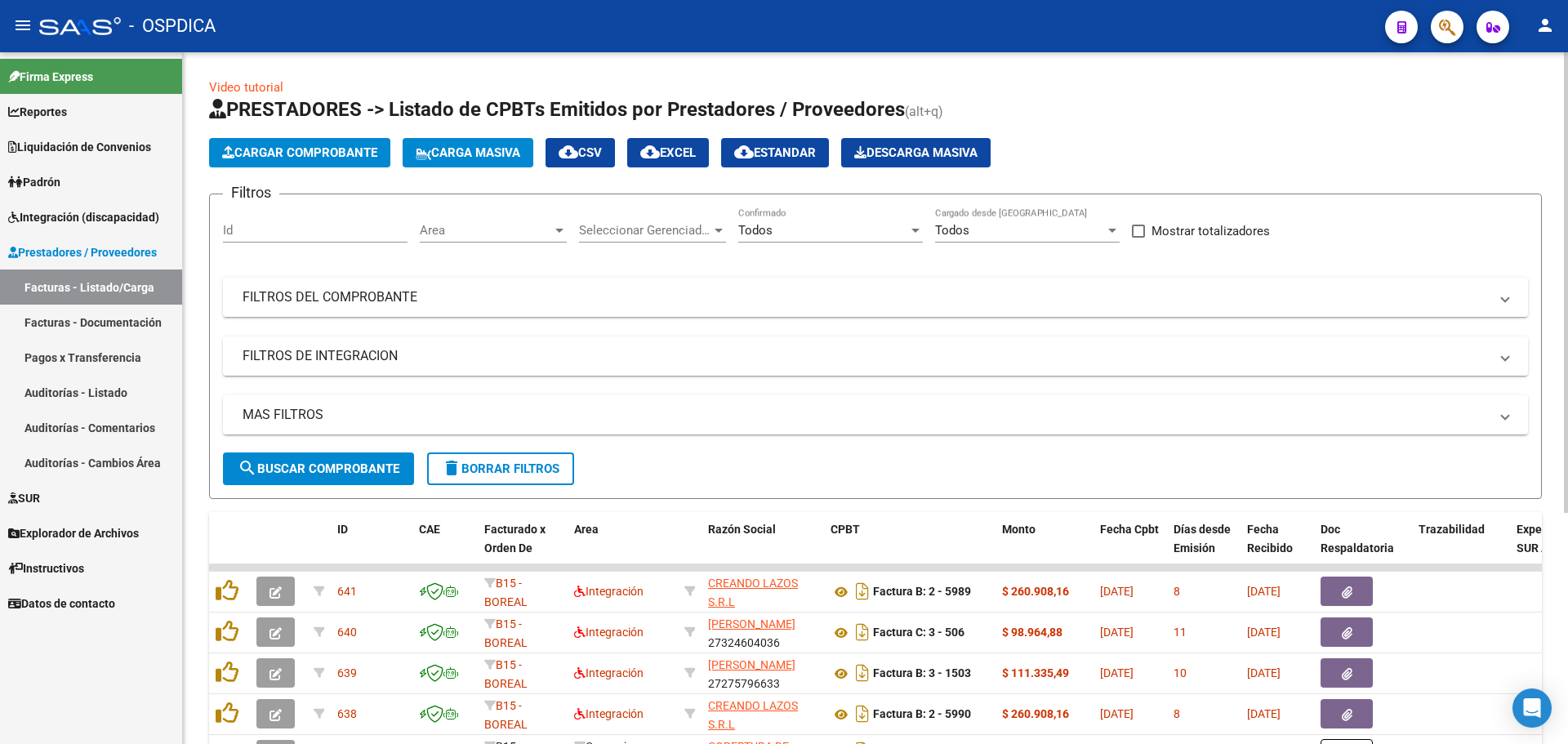
click at [238, 155] on span "Cargar Comprobante" at bounding box center [300, 152] width 155 height 14
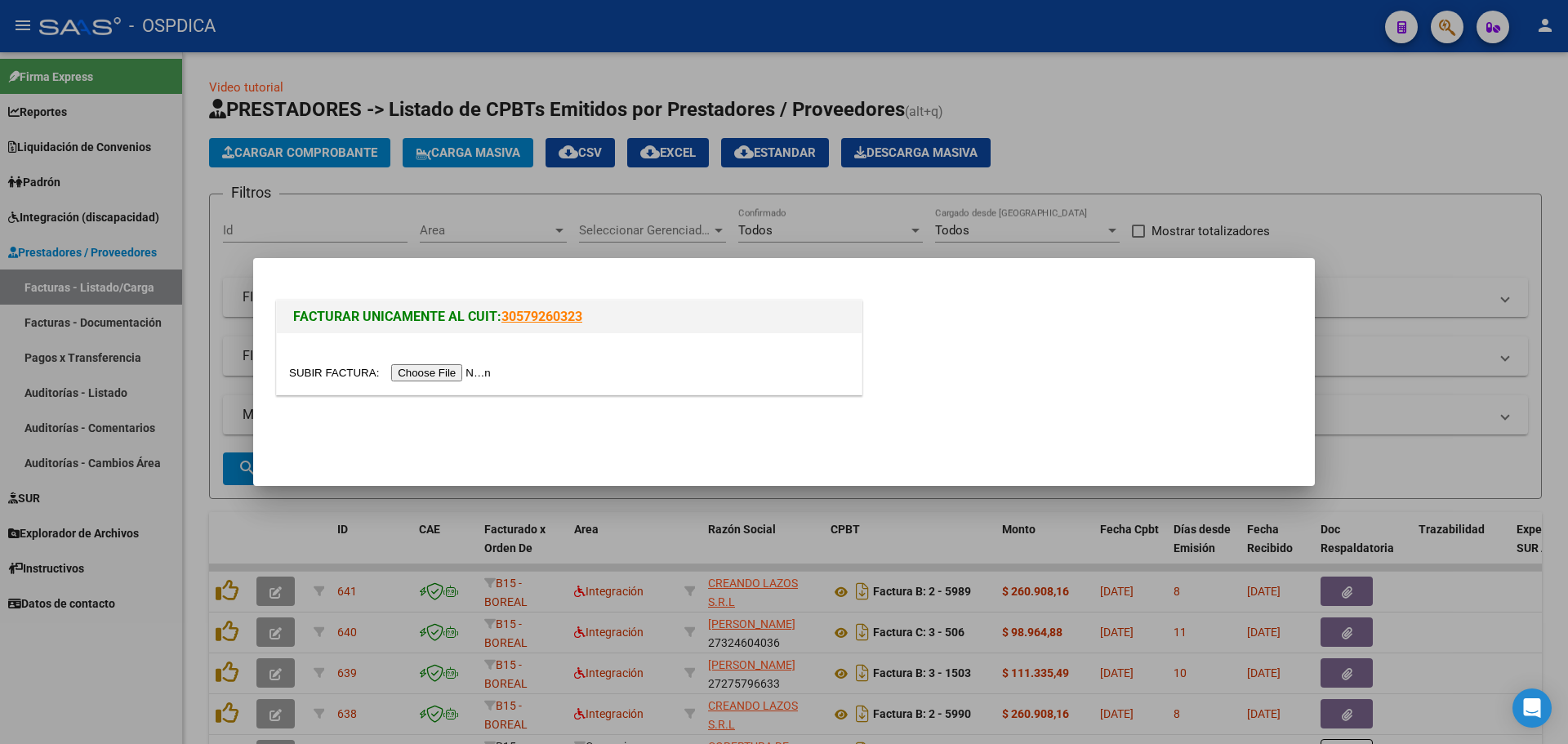
click at [413, 377] on input "file" at bounding box center [392, 373] width 207 height 17
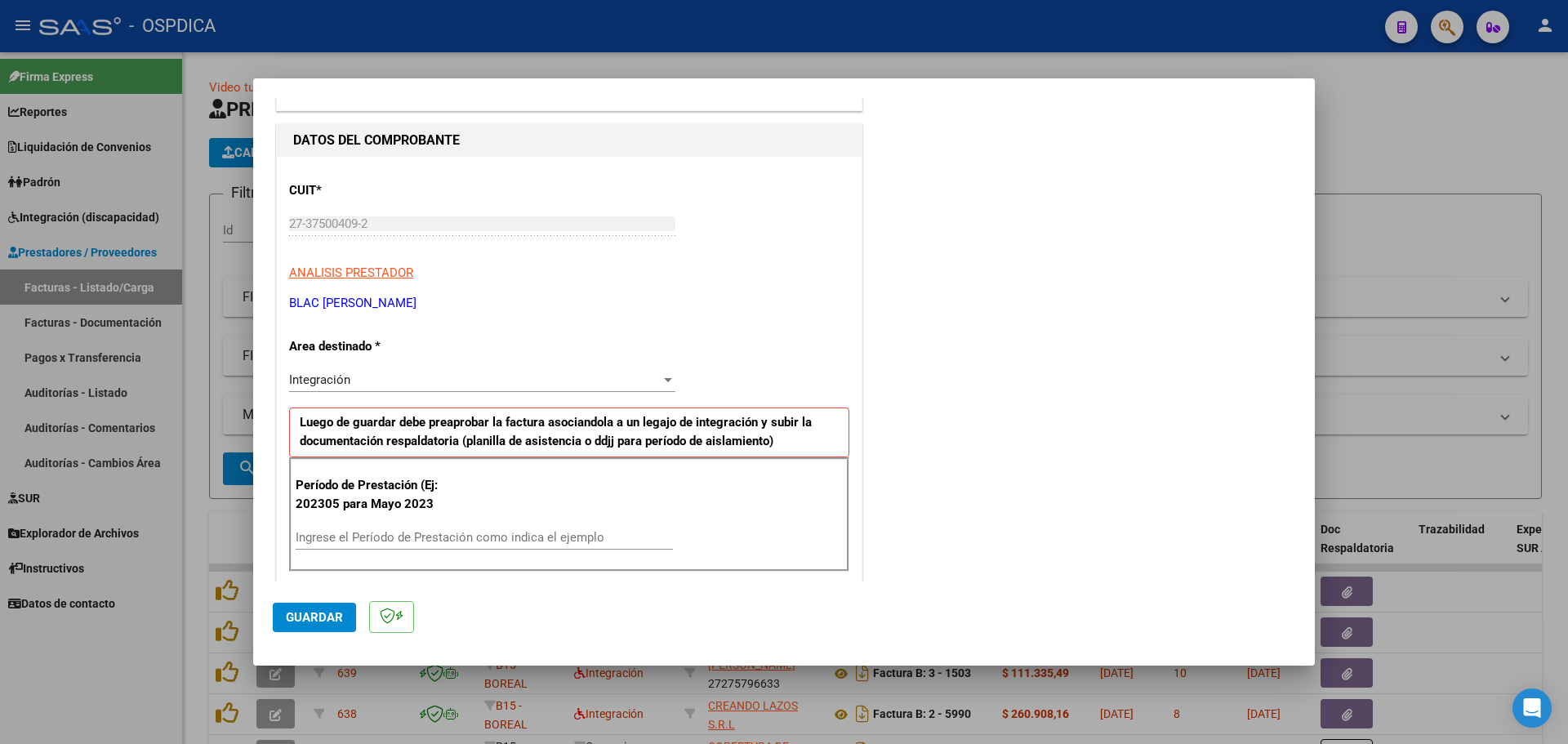
scroll to position [163, 0]
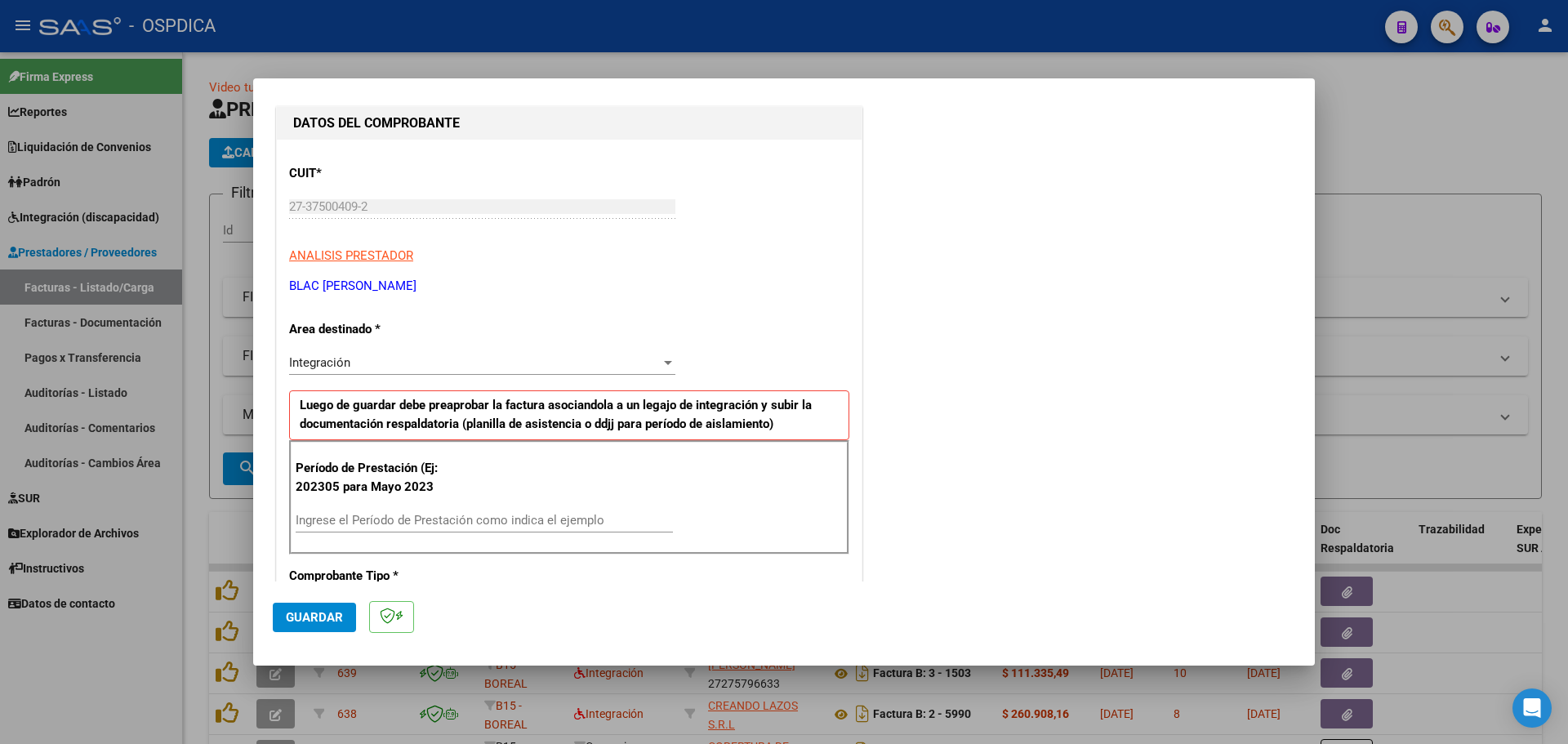
click at [430, 363] on div "Integración" at bounding box center [475, 362] width 372 height 14
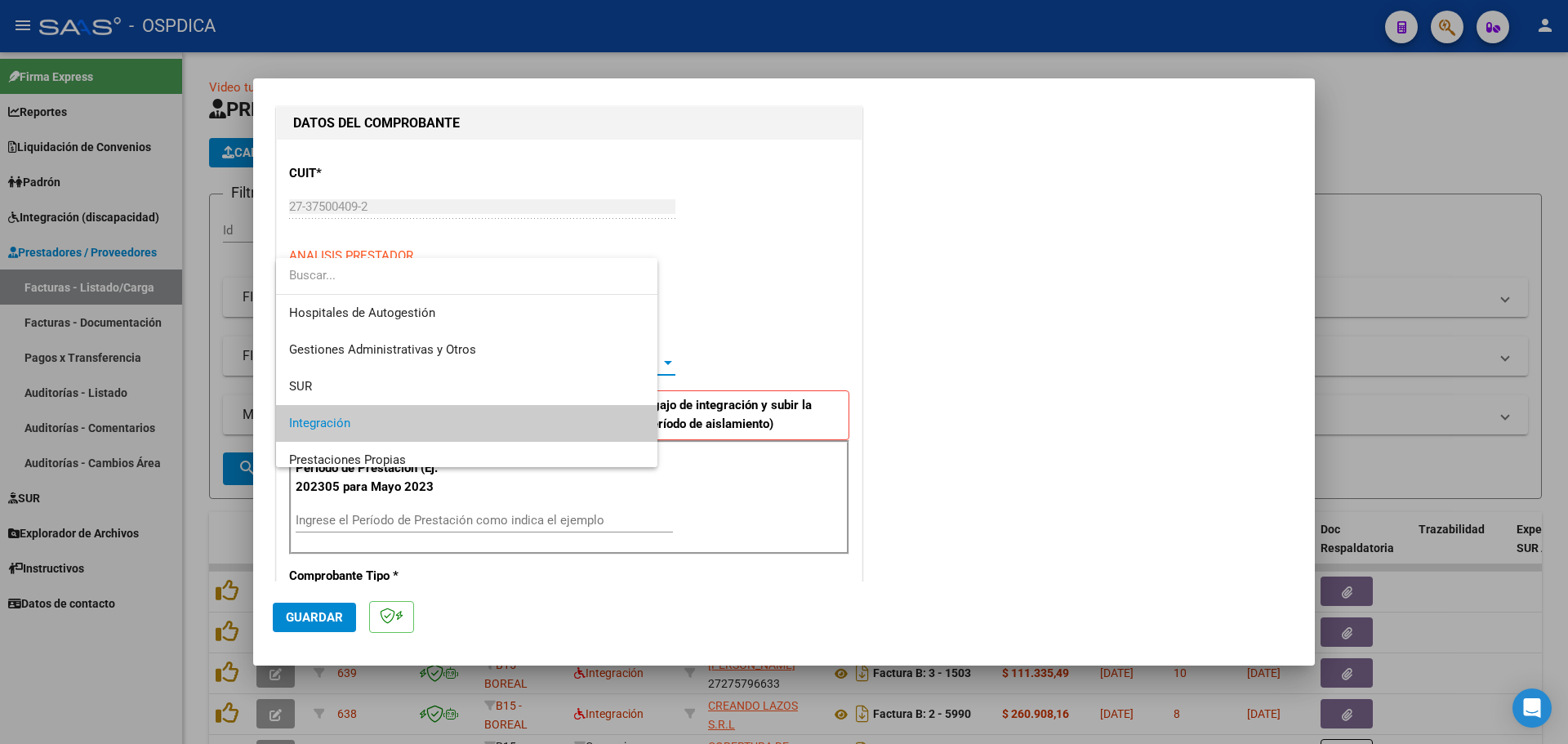
scroll to position [61, 0]
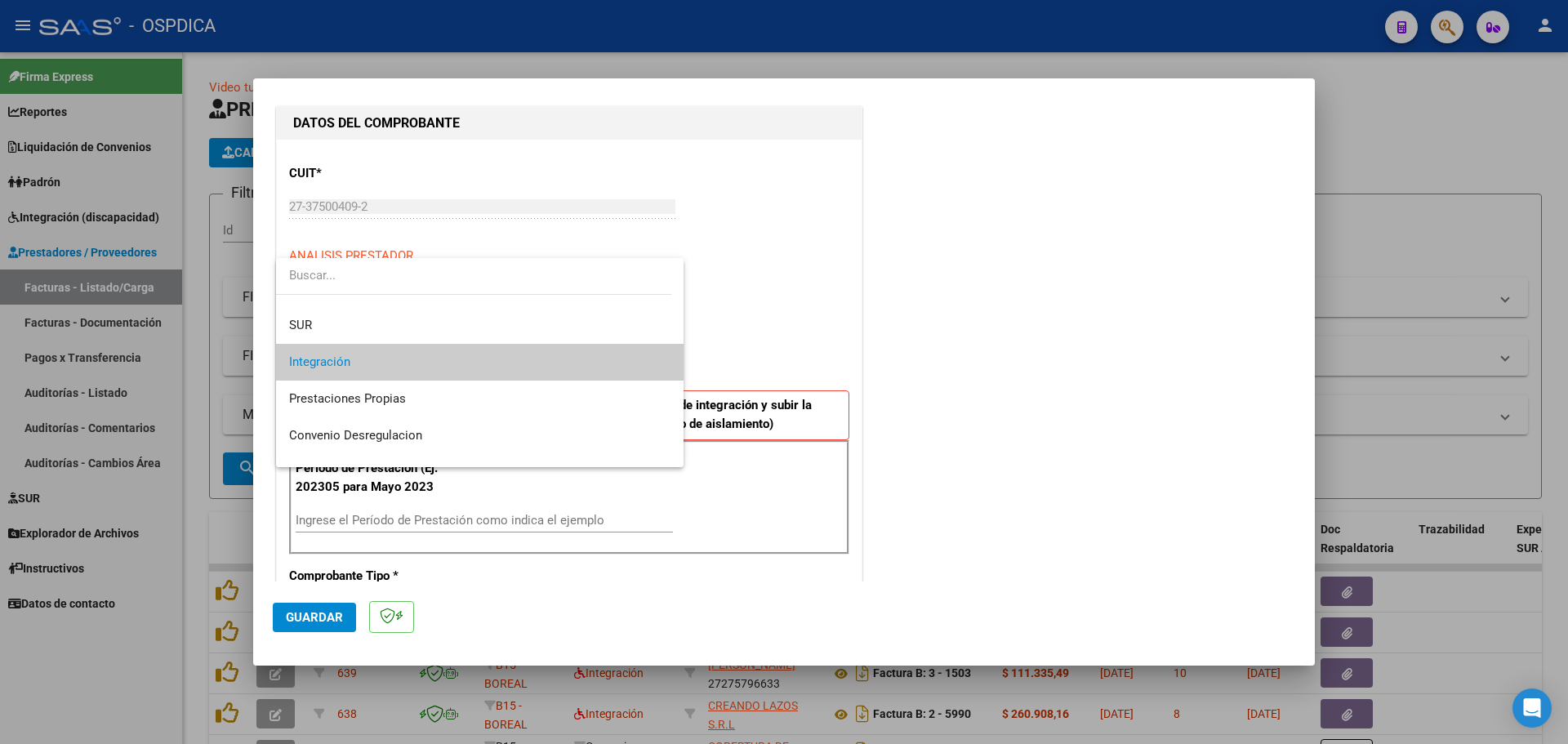
click at [430, 363] on span "Integración" at bounding box center [480, 362] width 381 height 37
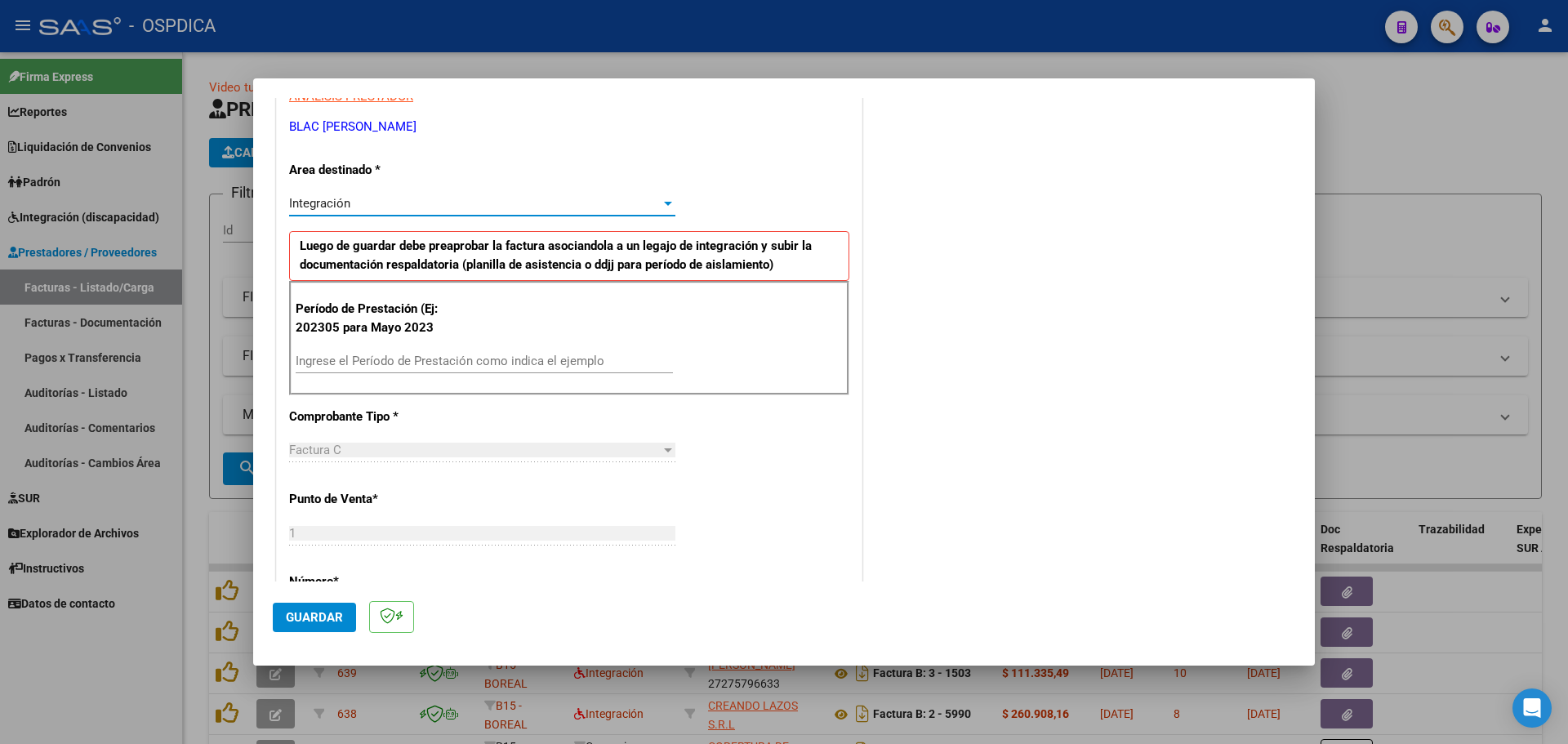
scroll to position [327, 0]
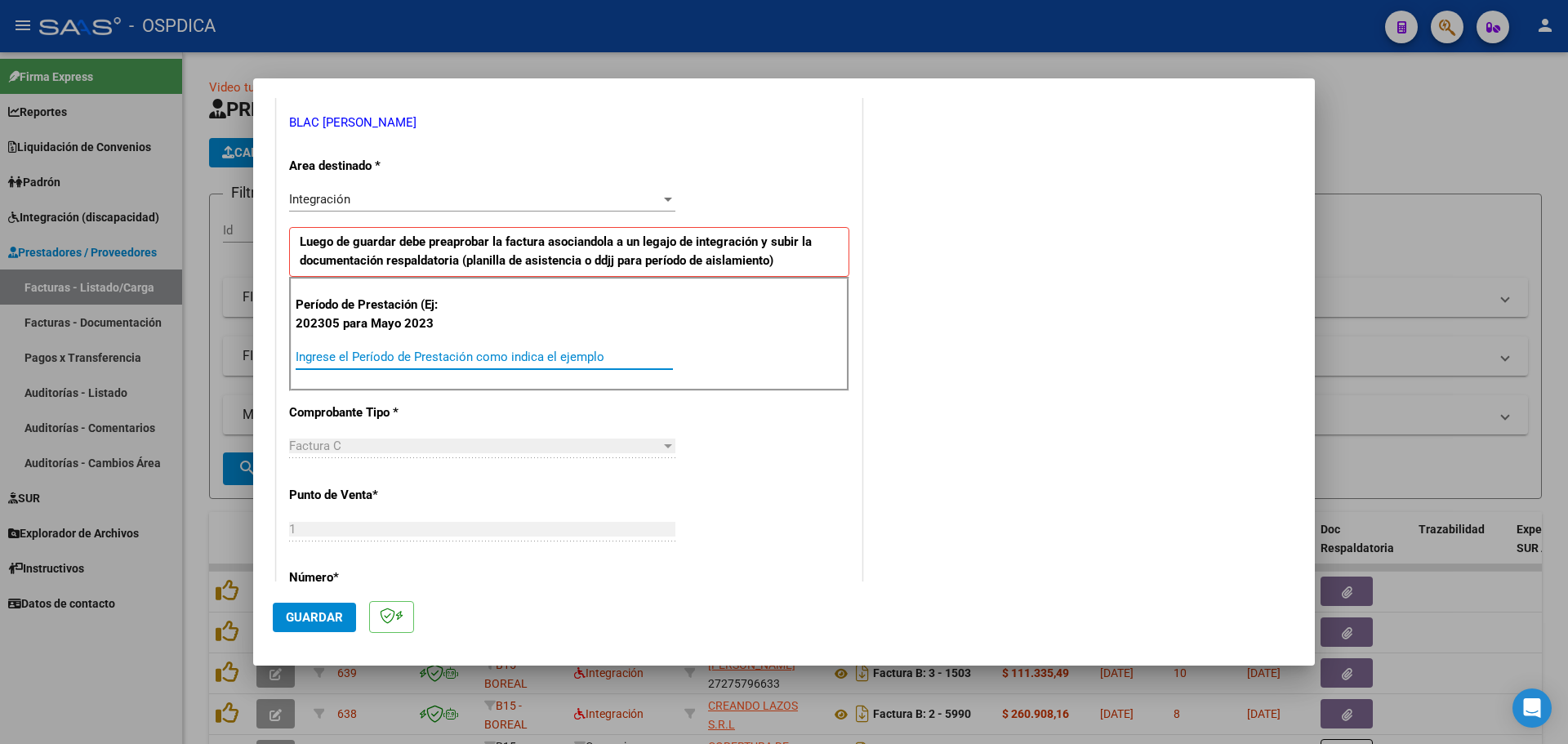
click at [458, 352] on input "Ingrese el Período de Prestación como indica el ejemplo" at bounding box center [484, 357] width 377 height 14
type input "202507"
click at [328, 619] on span "Guardar" at bounding box center [314, 617] width 57 height 14
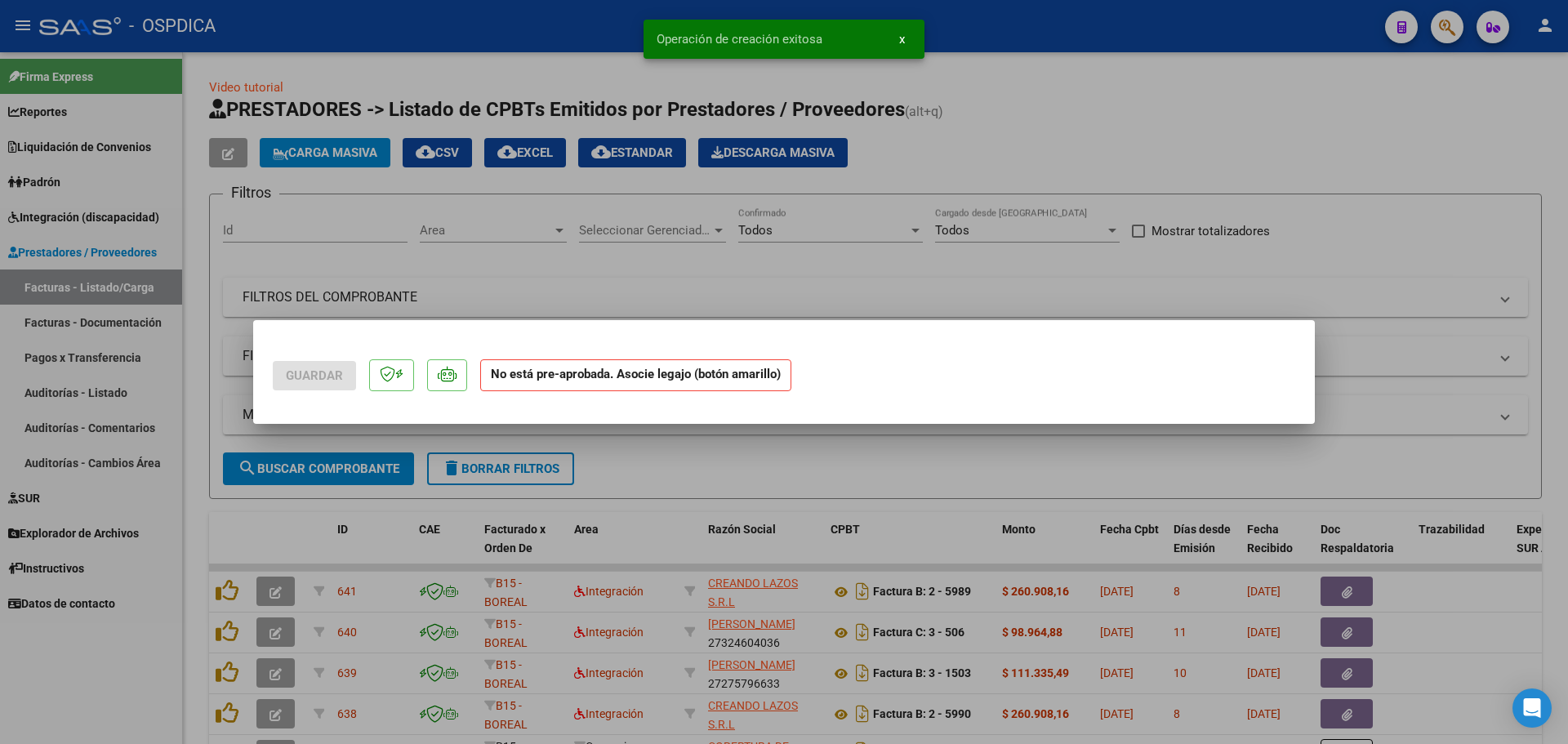
scroll to position [0, 0]
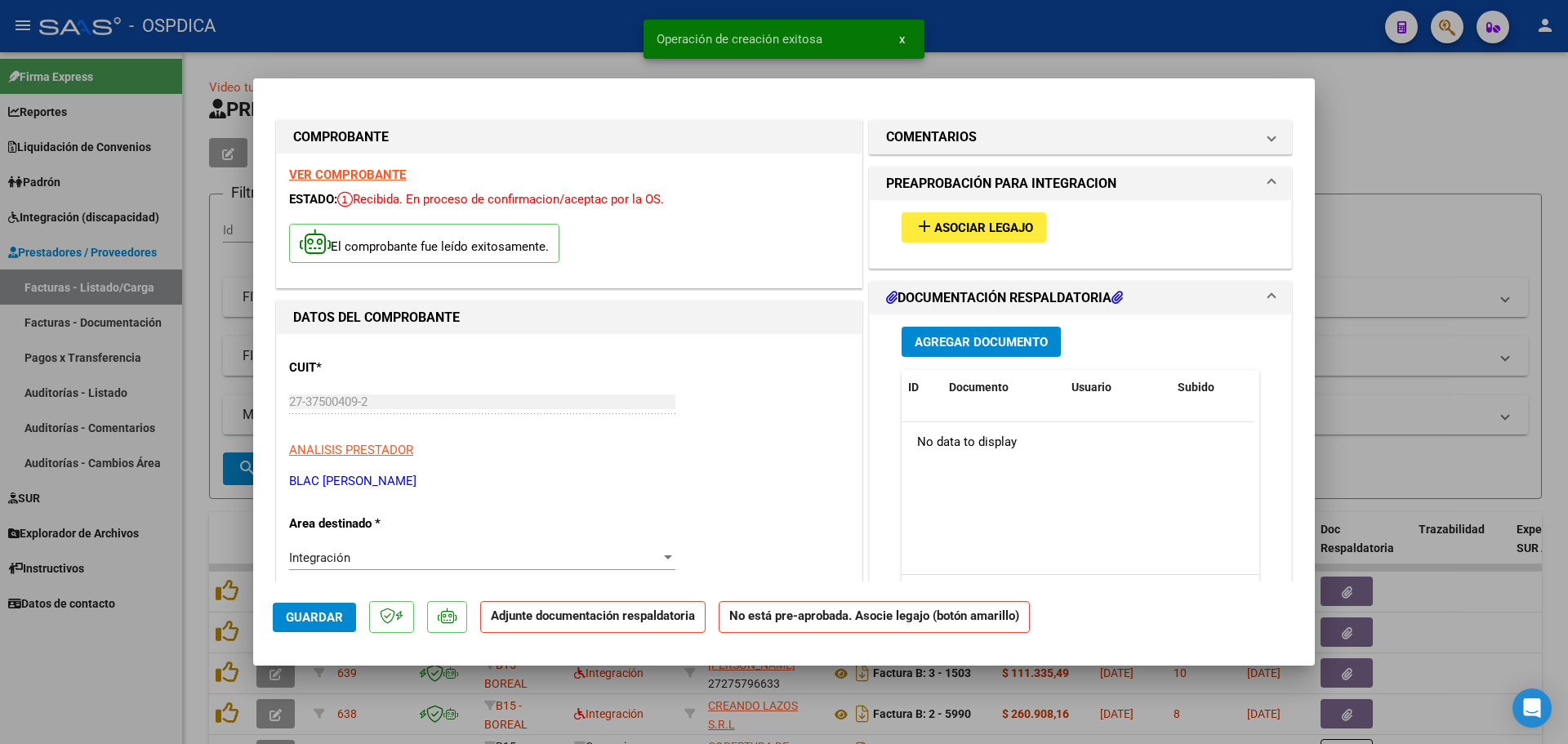
click at [987, 220] on span "Asociar Legajo" at bounding box center [984, 227] width 99 height 14
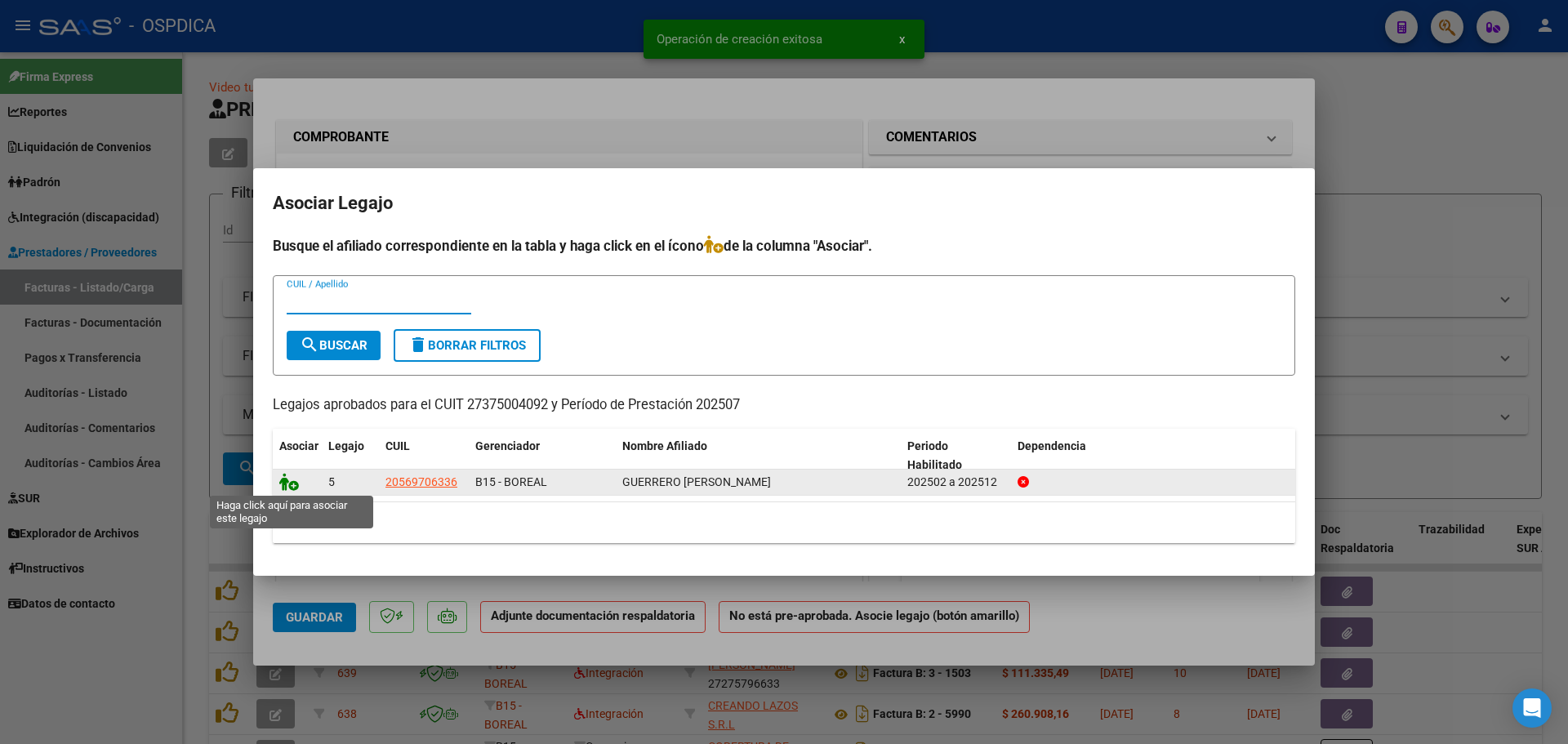
click at [291, 482] on icon at bounding box center [289, 482] width 20 height 18
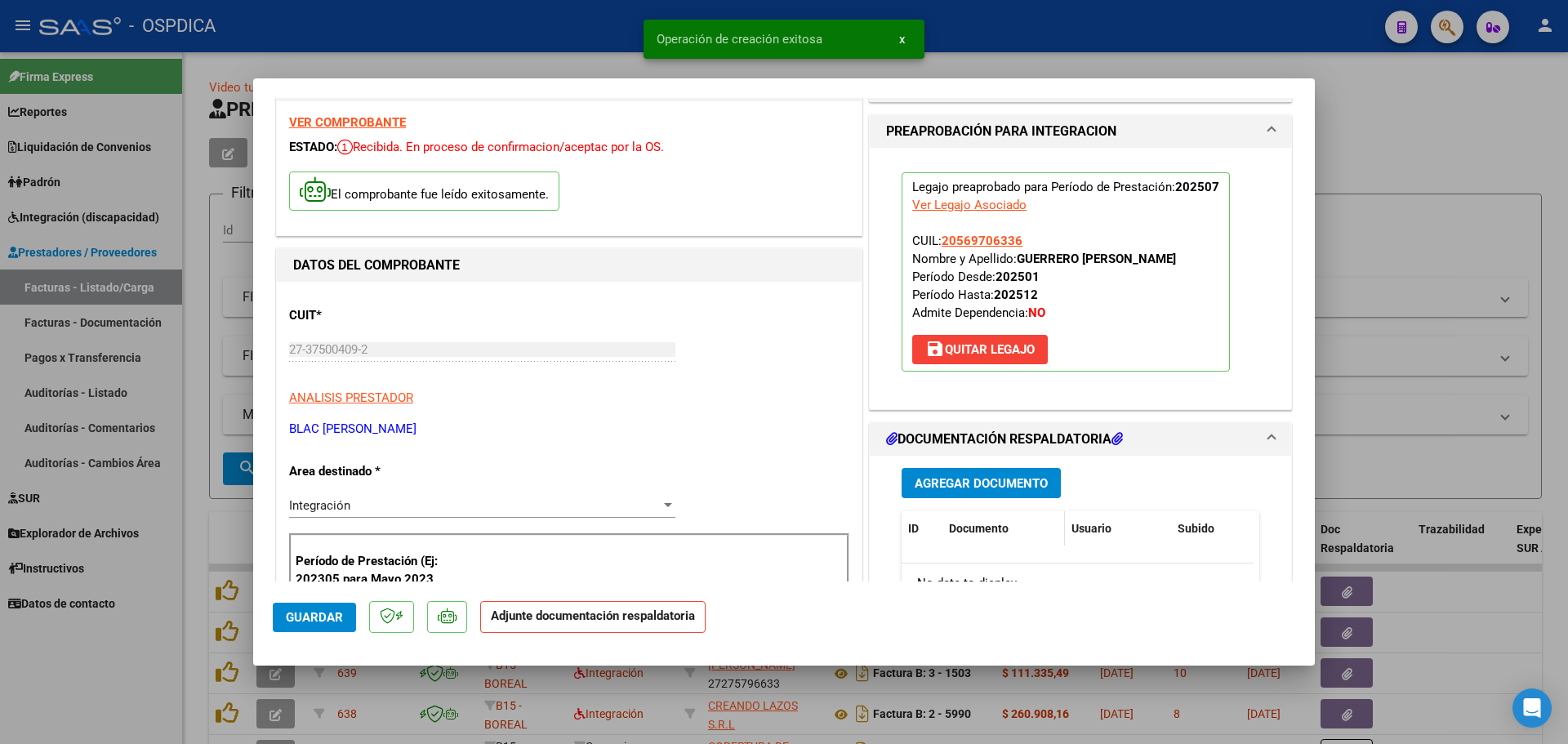
scroll to position [82, 0]
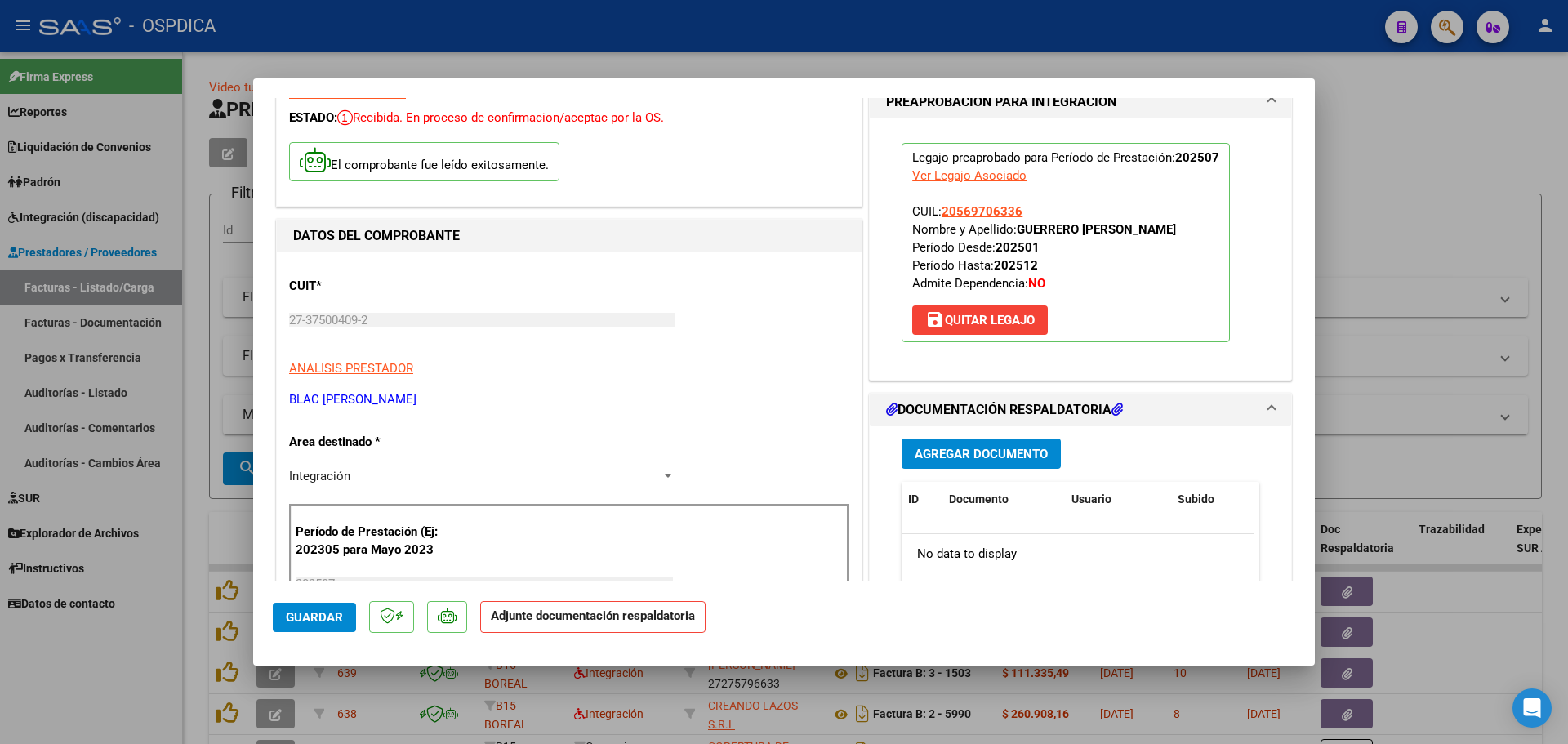
click at [998, 447] on span "Agregar Documento" at bounding box center [981, 454] width 133 height 14
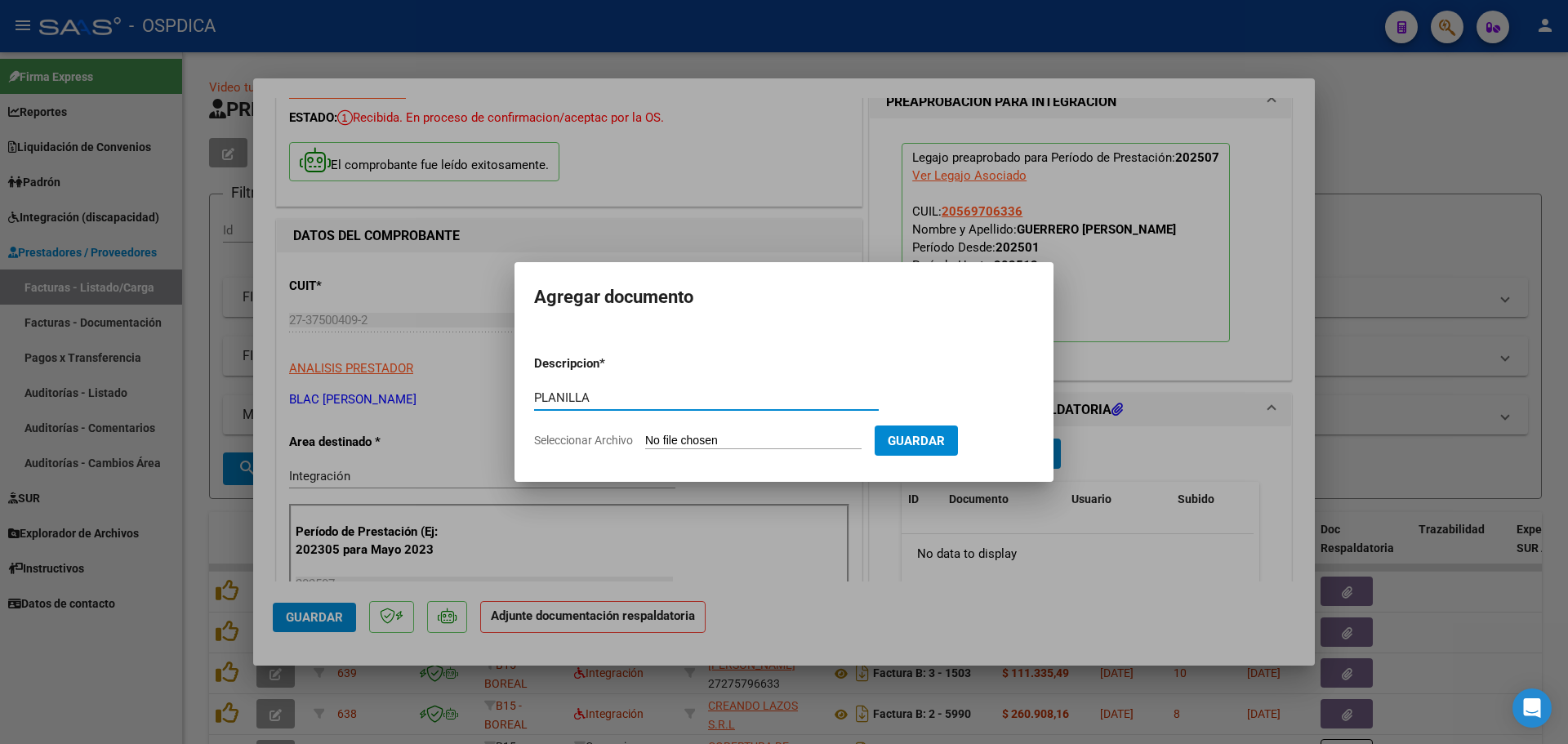
type input "PLANILLA"
click at [676, 443] on input "Seleccionar Archivo" at bounding box center [753, 442] width 216 height 15
type input "C:\fakepath\27375004092_11_1_264_Planilla de Asistencia_2.pdf"
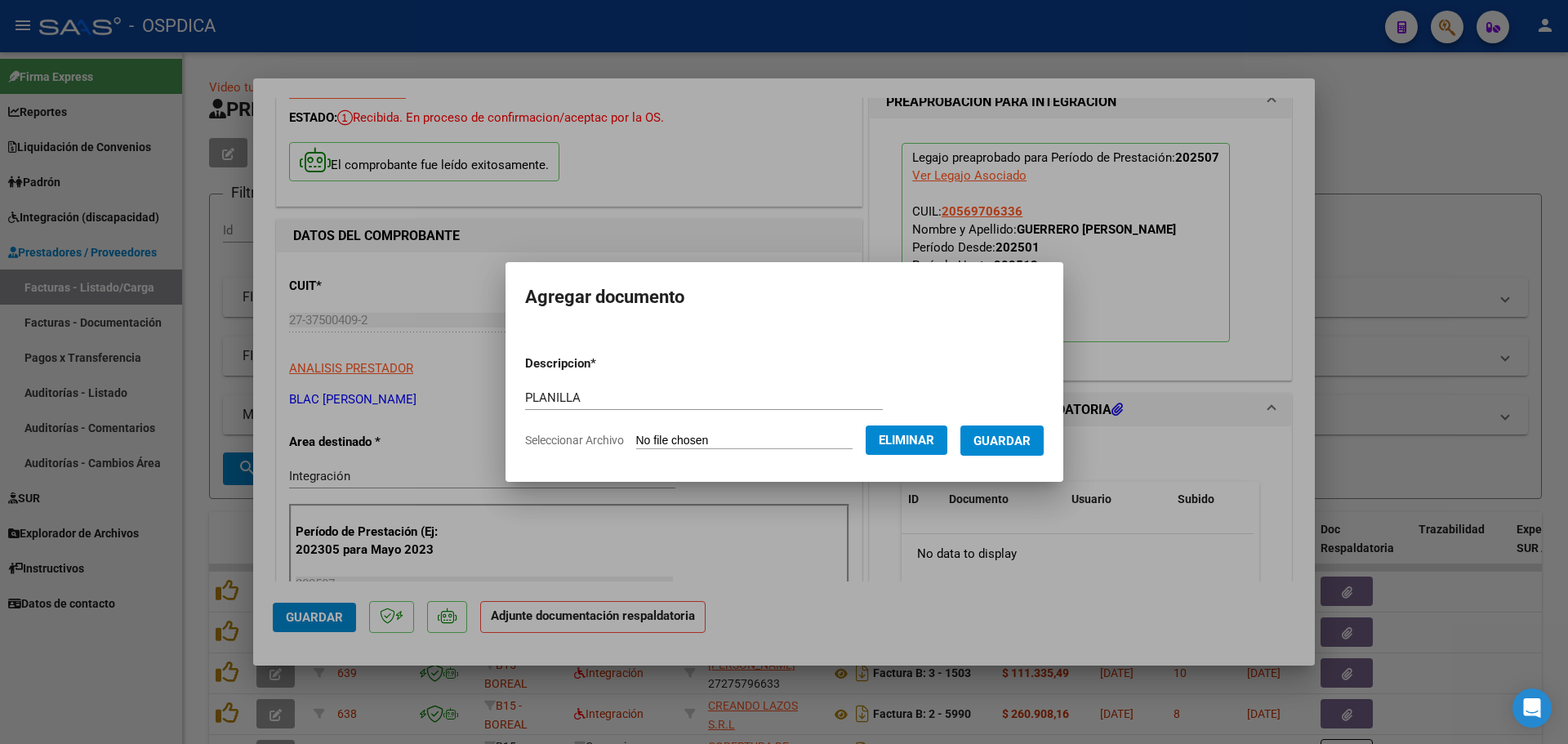
click at [1004, 442] on span "Guardar" at bounding box center [1002, 441] width 57 height 14
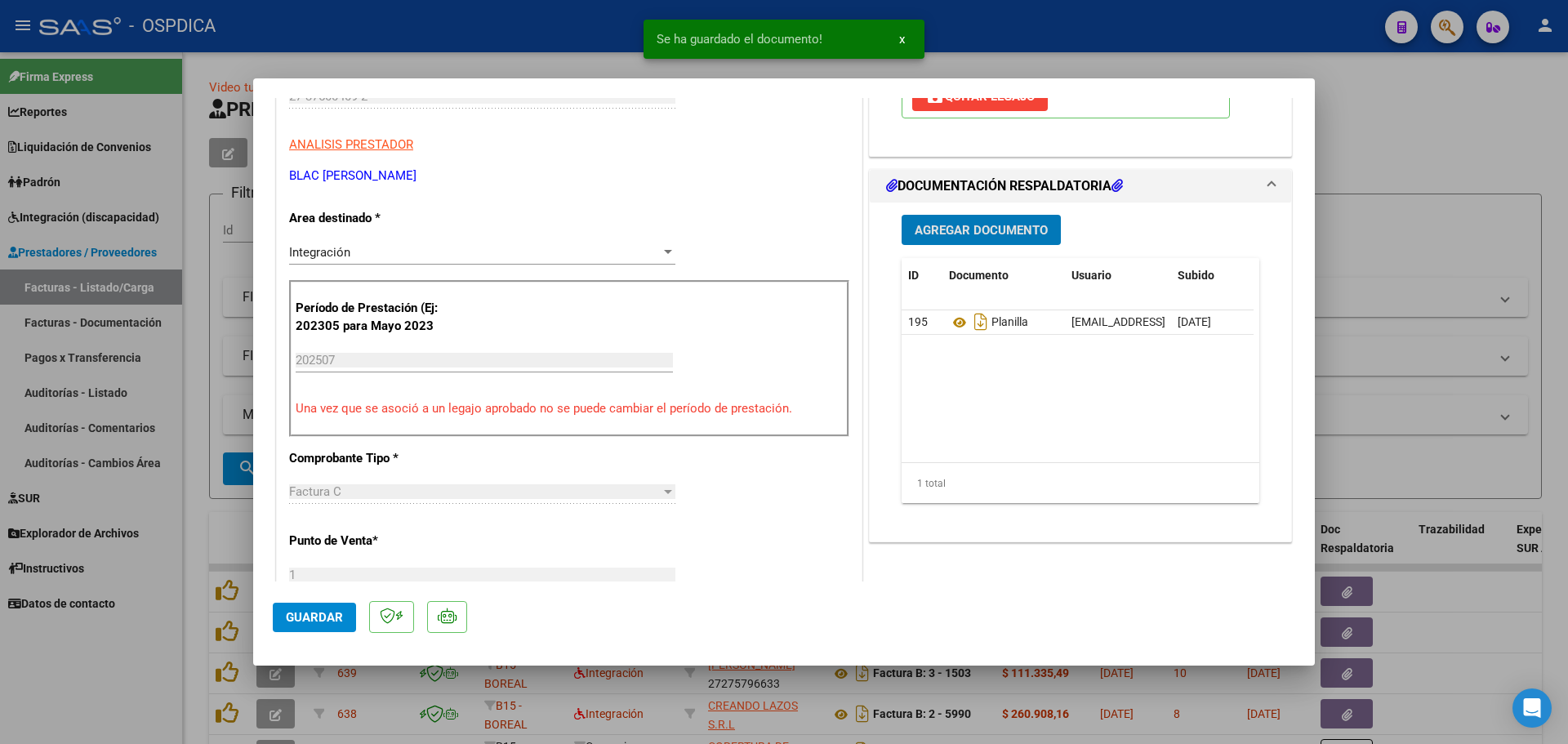
scroll to position [327, 0]
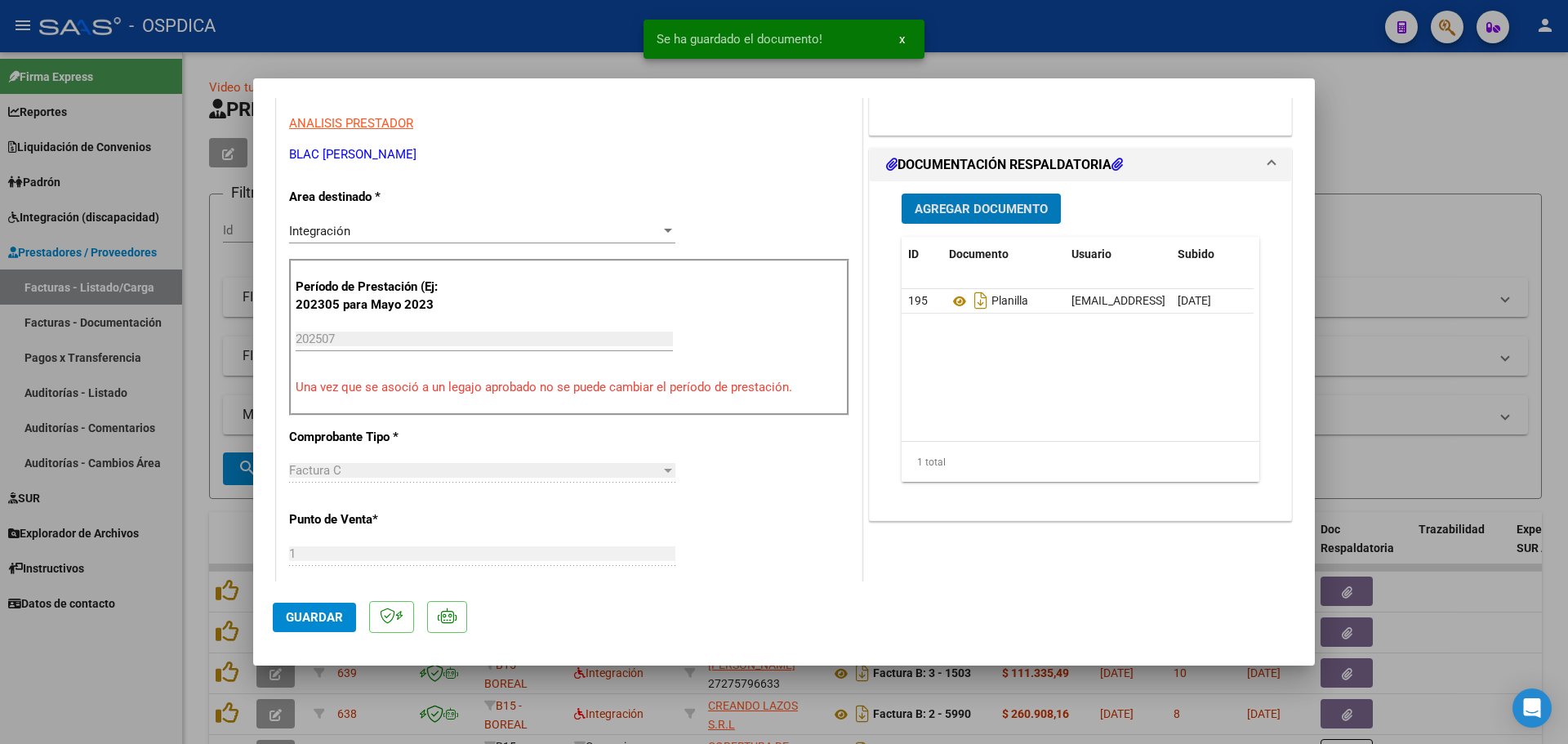
click at [323, 612] on span "Guardar" at bounding box center [314, 617] width 57 height 14
type input "$ 0,00"
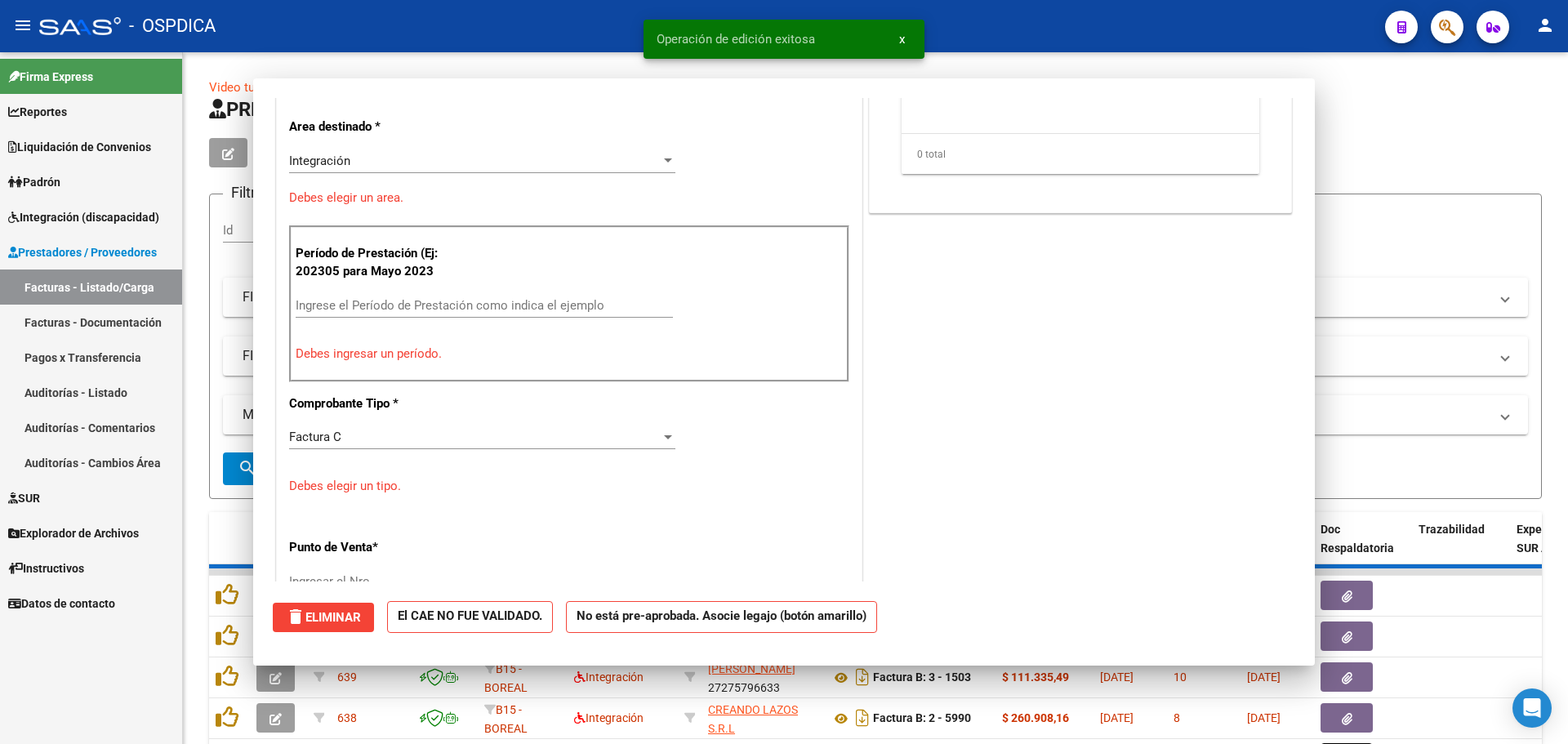
scroll to position [0, 0]
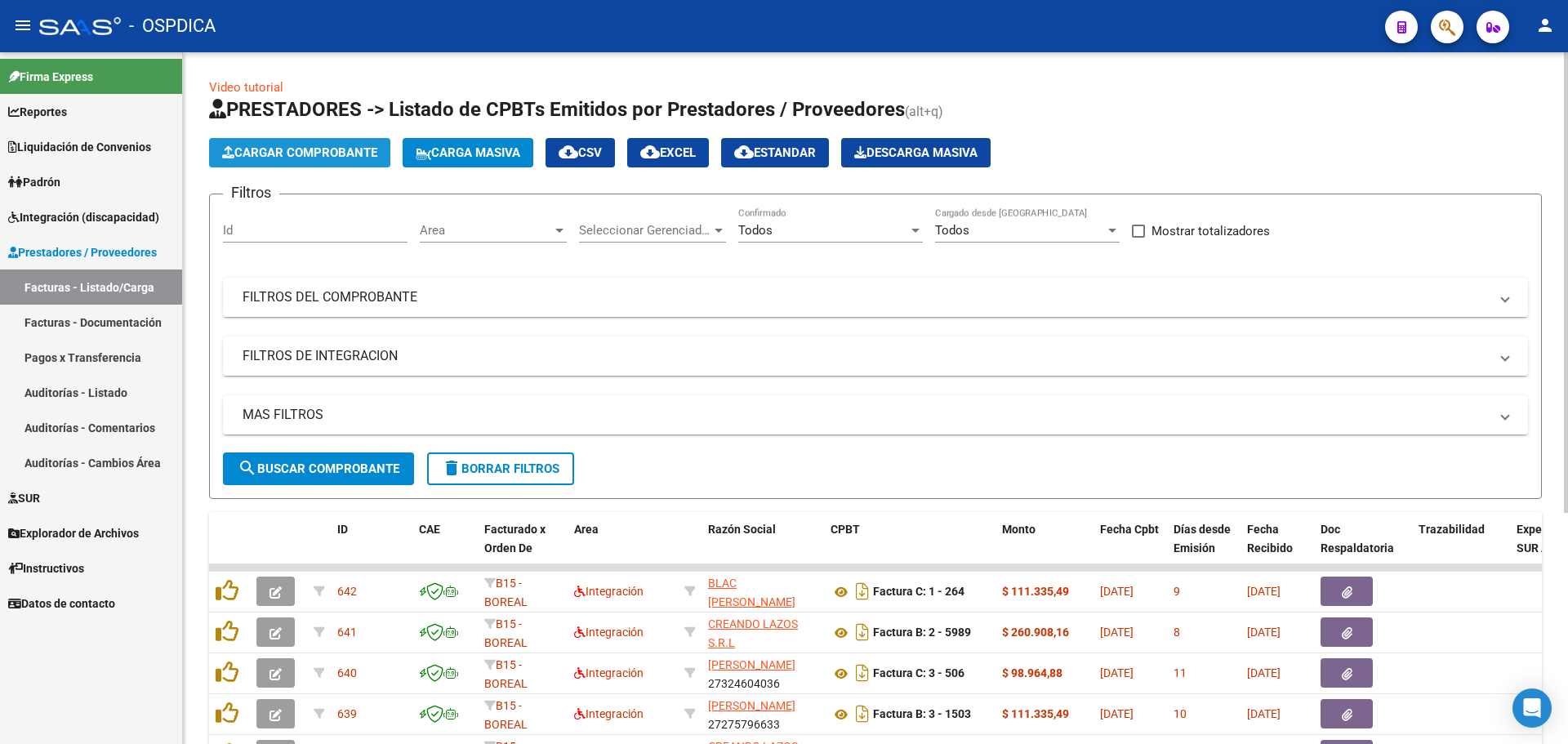
click at [323, 164] on button "Cargar Comprobante" at bounding box center [300, 152] width 181 height 30
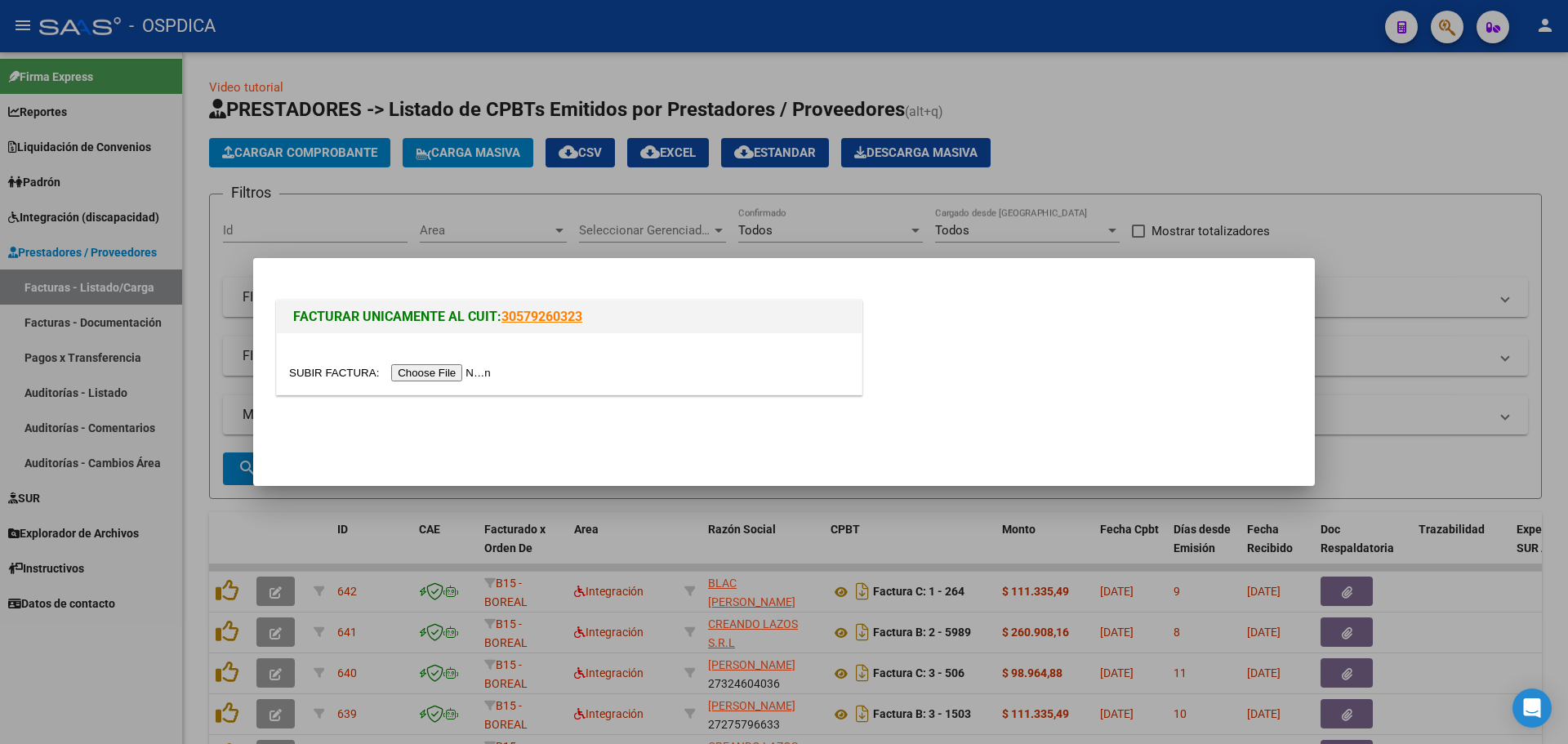
click at [414, 366] on input "file" at bounding box center [392, 373] width 207 height 17
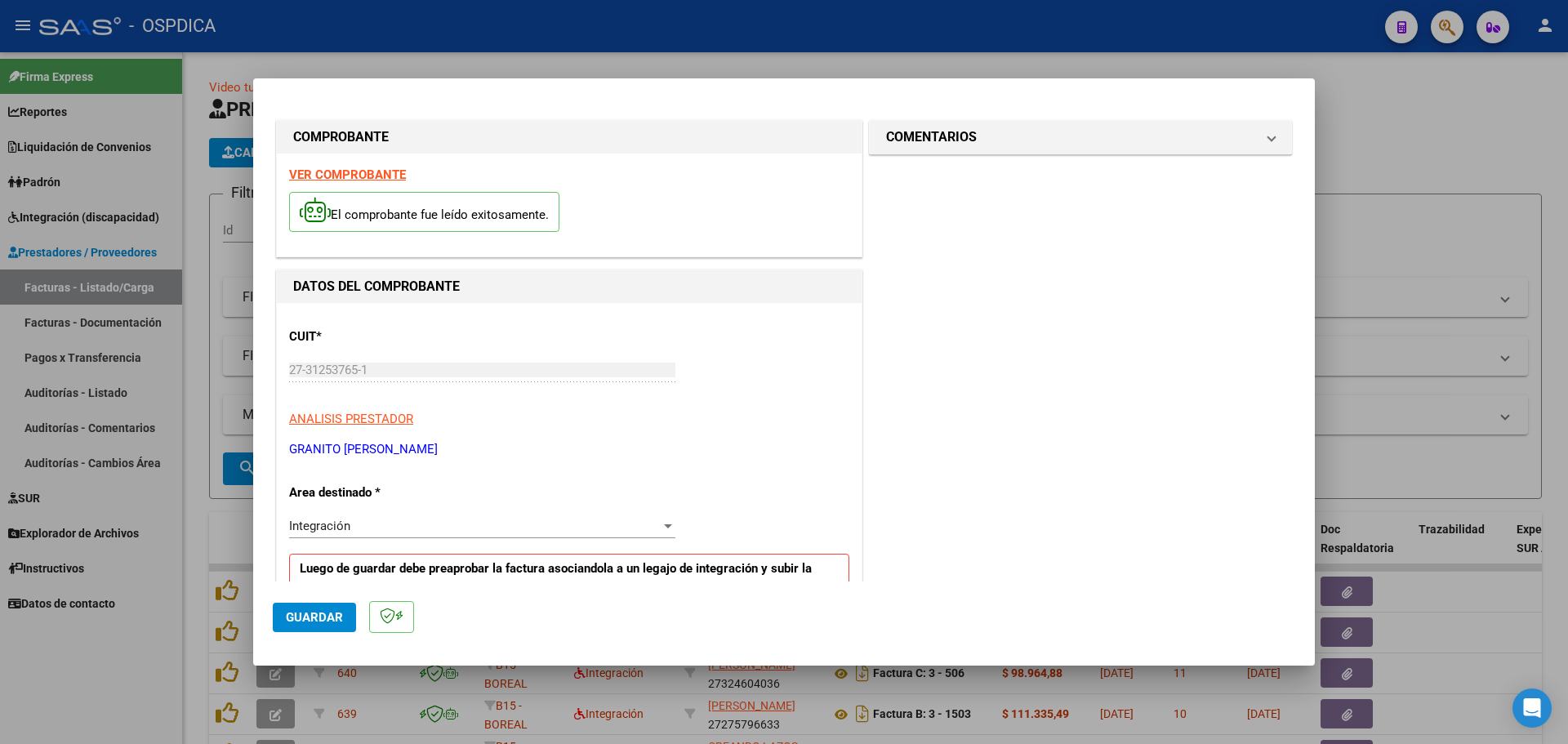
scroll to position [163, 0]
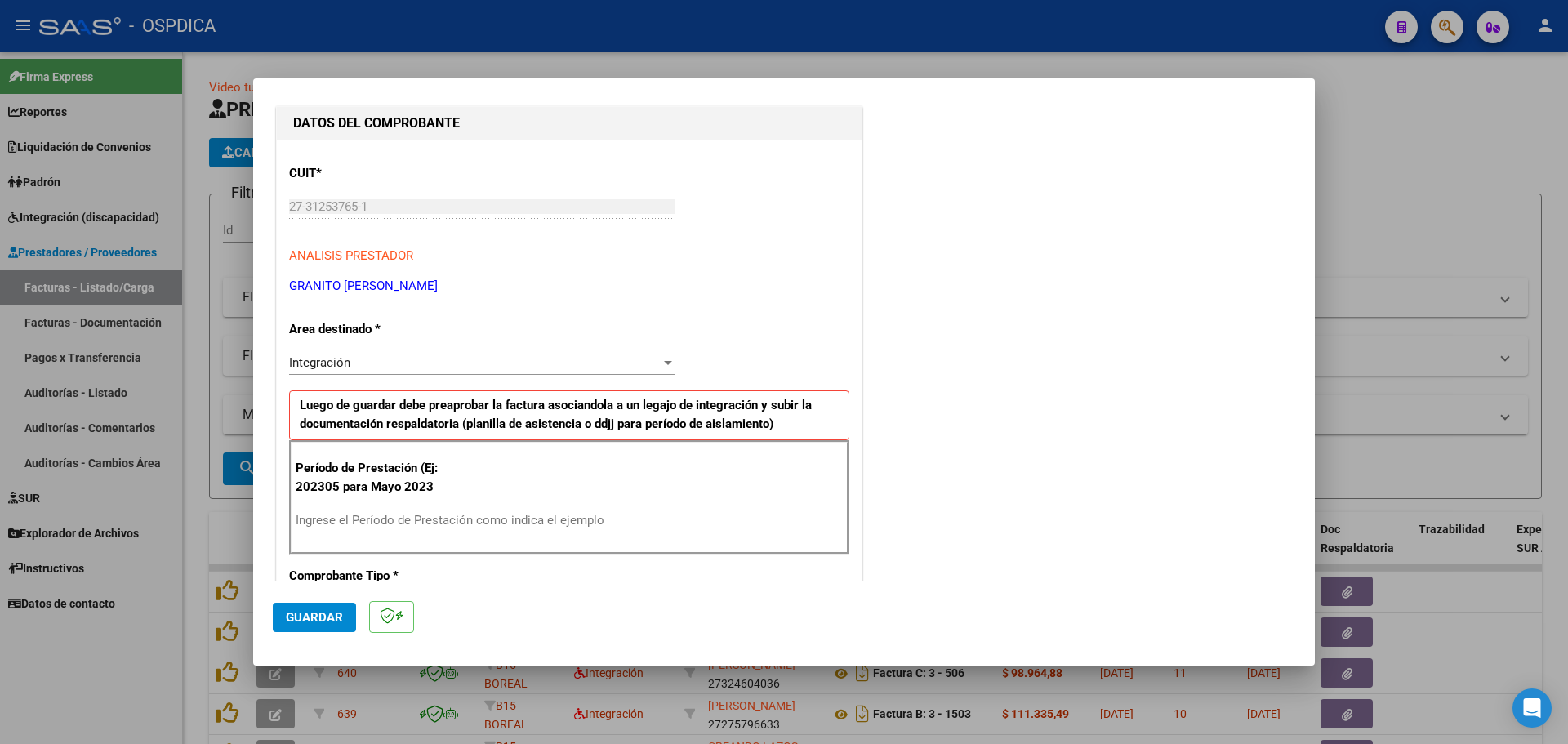
click at [451, 519] on input "Ingrese el Período de Prestación como indica el ejemplo" at bounding box center [484, 520] width 377 height 14
type input "202507"
click at [321, 627] on button "Guardar" at bounding box center [314, 617] width 83 height 30
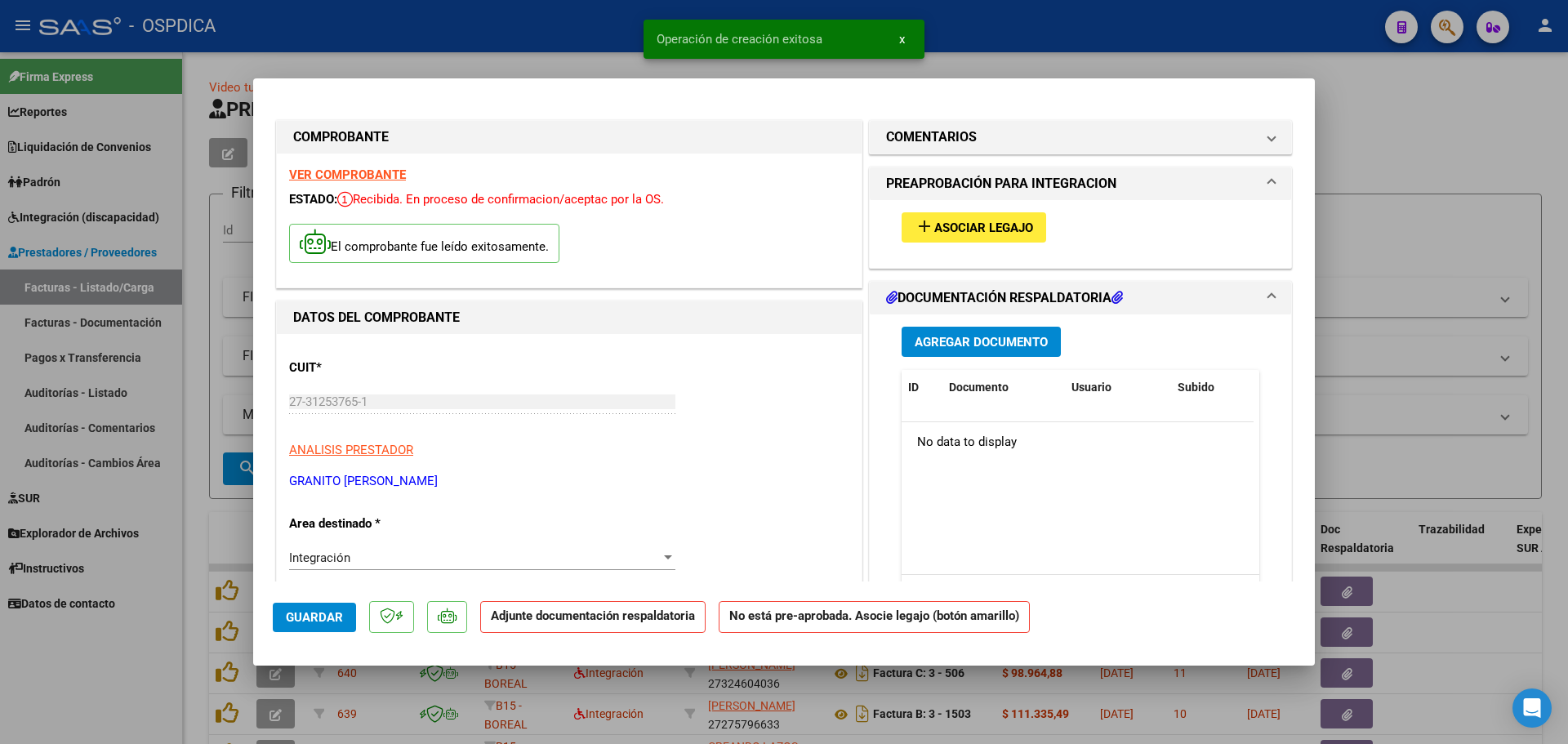
click at [990, 224] on span "Asociar Legajo" at bounding box center [984, 227] width 99 height 14
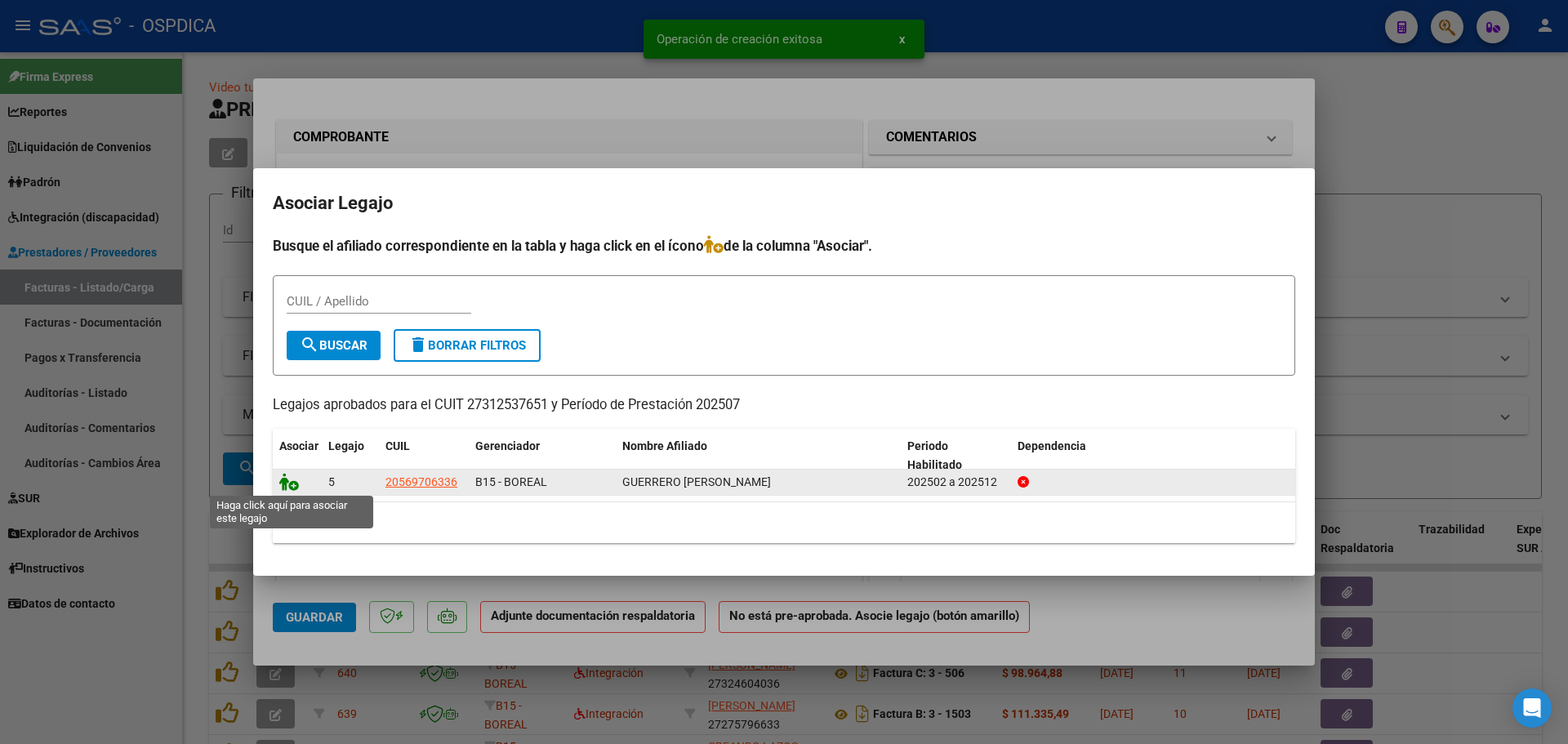
click at [290, 489] on icon at bounding box center [289, 482] width 20 height 18
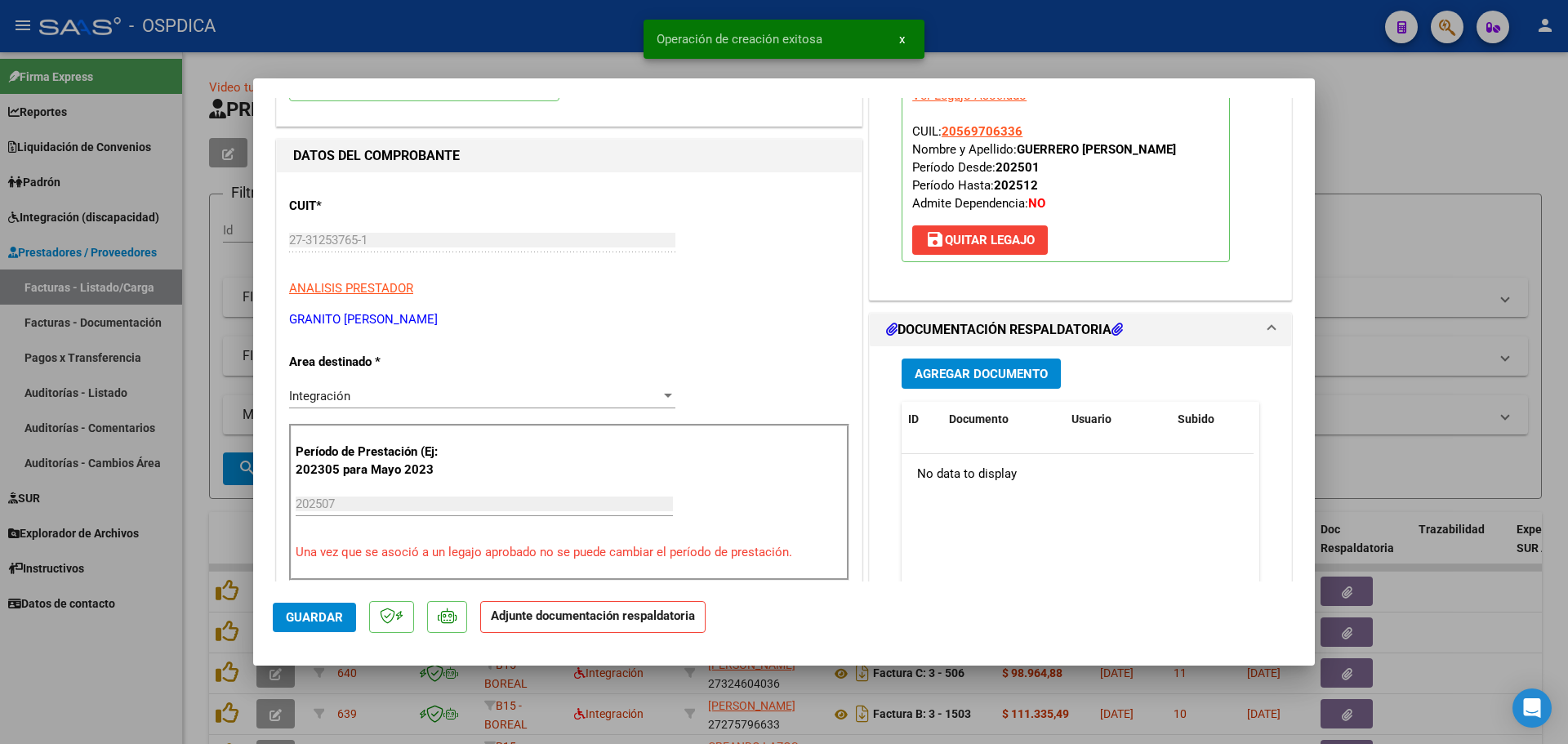
scroll to position [163, 0]
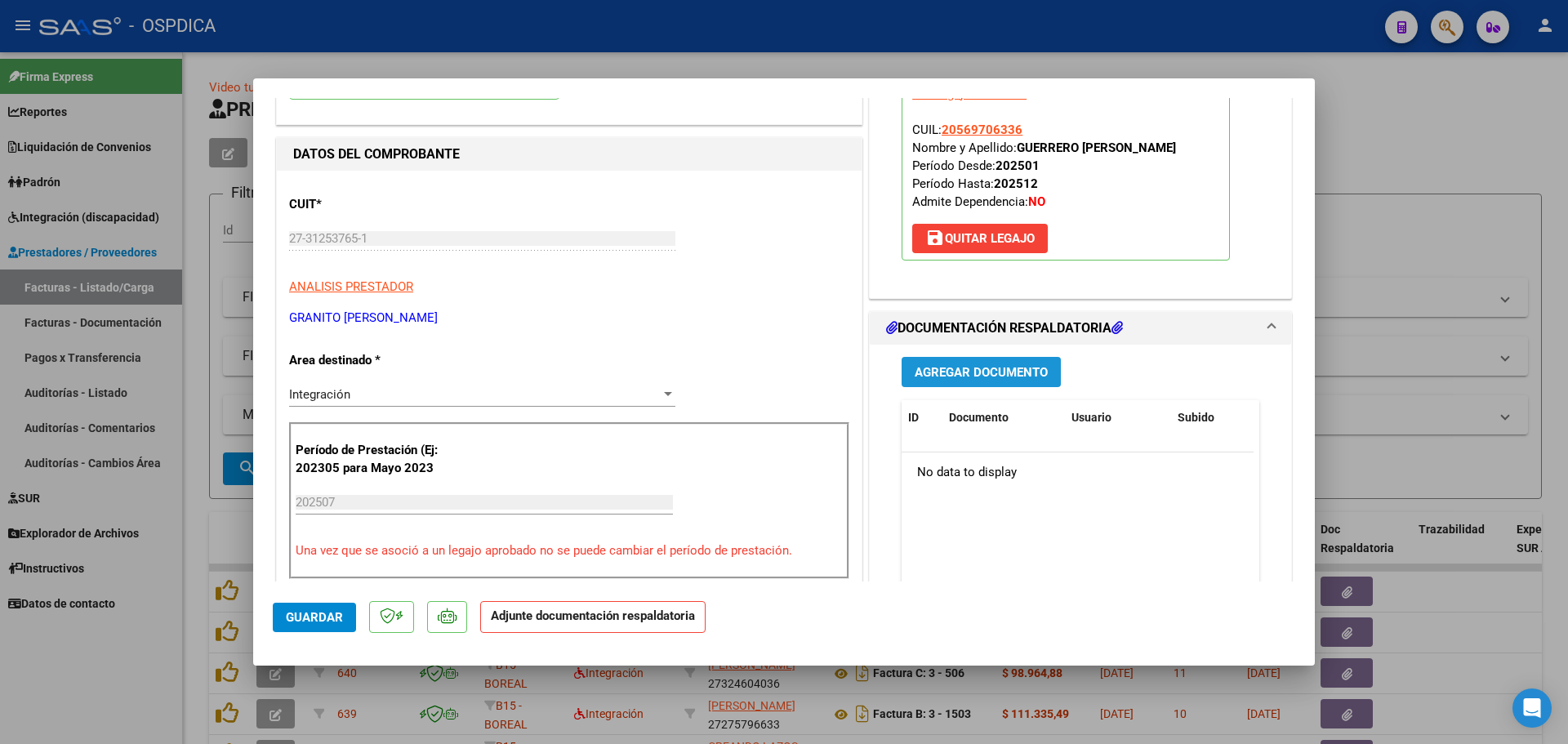
click at [1009, 383] on button "Agregar Documento" at bounding box center [981, 372] width 159 height 31
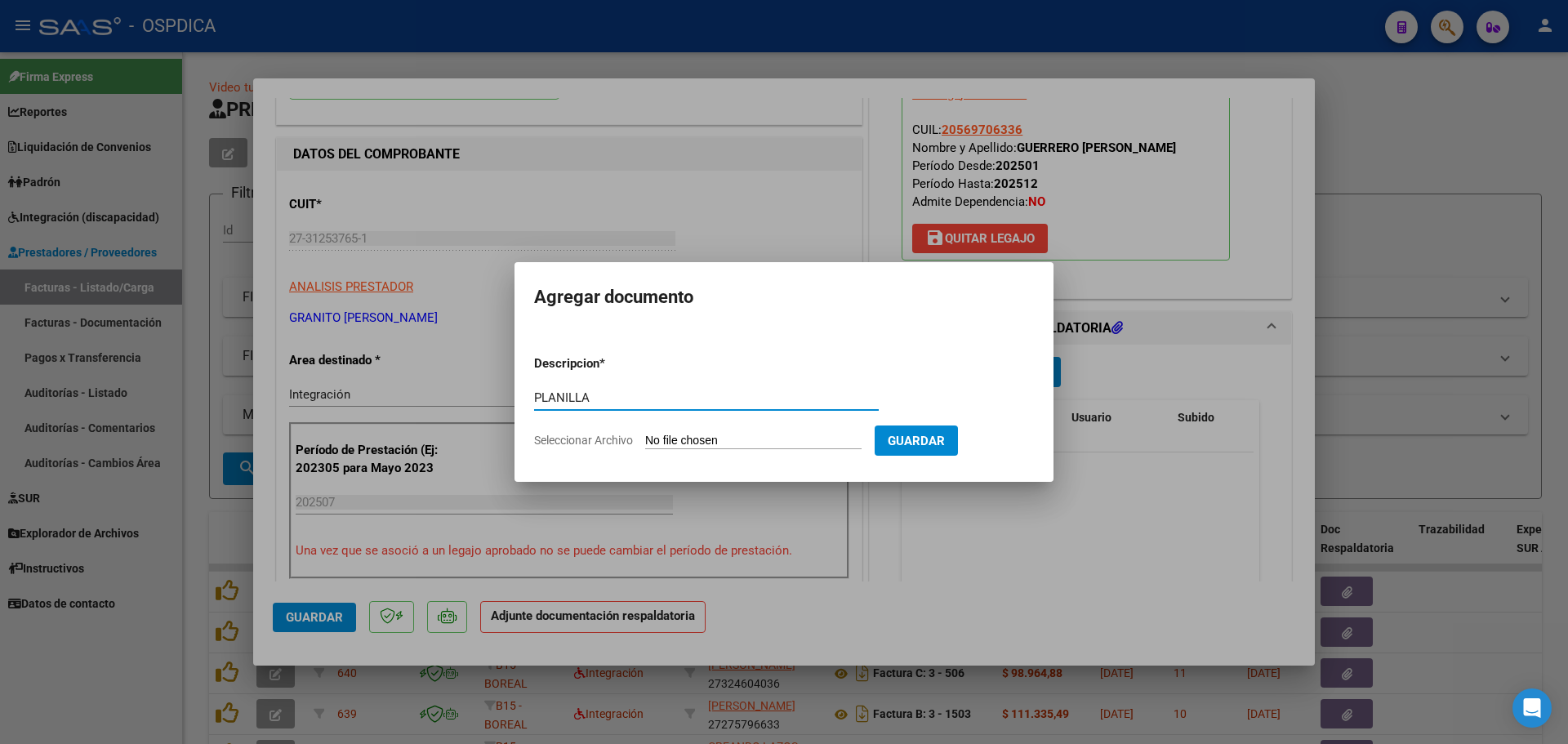
type input "PLANILLA"
click at [730, 441] on input "Seleccionar Archivo" at bounding box center [753, 442] width 216 height 15
type input "C:\fakepath\27312537651_11_2_171_Planilla de Asistencia_2.pdf"
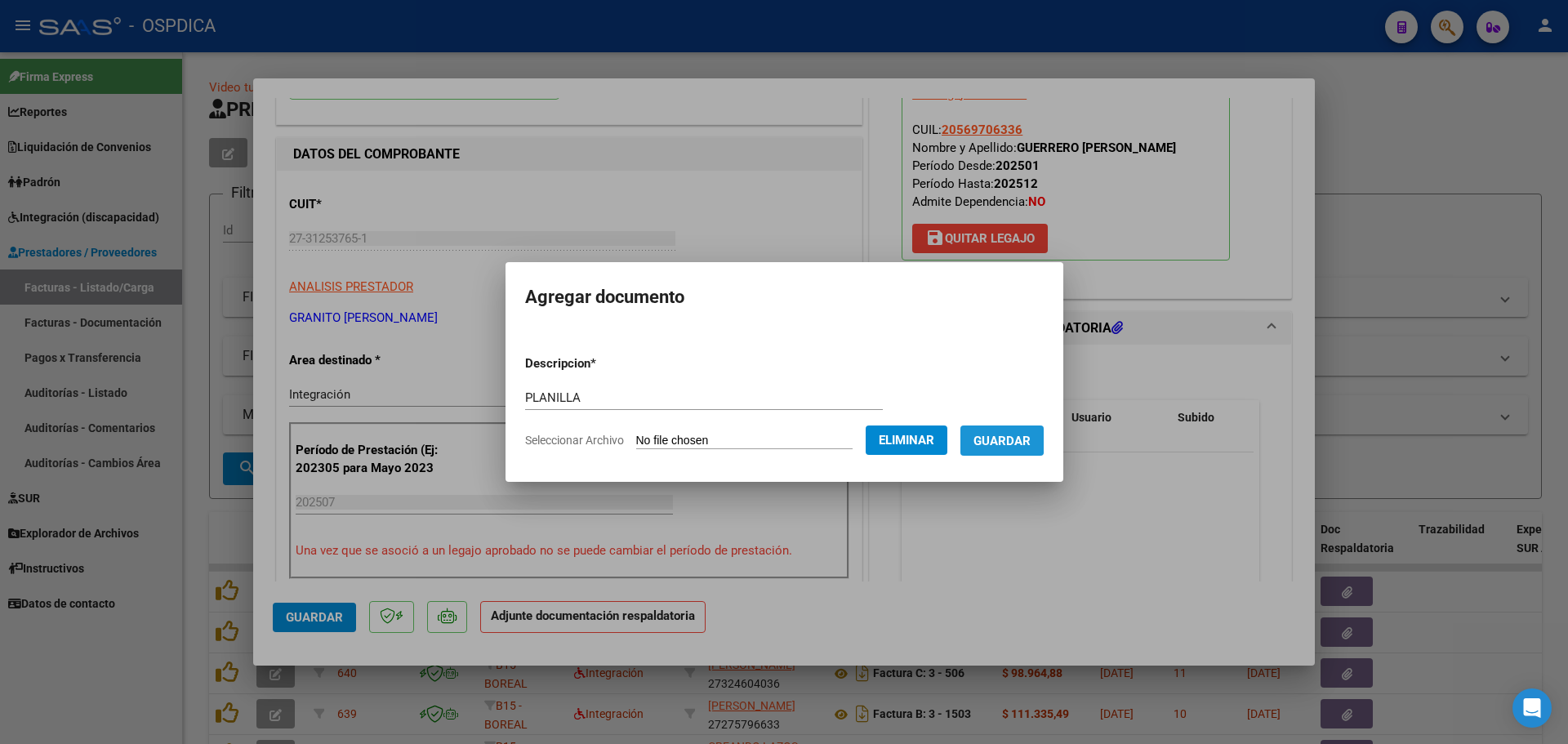
click at [1005, 433] on span "Guardar" at bounding box center [1002, 440] width 57 height 14
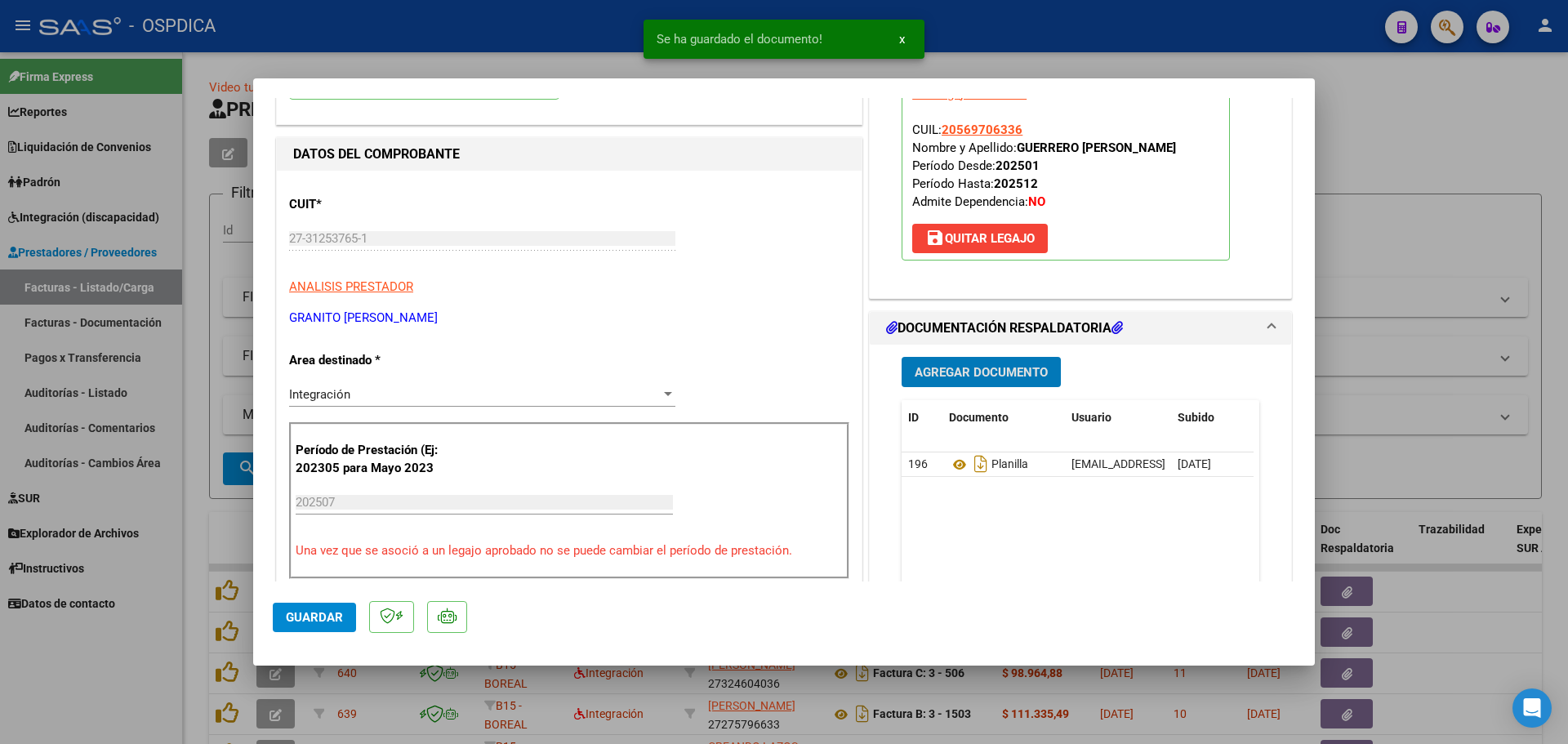
click at [311, 616] on span "Guardar" at bounding box center [314, 617] width 57 height 14
type input "$ 0,00"
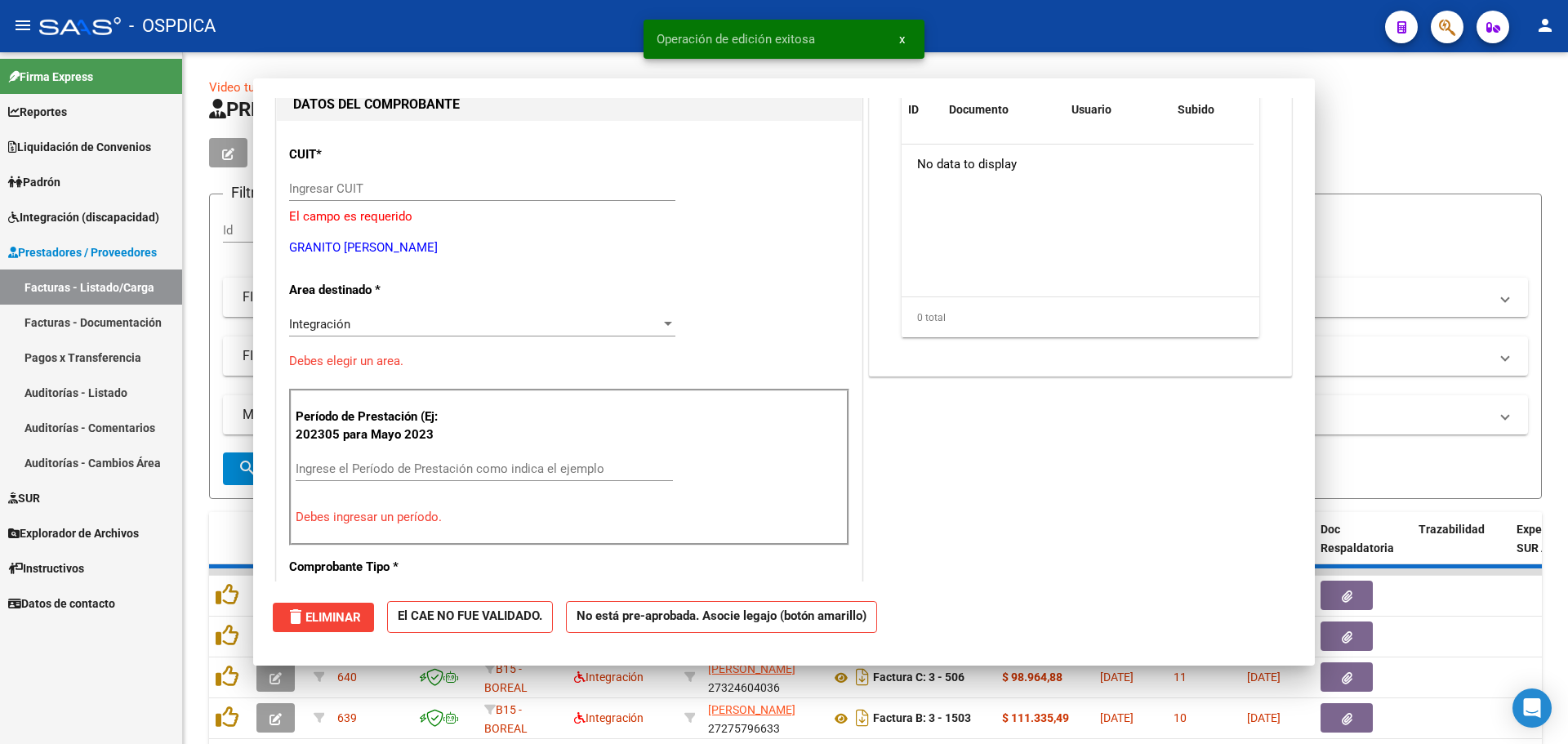
scroll to position [0, 0]
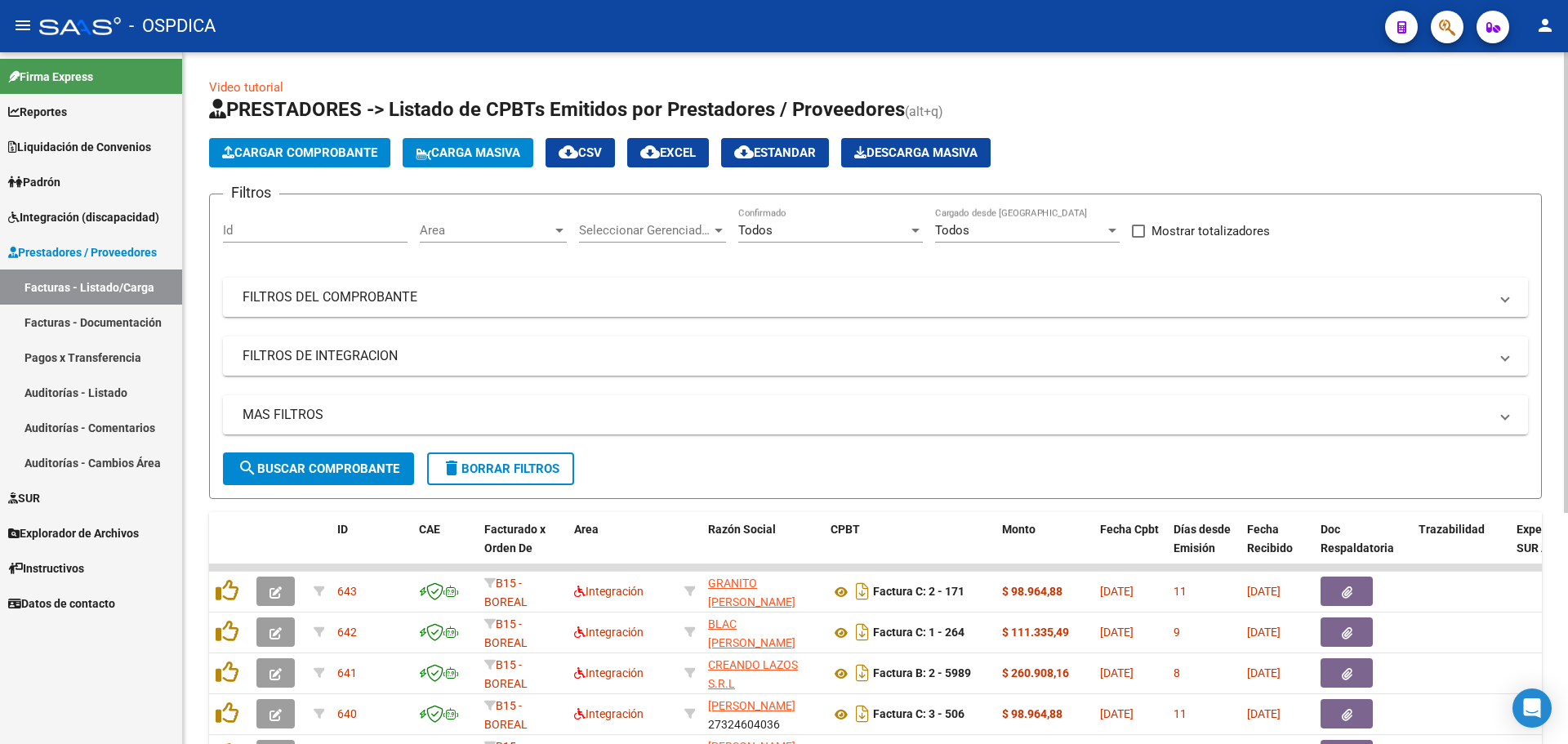
click at [288, 158] on span "Cargar Comprobante" at bounding box center [300, 152] width 155 height 14
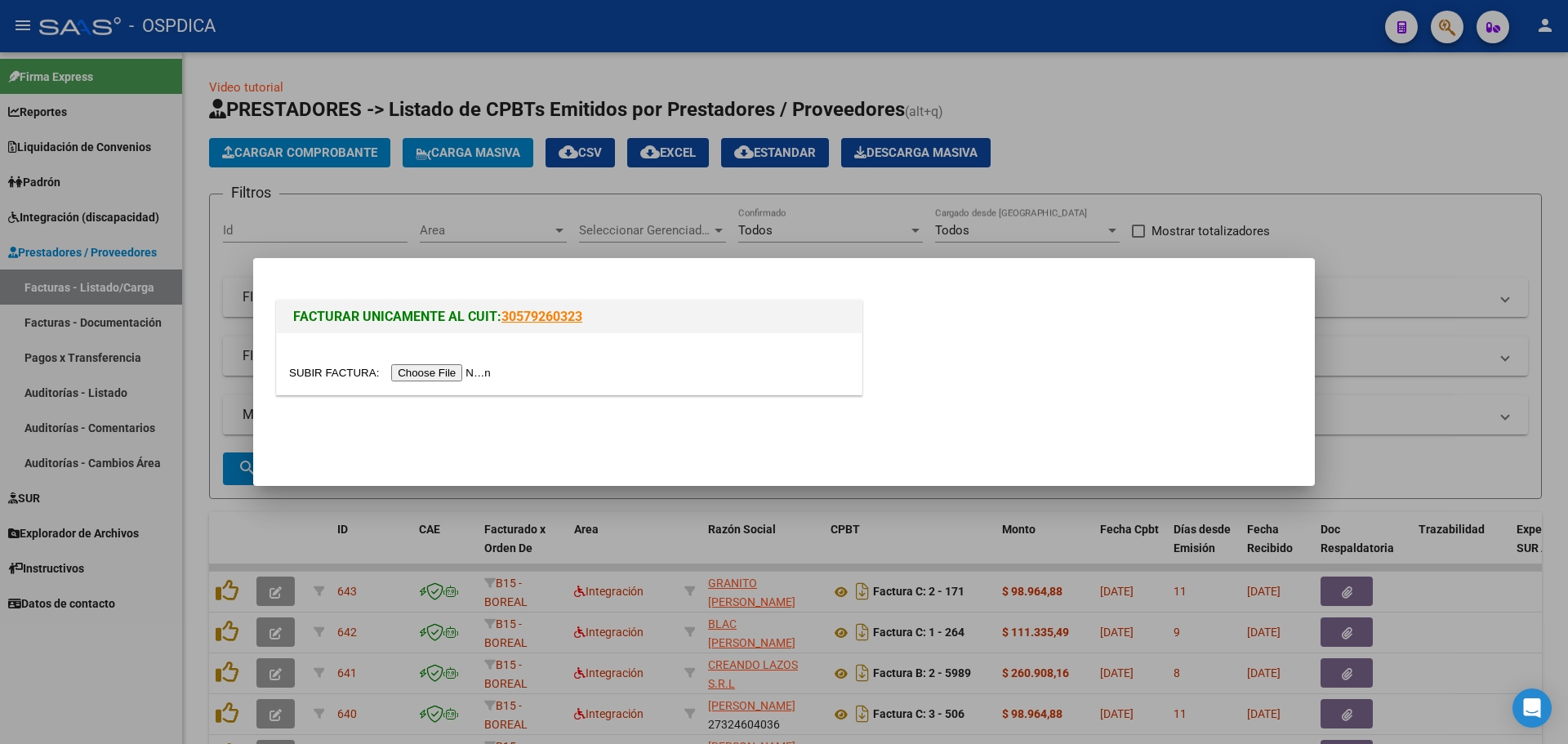
click at [434, 373] on input "file" at bounding box center [392, 373] width 207 height 17
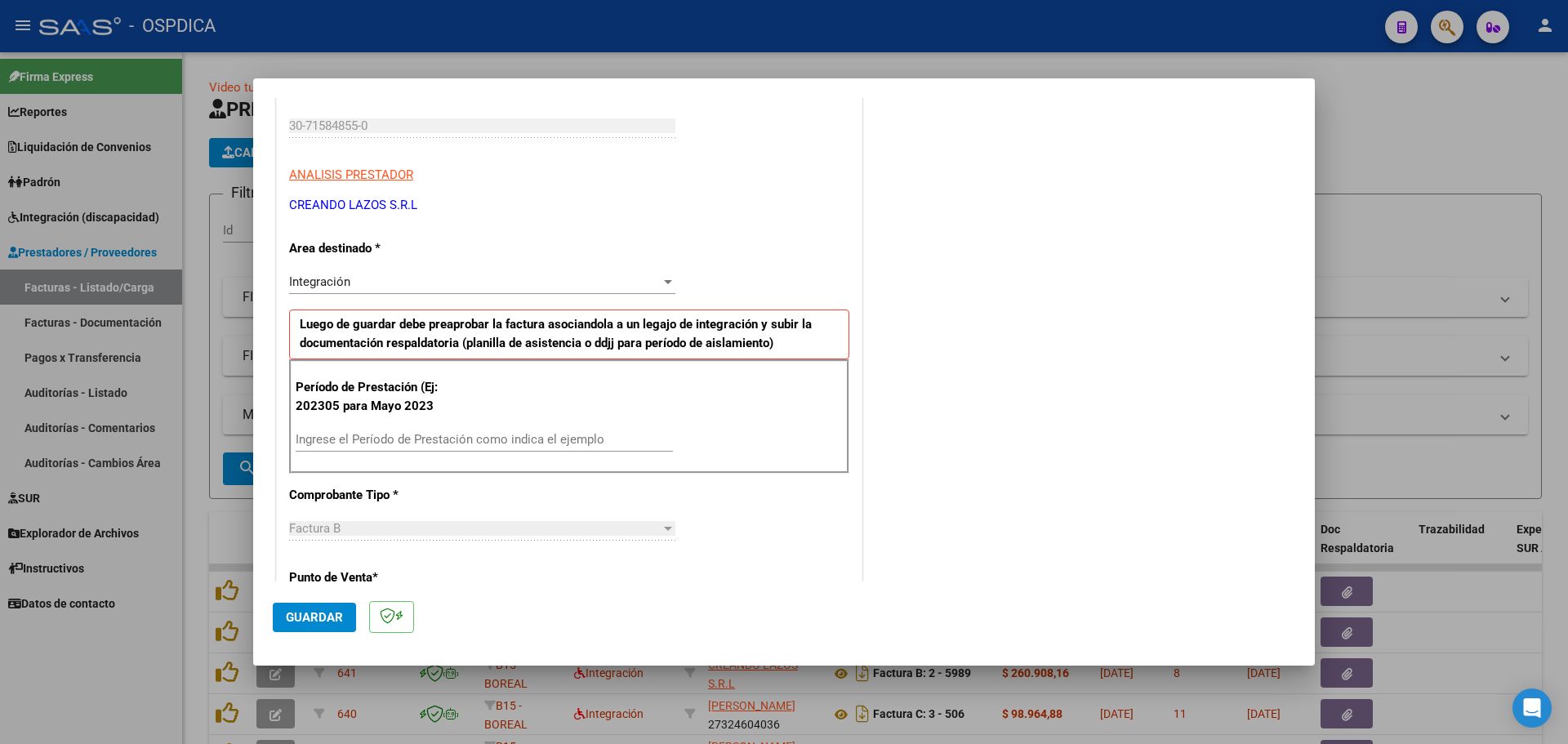
scroll to position [245, 0]
click at [360, 442] on input "Ingrese el Período de Prestación como indica el ejemplo" at bounding box center [484, 438] width 377 height 14
type input "202507"
click at [295, 614] on span "Guardar" at bounding box center [314, 617] width 57 height 14
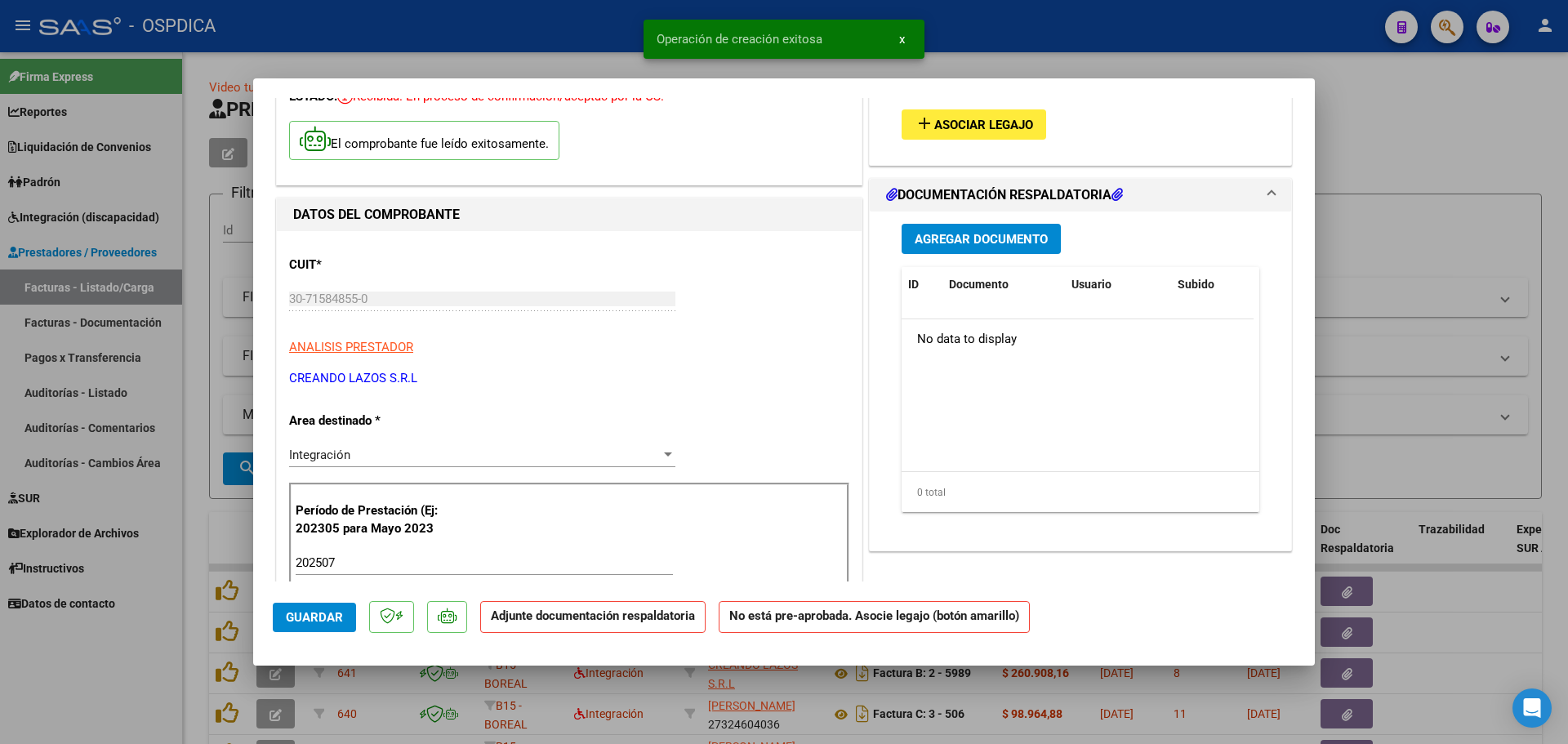
scroll to position [0, 0]
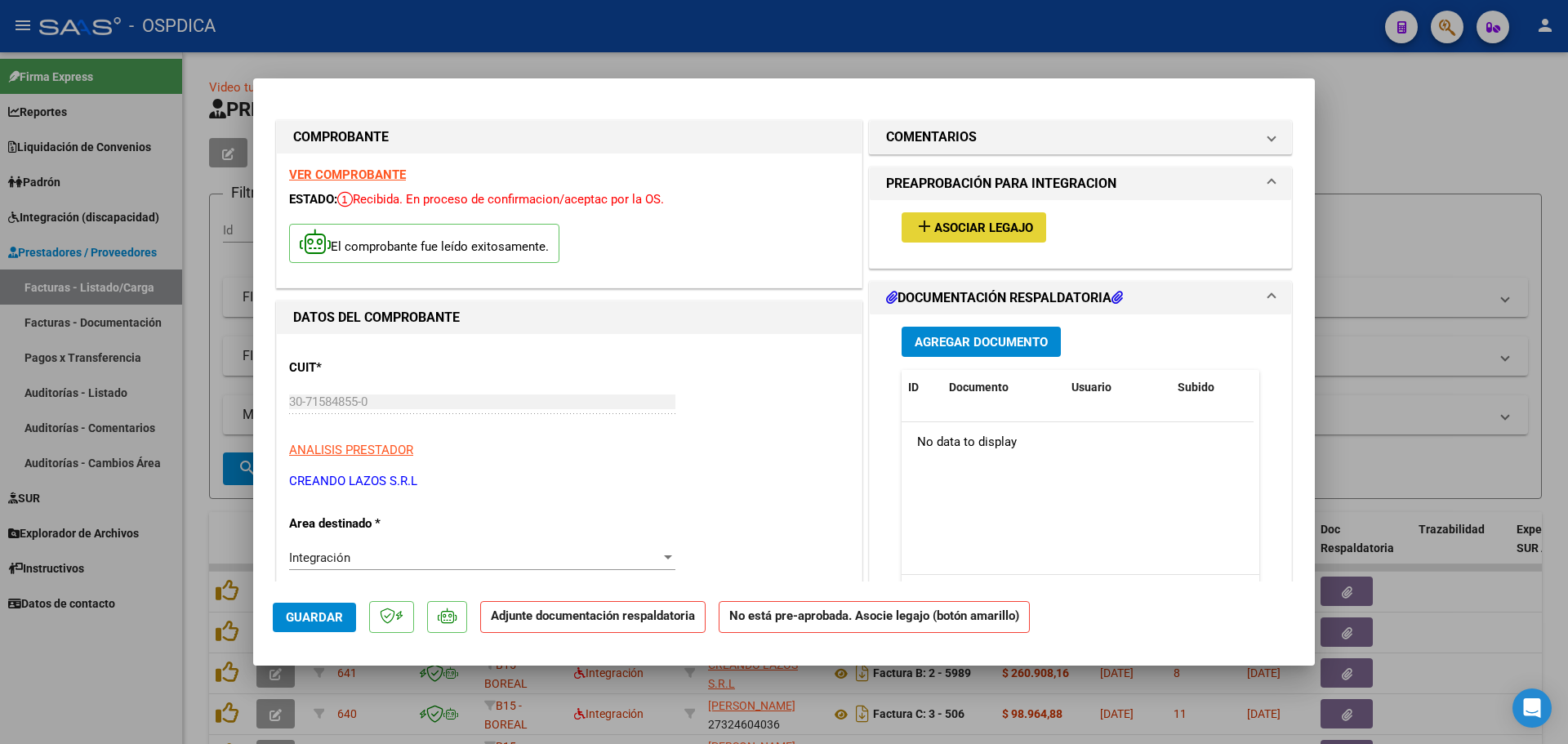
click at [981, 220] on span "Asociar Legajo" at bounding box center [984, 227] width 99 height 14
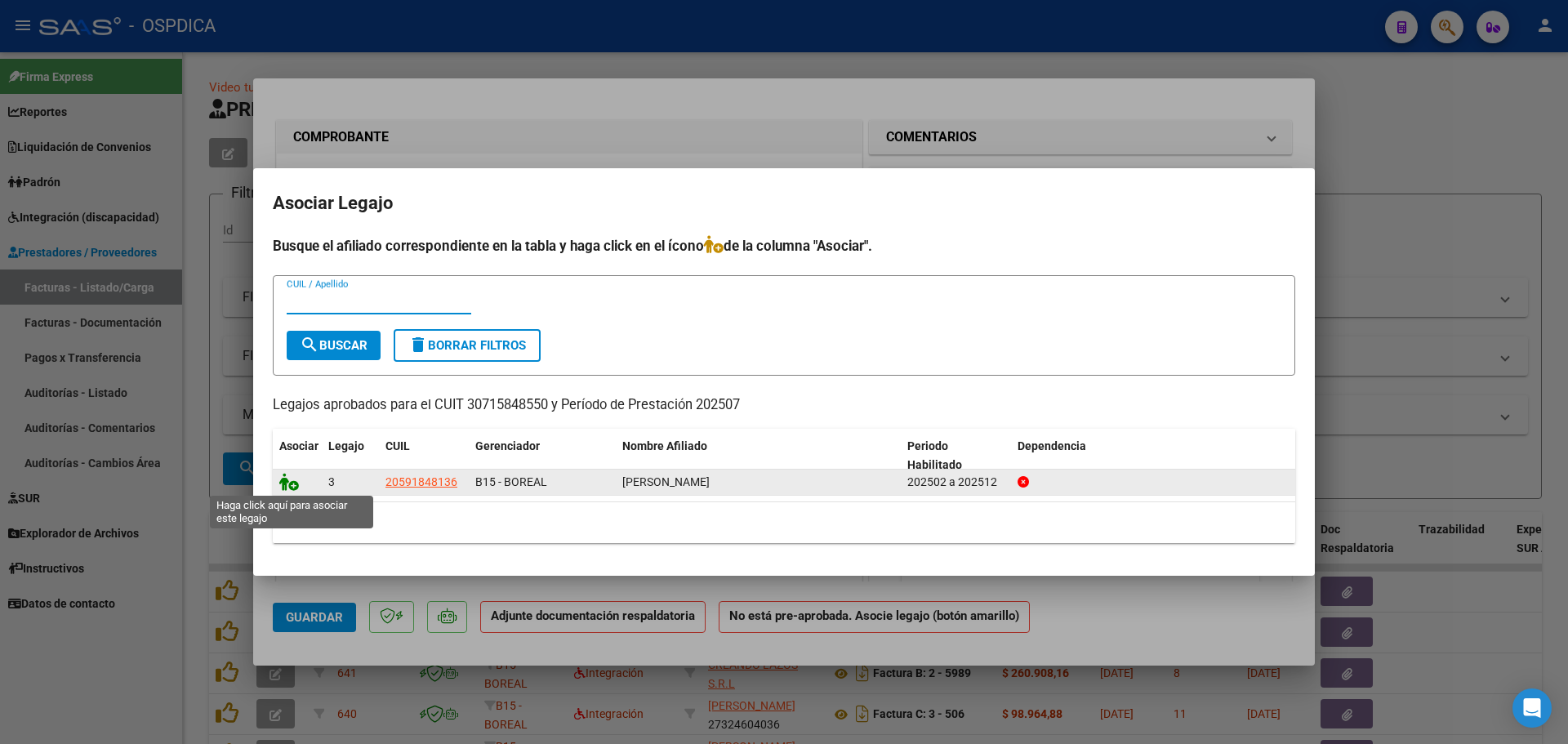
click at [287, 477] on icon at bounding box center [289, 482] width 20 height 18
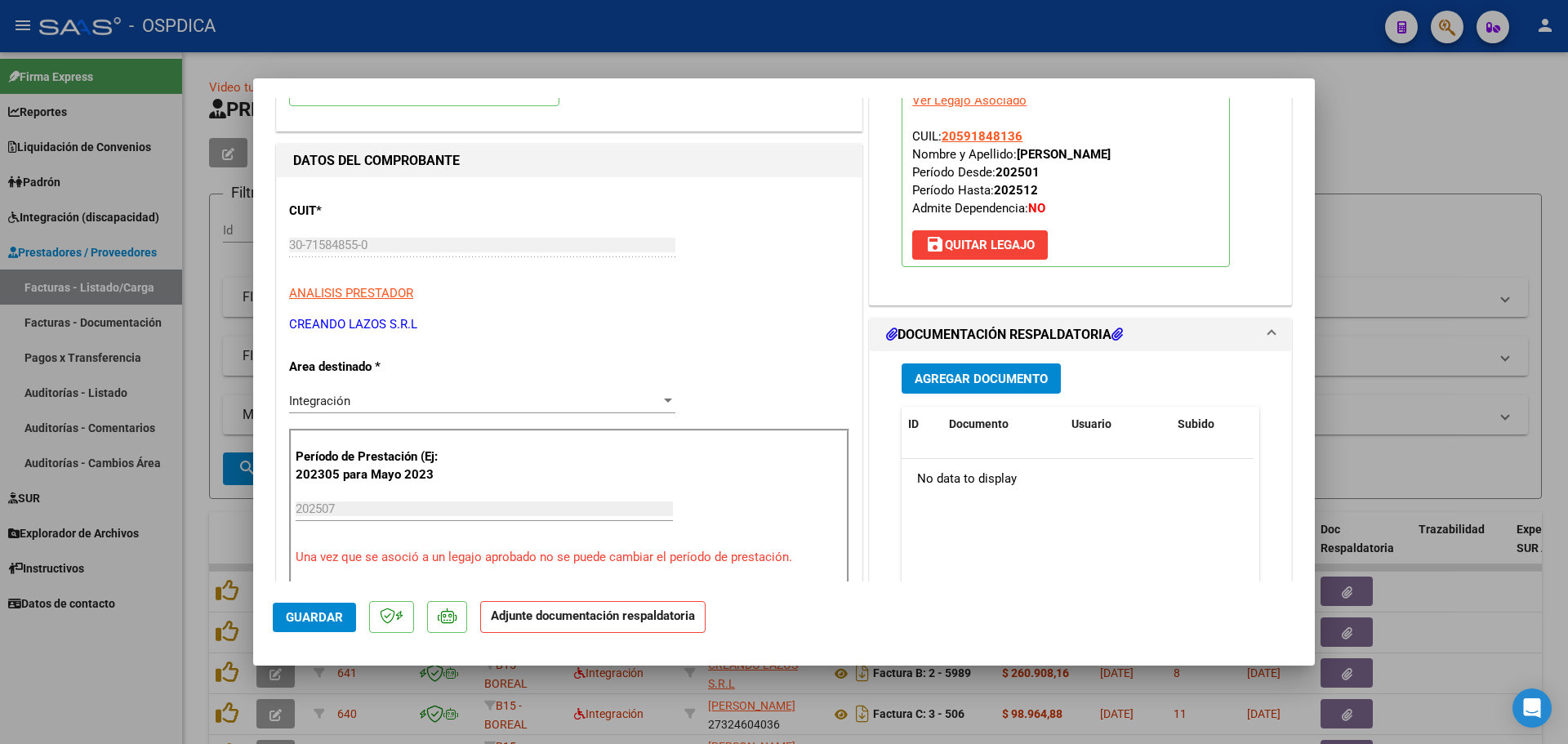
scroll to position [163, 0]
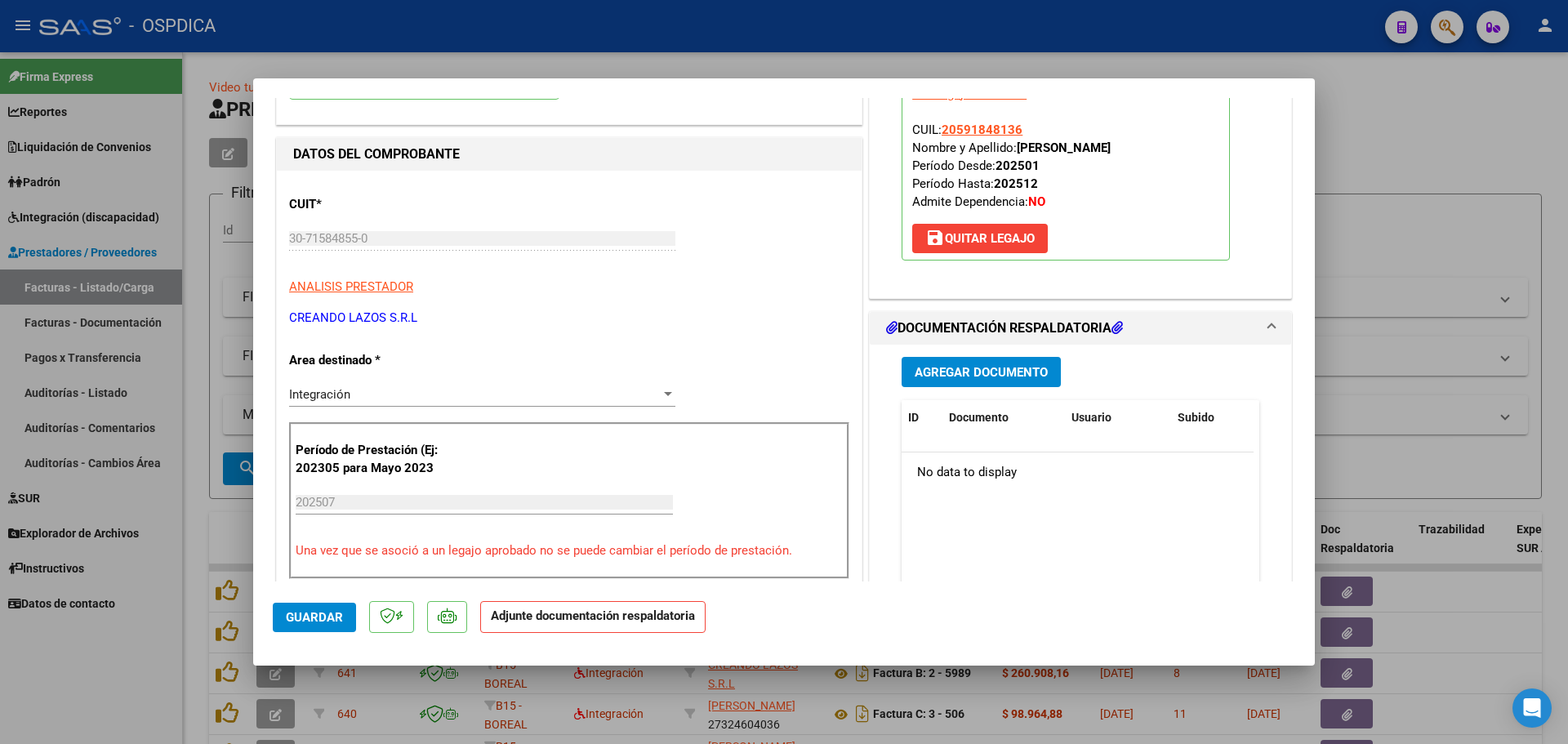
click at [930, 387] on div "Agregar Documento ID Documento Usuario Subido Acción No data to display 0 total…" at bounding box center [1080, 507] width 382 height 326
click at [930, 379] on span "Agregar Documento" at bounding box center [981, 372] width 133 height 14
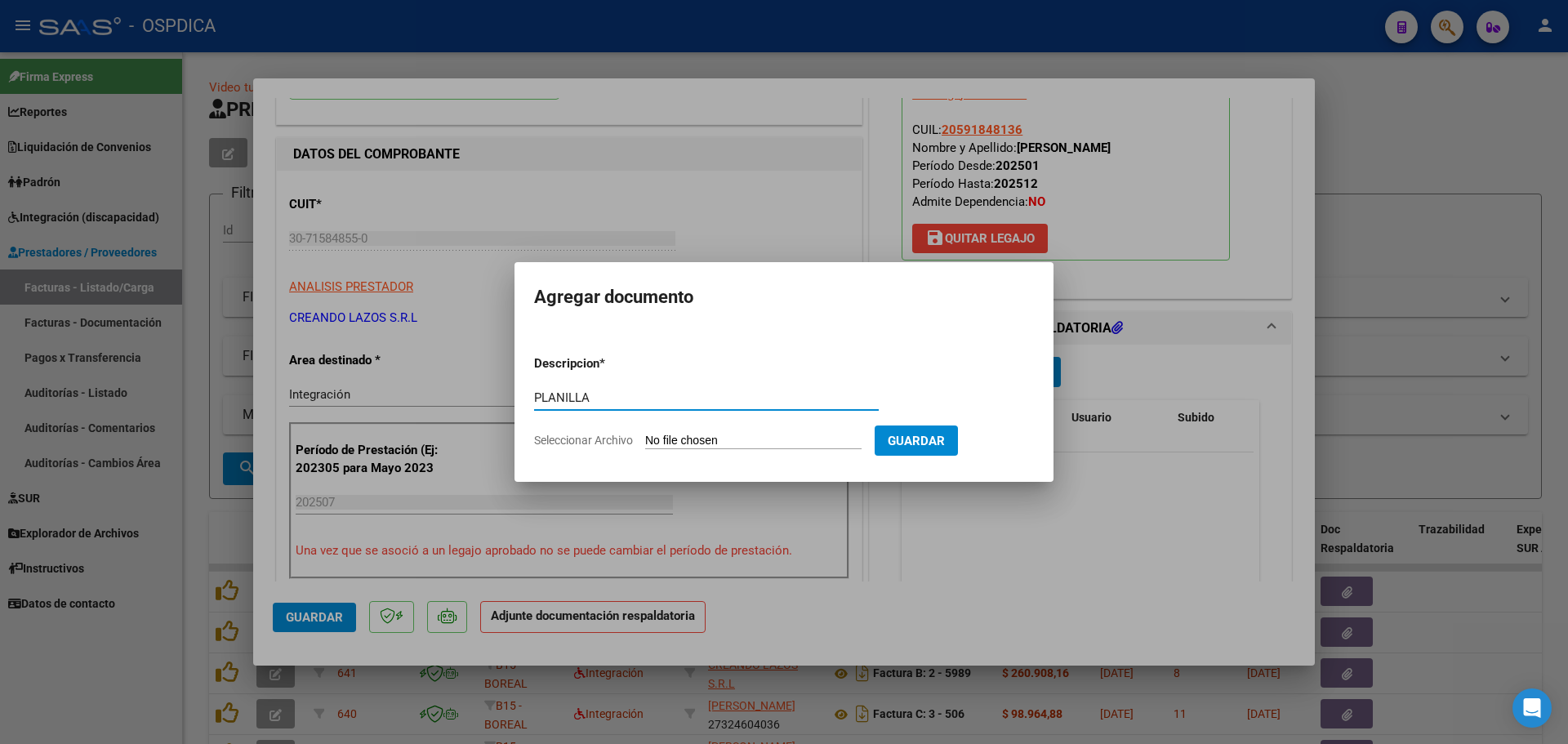
type input "PLANILLA"
click at [703, 436] on input "Seleccionar Archivo" at bounding box center [753, 442] width 216 height 15
type input "C:\fakepath\30715848550_6_2_6001_Planilla de Asistencia_2.pdf"
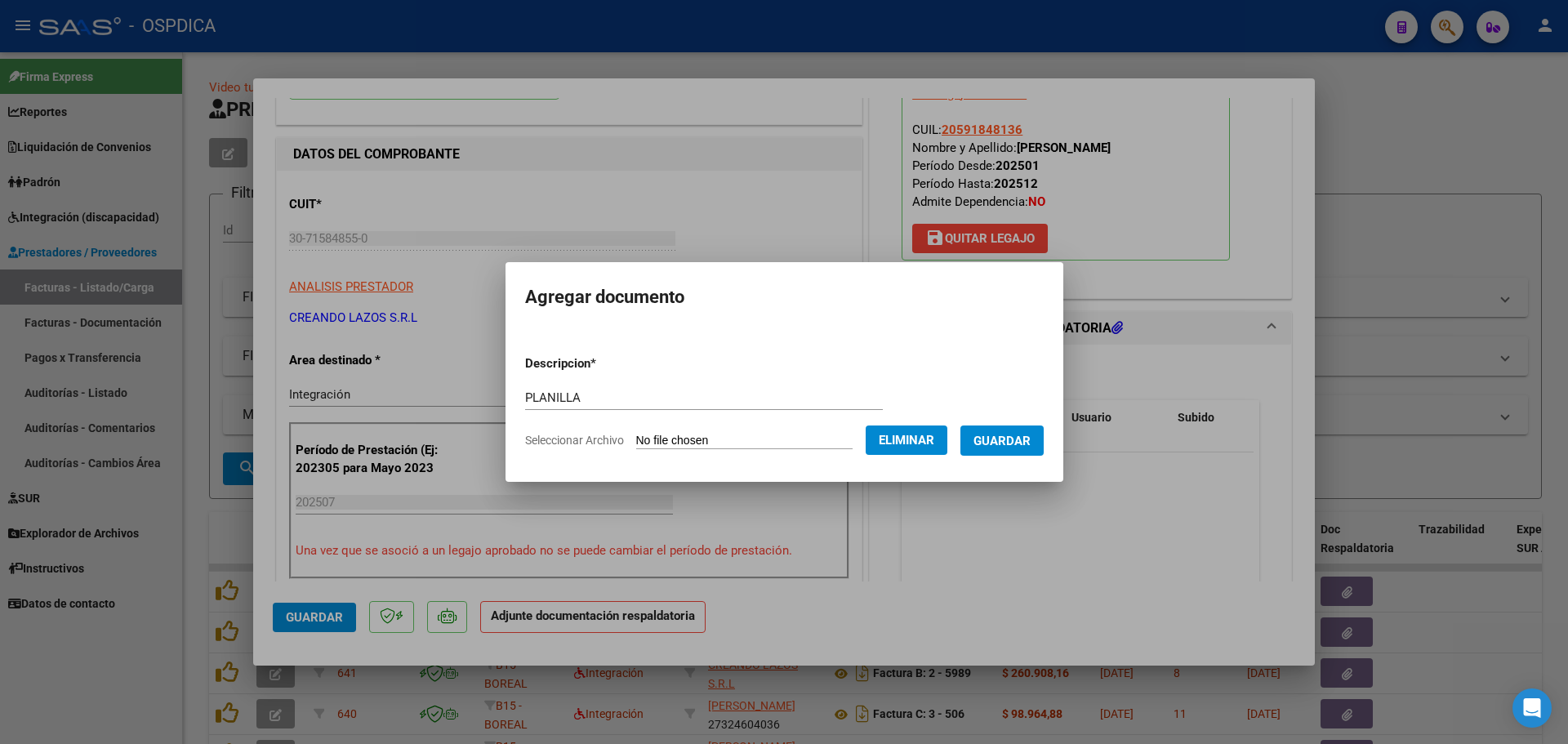
click at [1026, 446] on span "Guardar" at bounding box center [1002, 441] width 57 height 14
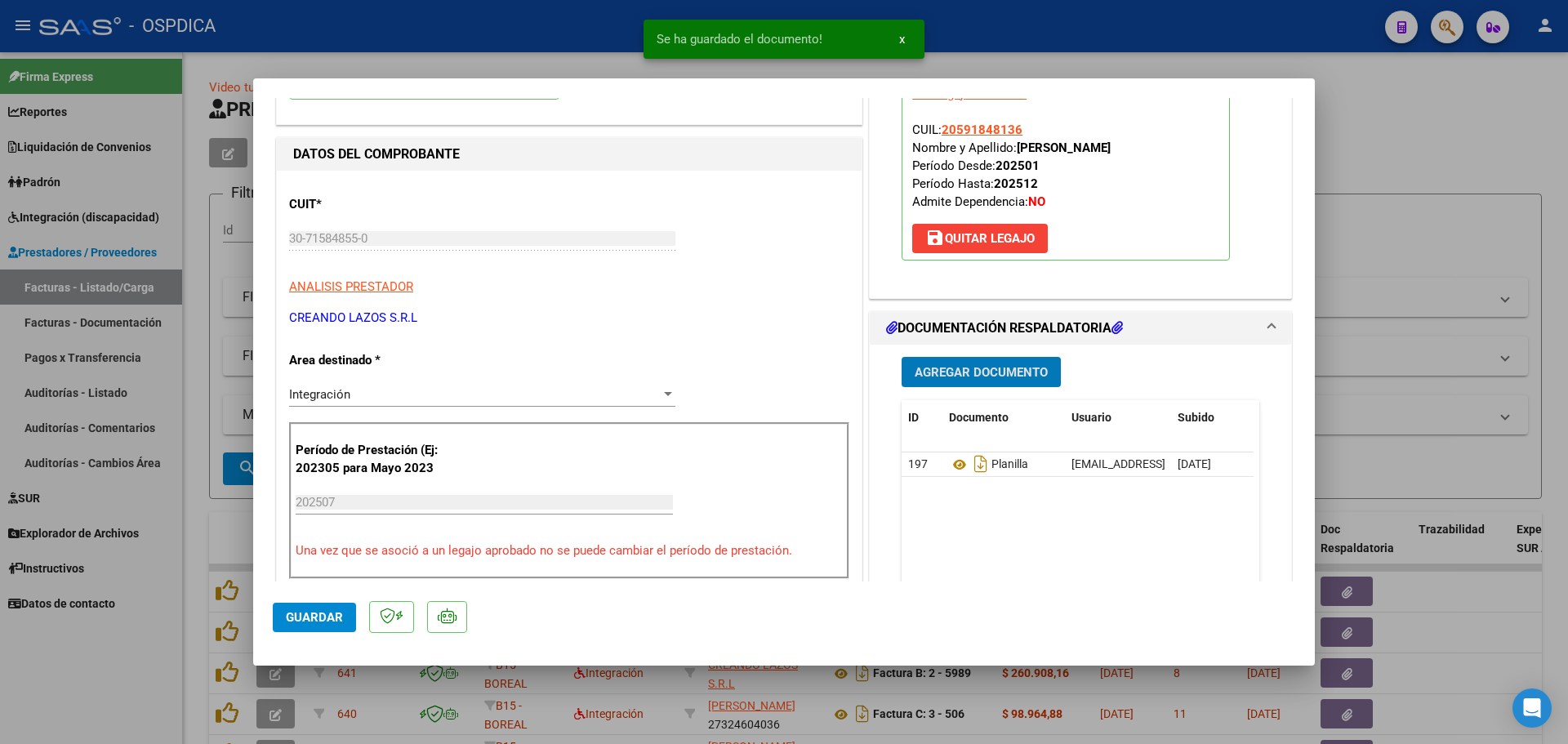
click at [308, 616] on span "Guardar" at bounding box center [314, 617] width 57 height 14
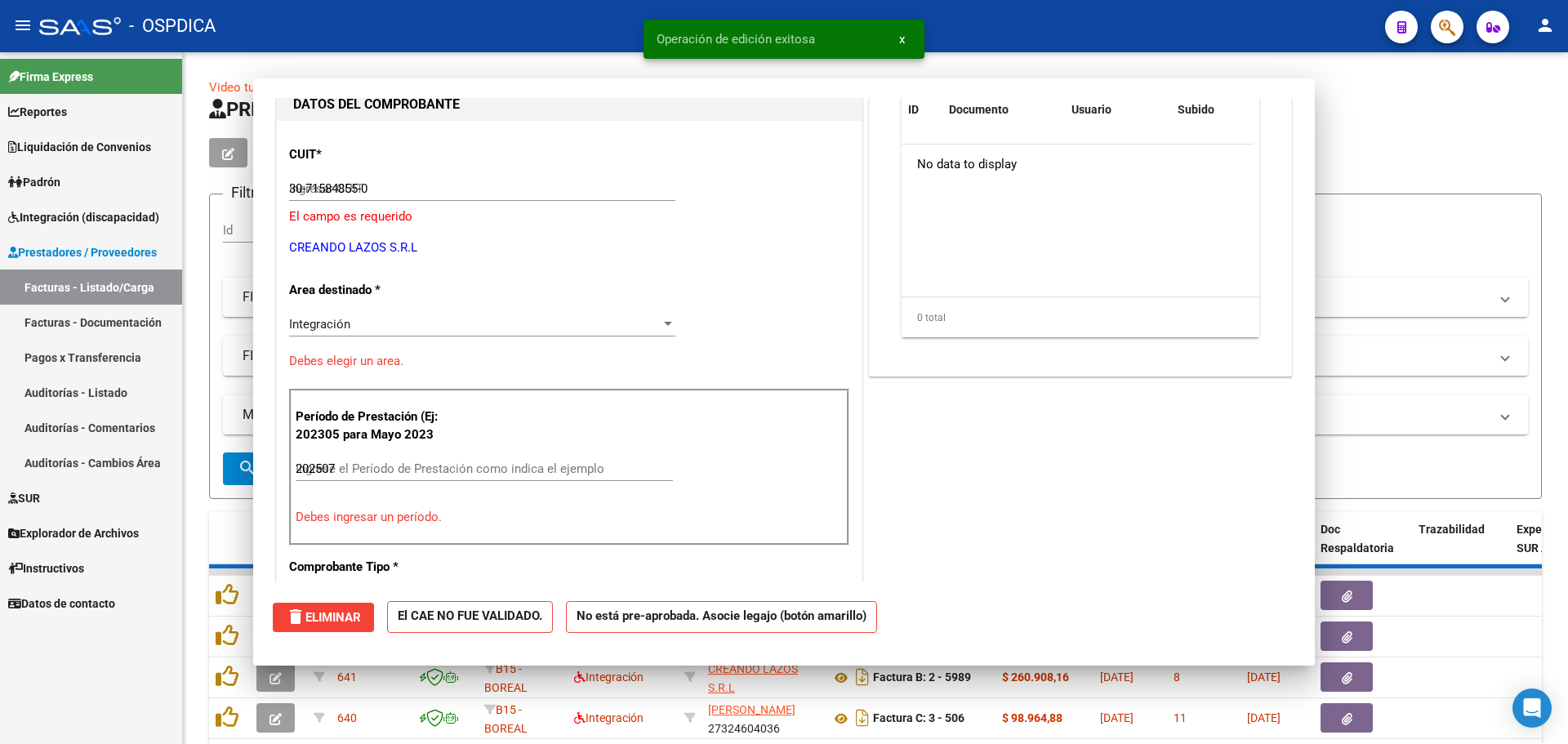
type input "$ 0,00"
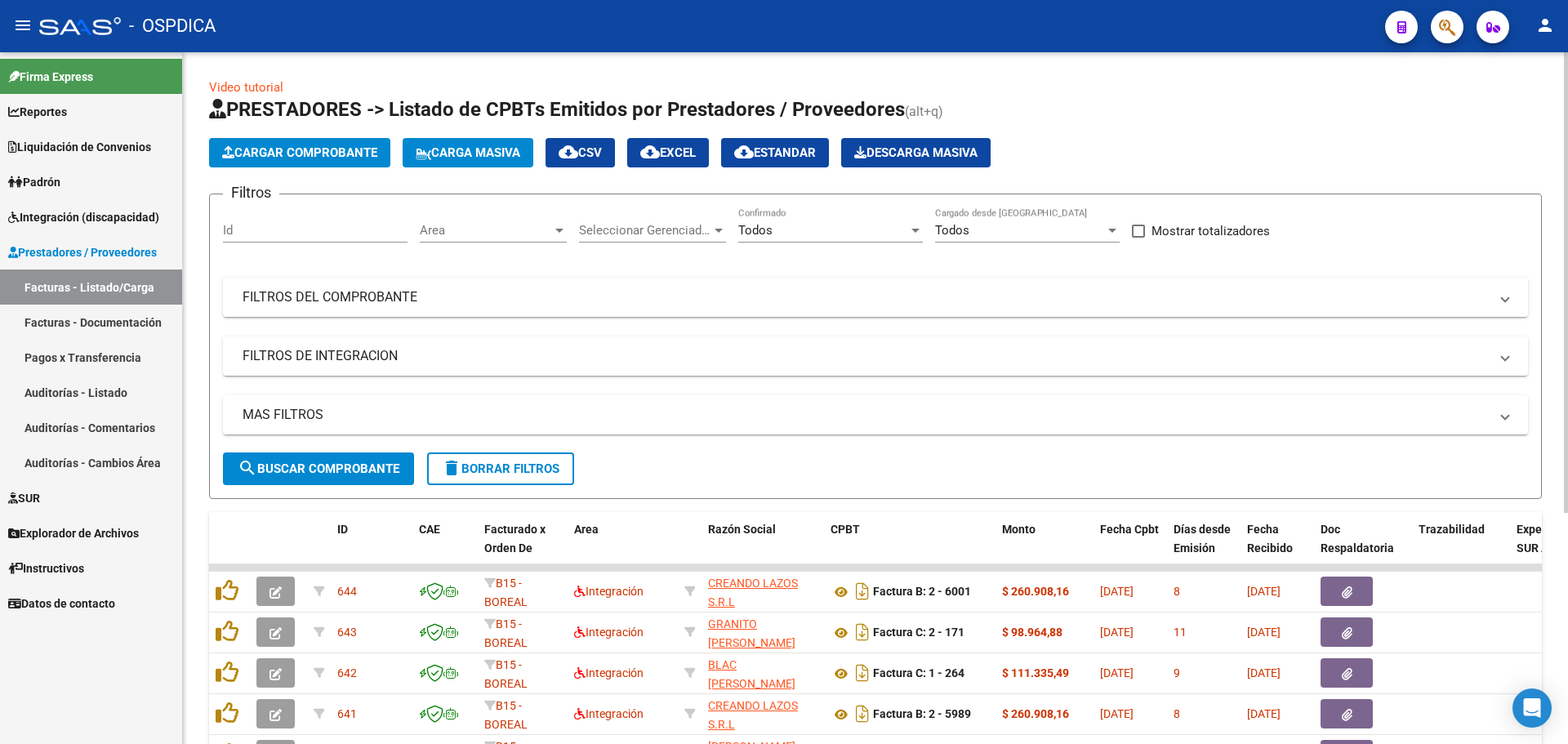
click at [252, 144] on button "Cargar Comprobante" at bounding box center [300, 152] width 181 height 30
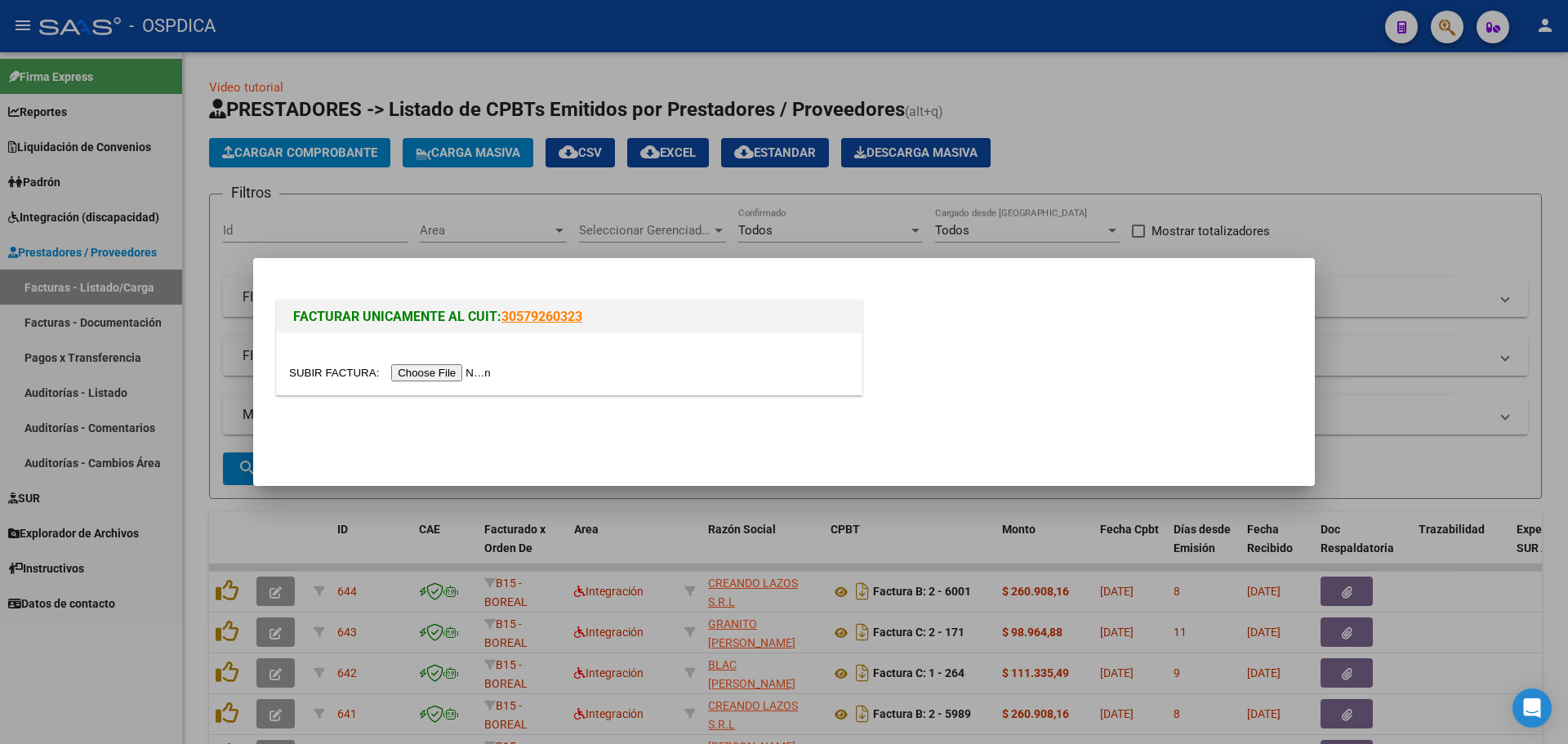
click at [442, 372] on input "file" at bounding box center [392, 373] width 207 height 17
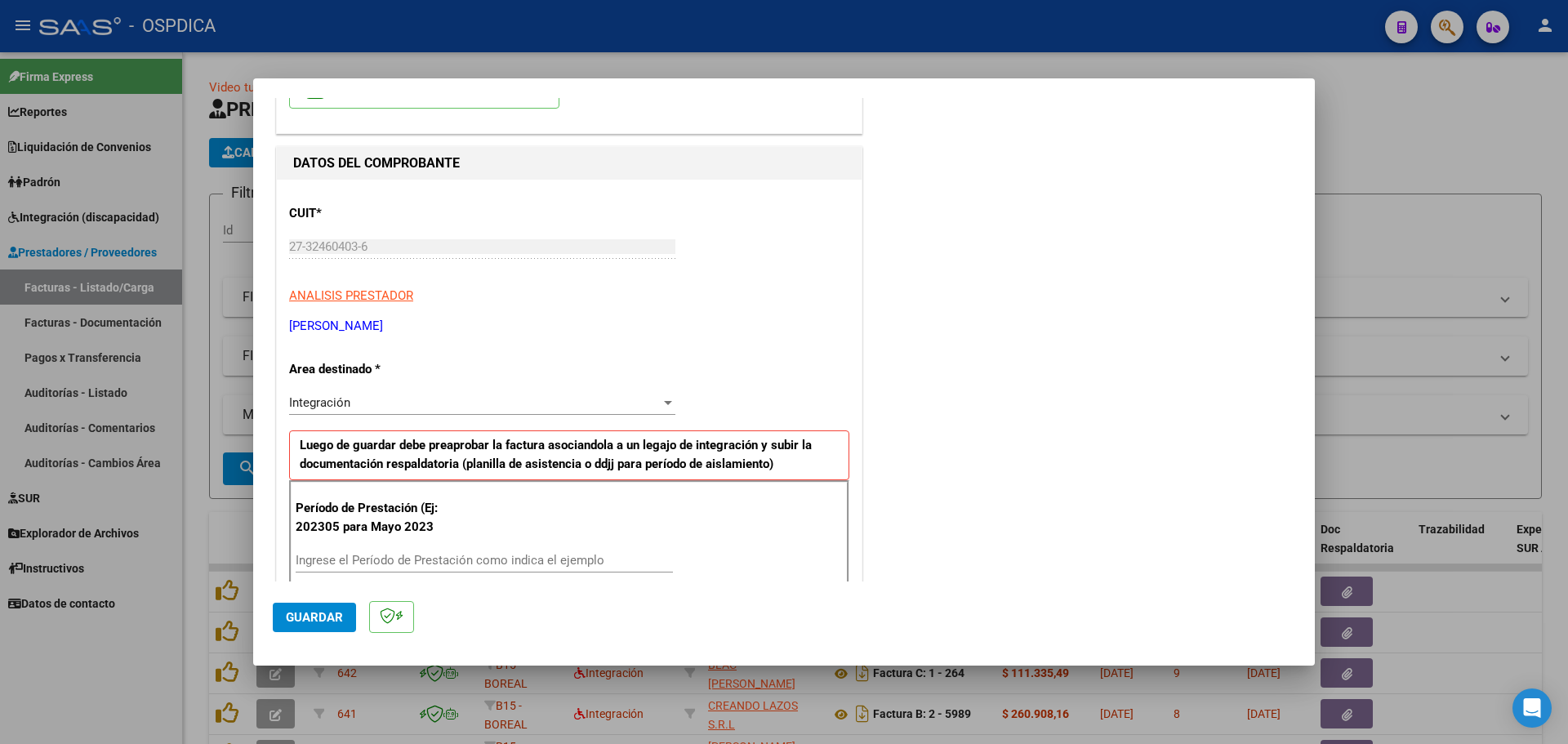
scroll to position [163, 0]
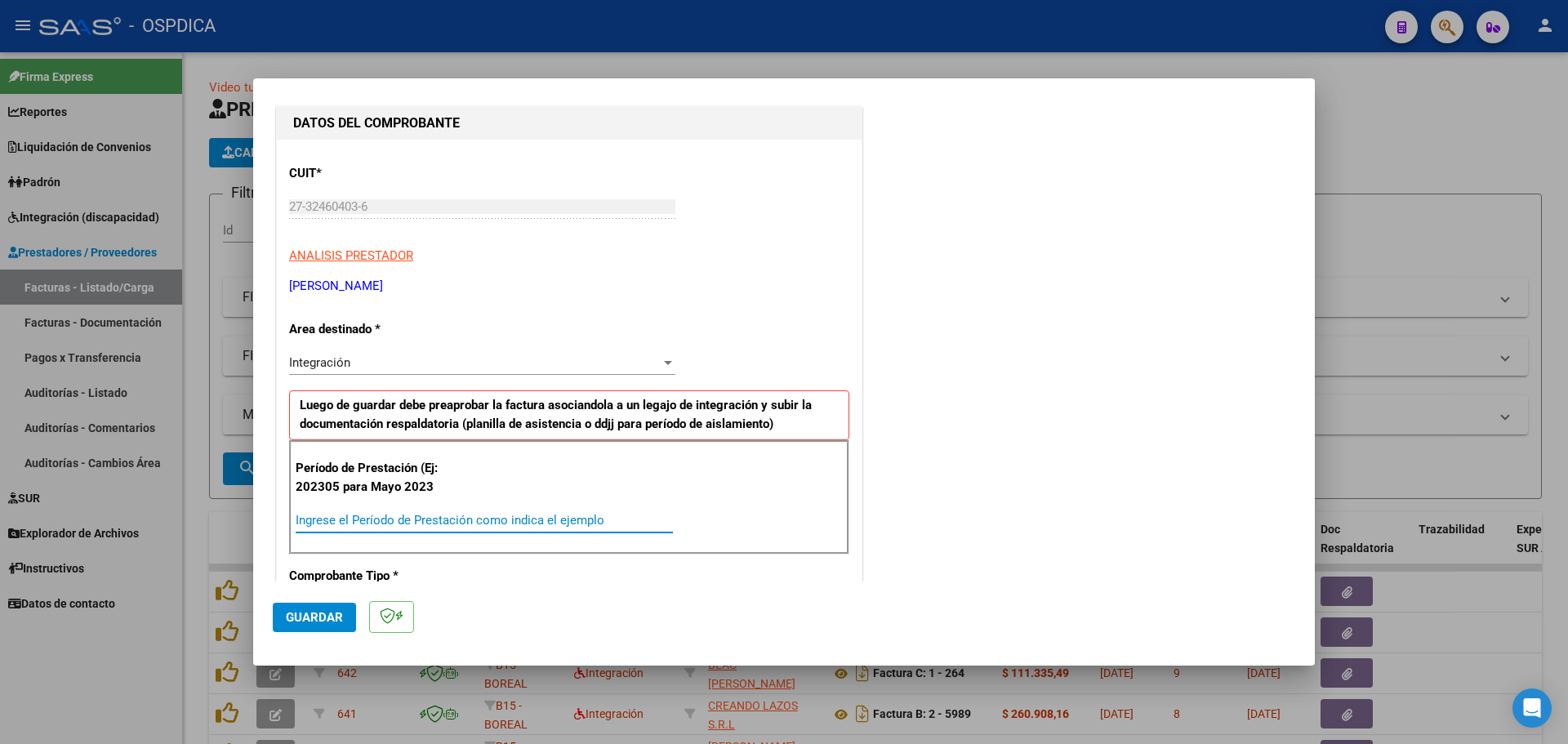
click at [495, 521] on input "Ingrese el Período de Prestación como indica el ejemplo" at bounding box center [484, 520] width 377 height 14
type input "202506"
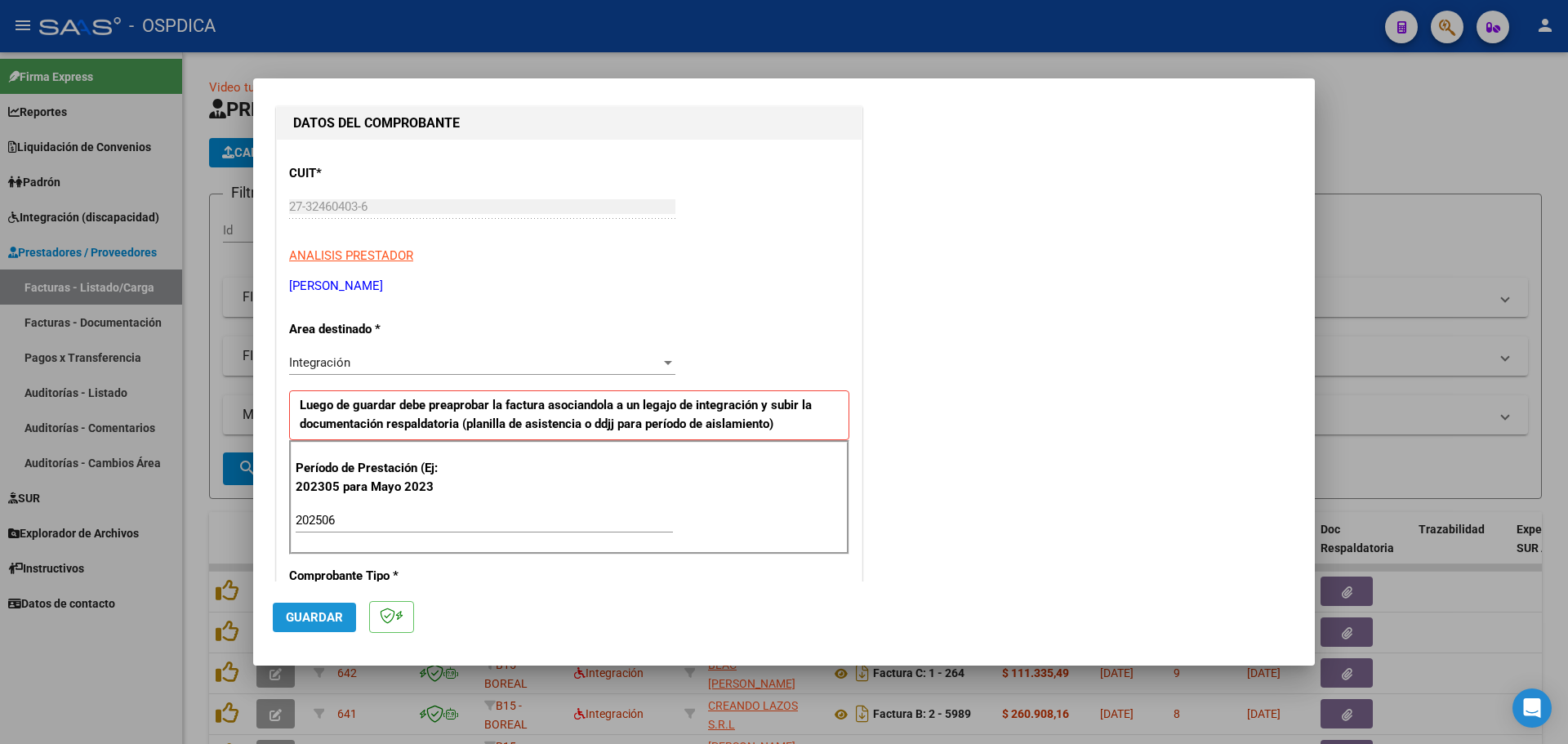
click at [339, 619] on span "Guardar" at bounding box center [314, 617] width 57 height 14
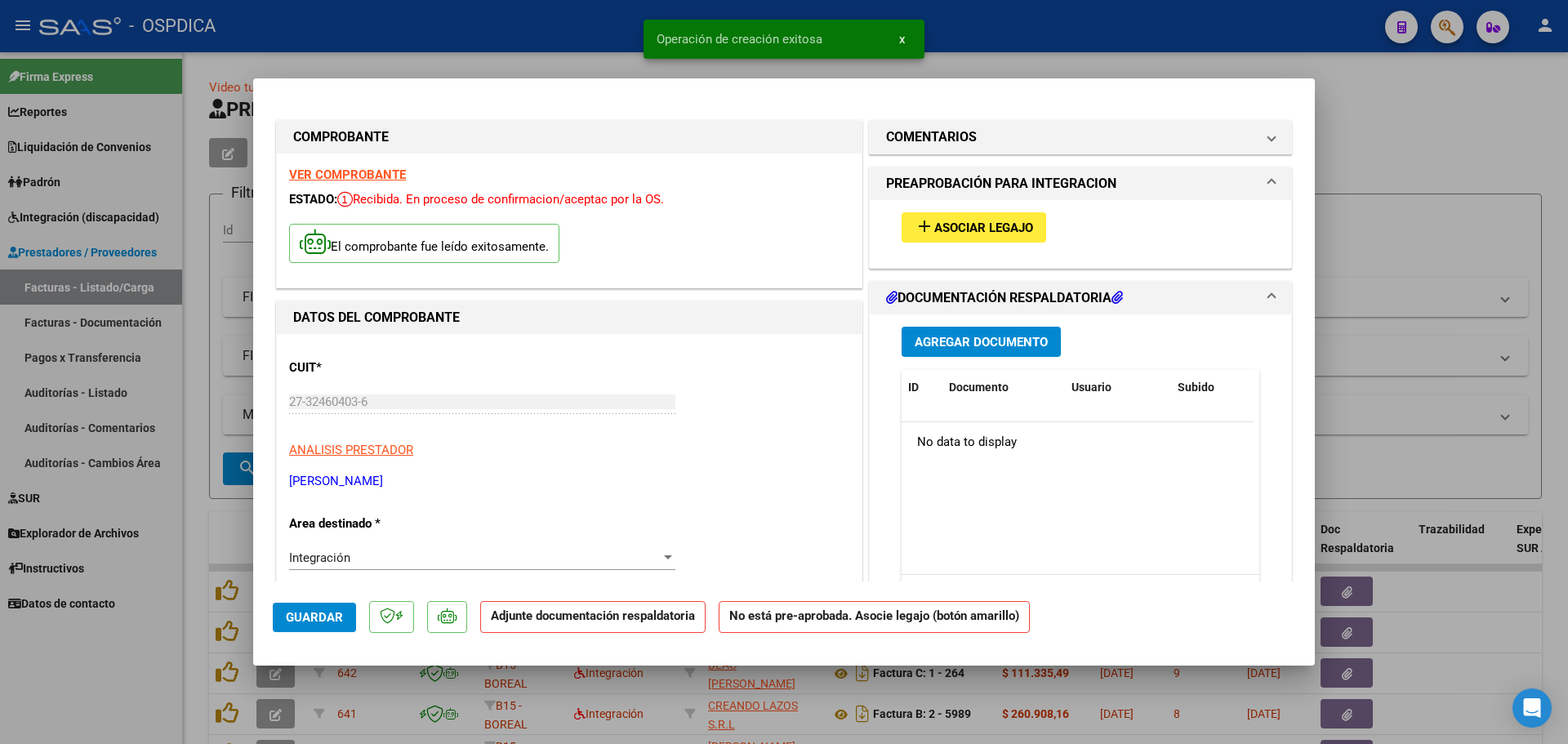
click at [1007, 238] on button "add Asociar Legajo" at bounding box center [974, 227] width 145 height 31
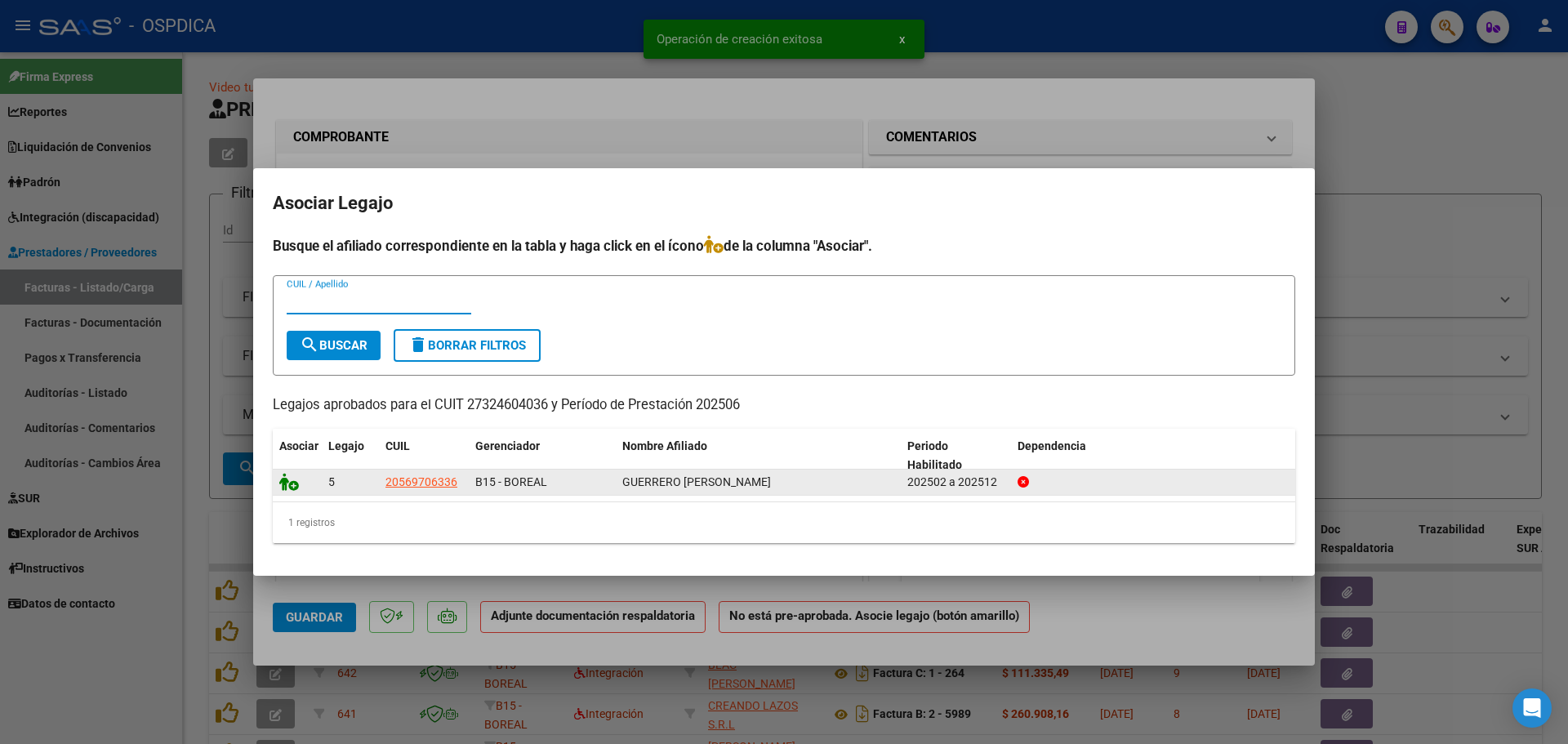
click at [289, 484] on icon at bounding box center [289, 482] width 20 height 18
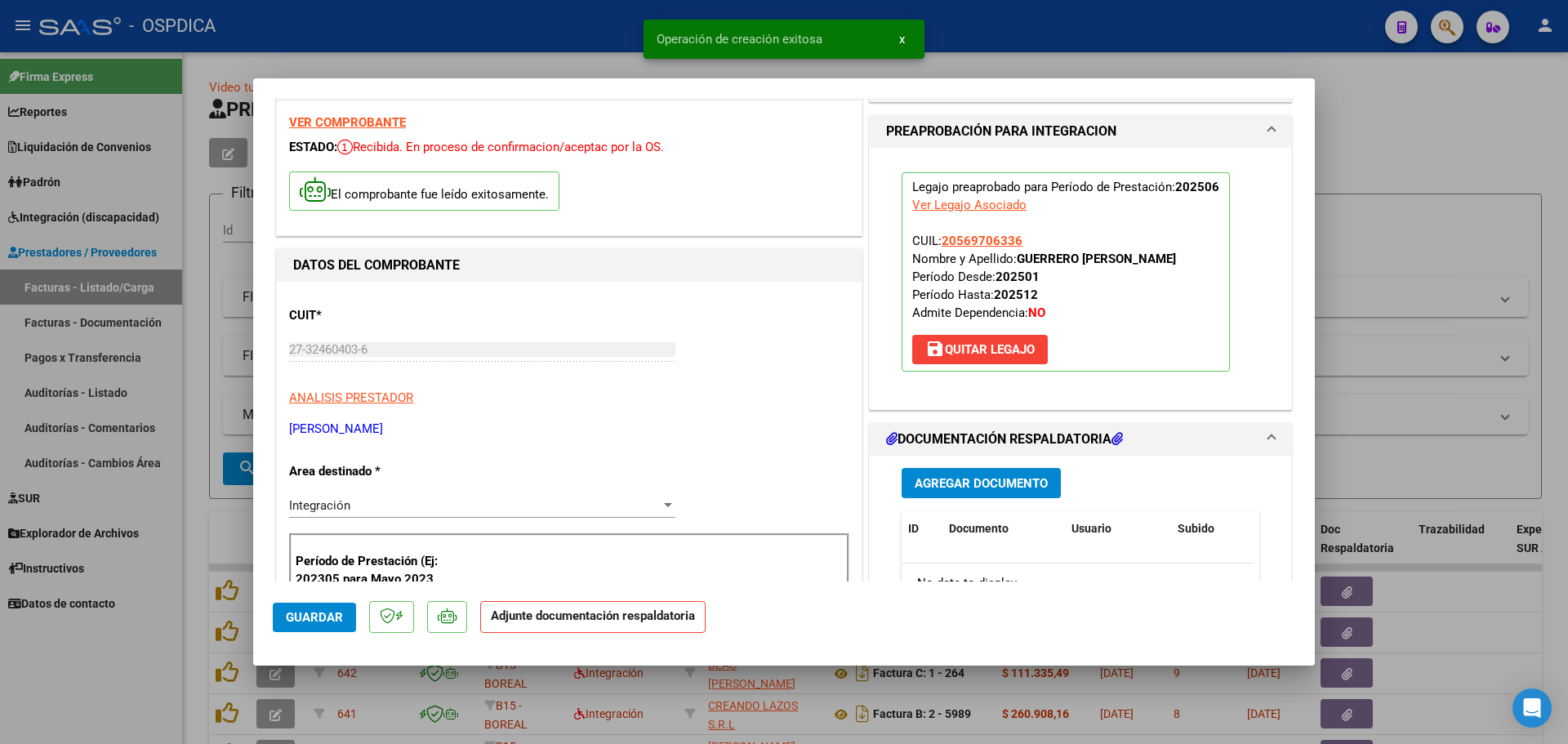
scroll to position [245, 0]
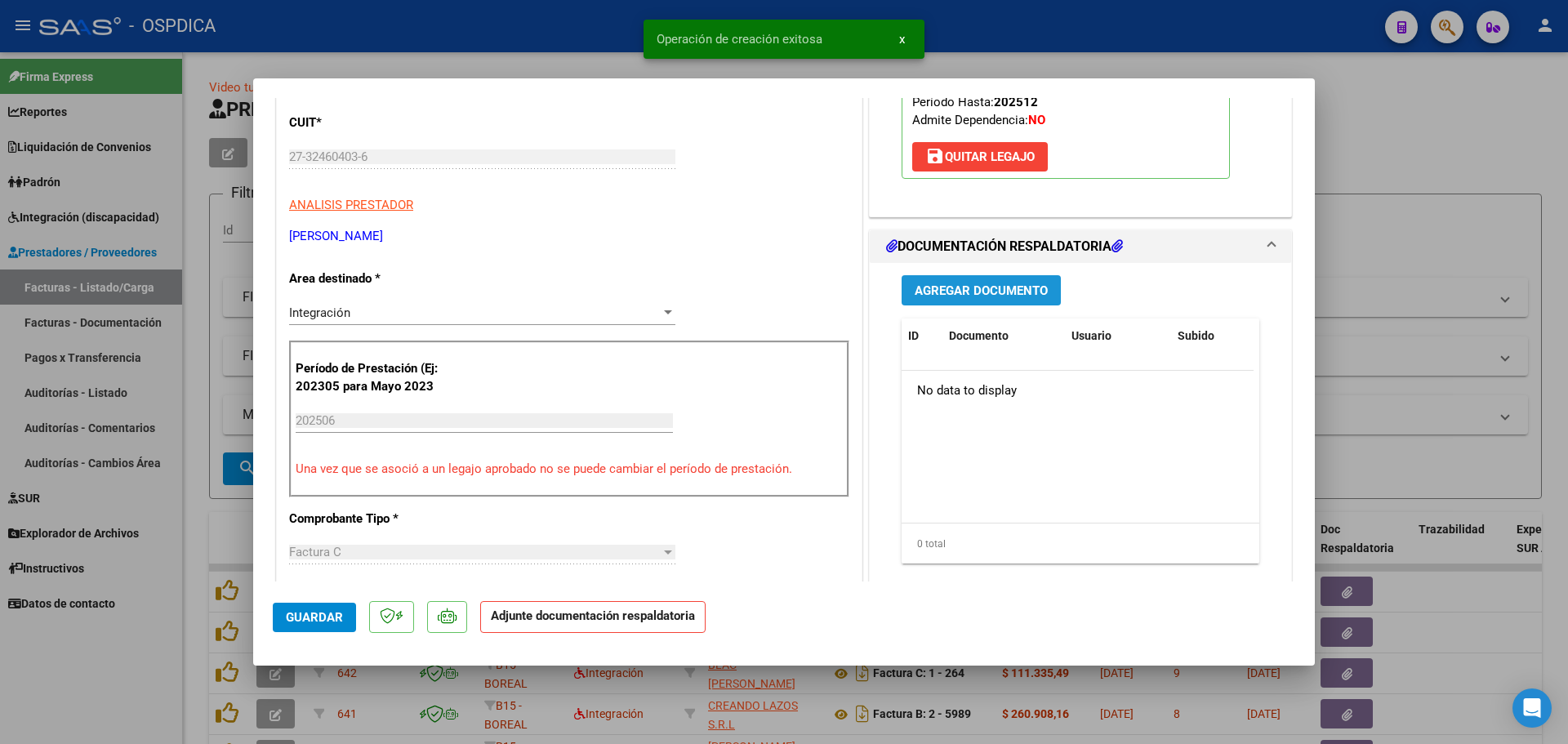
click at [989, 298] on button "Agregar Documento" at bounding box center [981, 290] width 159 height 31
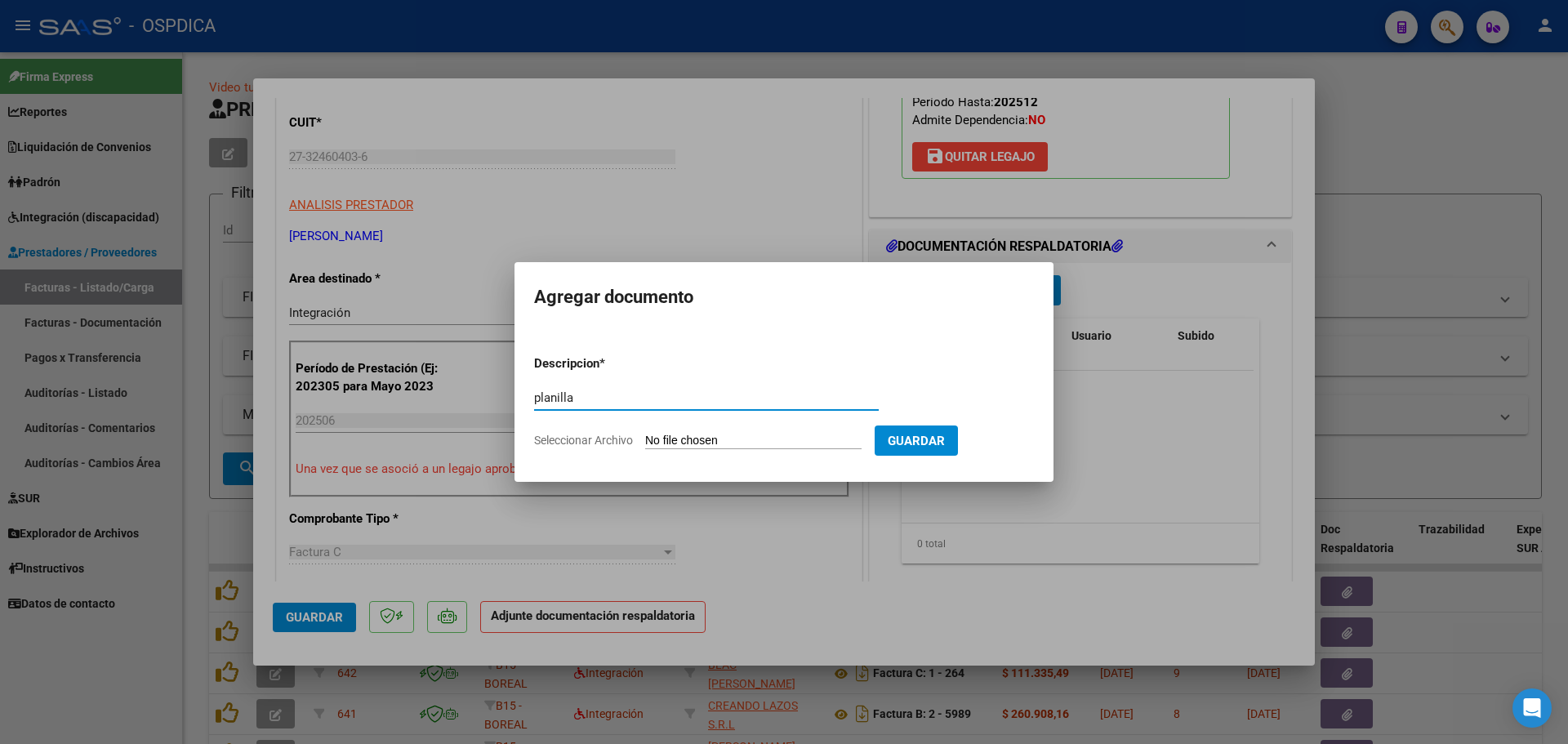
type input "planilla"
click at [655, 447] on input "Seleccionar Archivo" at bounding box center [753, 442] width 216 height 15
type input "C:\fakepath\150166-3-Planilla_de_Asistencia.pdf"
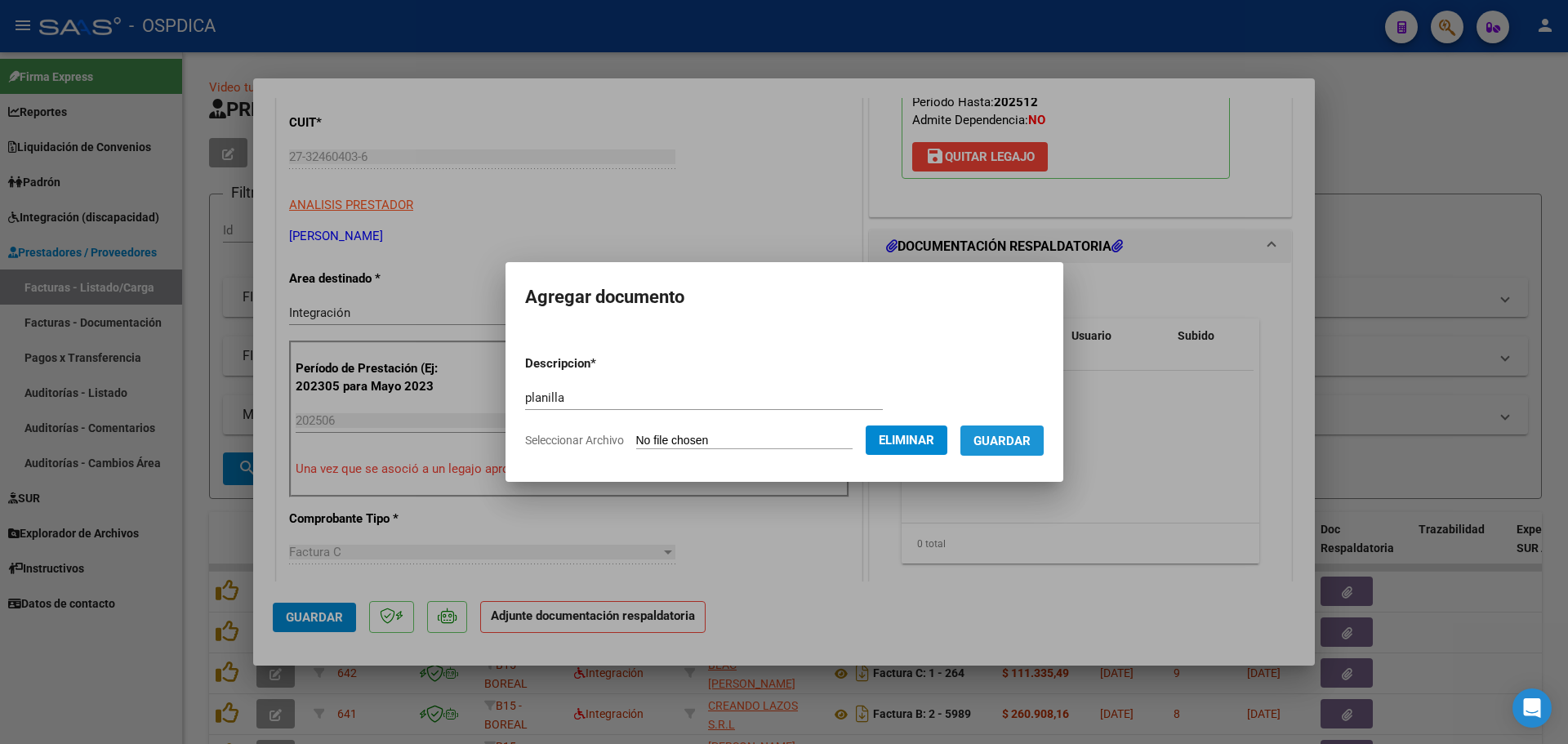
click at [1030, 442] on span "Guardar" at bounding box center [1002, 441] width 57 height 14
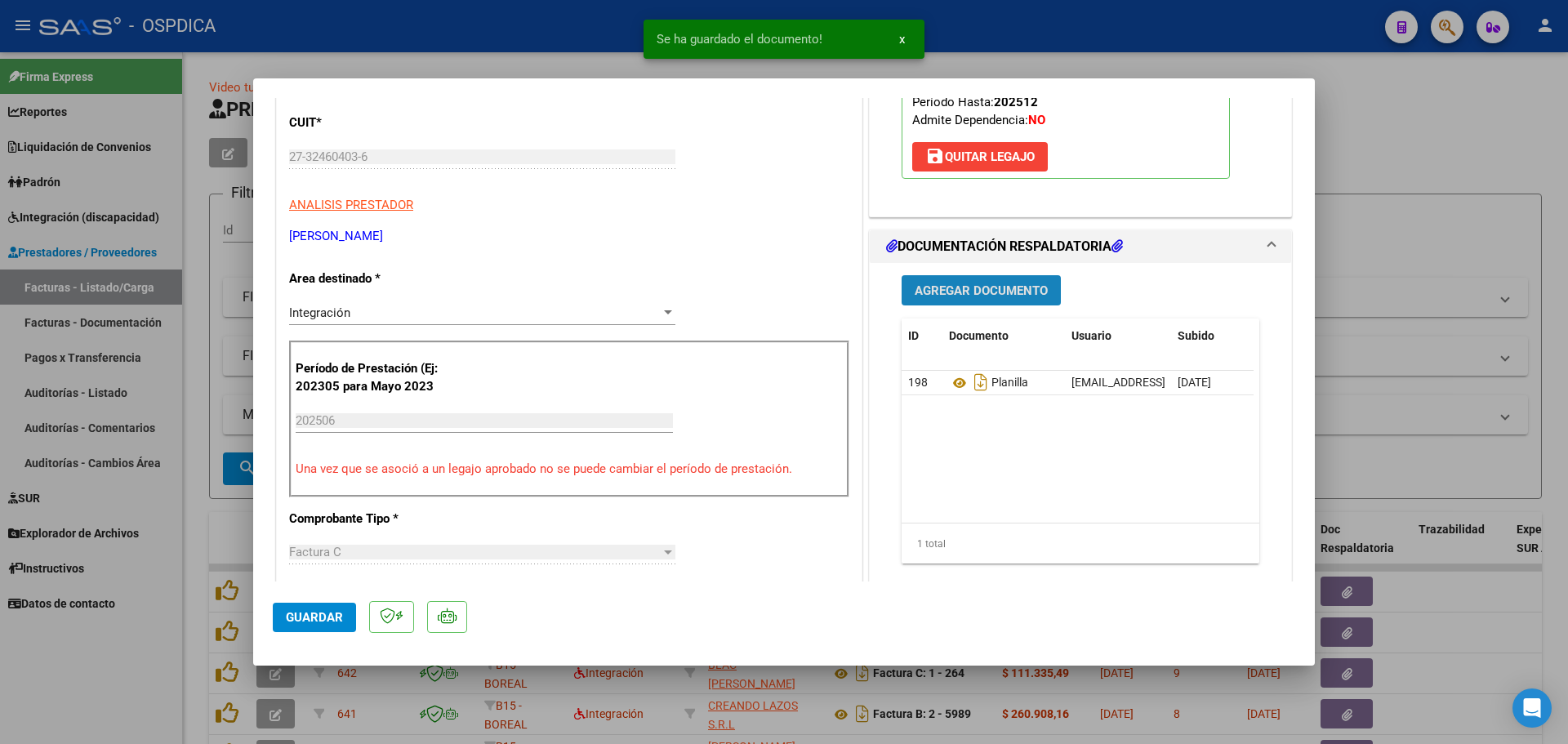
click at [984, 299] on button "Agregar Documento" at bounding box center [981, 290] width 159 height 31
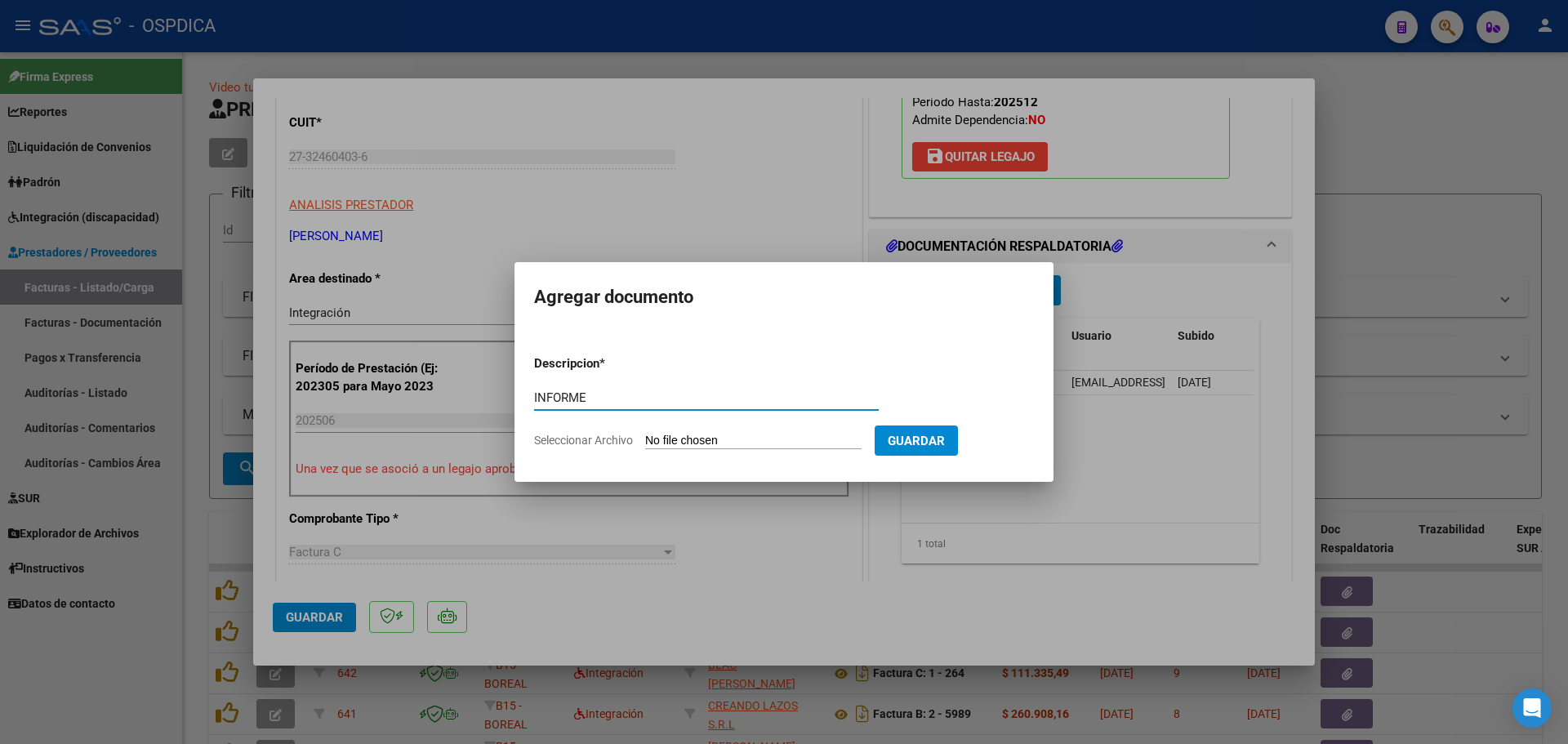
type input "INFORME"
click at [695, 446] on input "Seleccionar Archivo" at bounding box center [753, 442] width 216 height 15
type input "C:\fakepath\150166-4-Informe_de_evolucion_semestral.pdf"
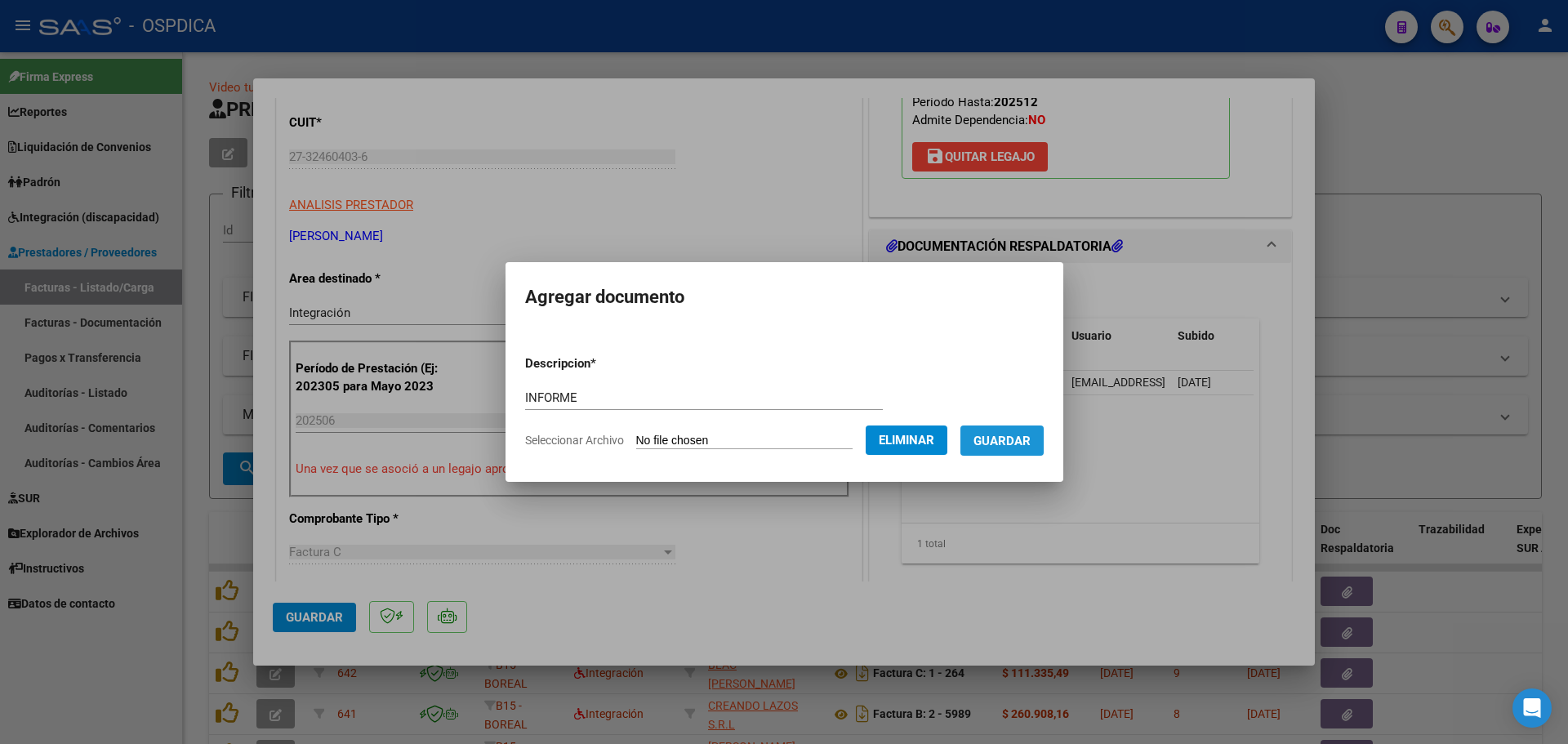
click at [1012, 453] on button "Guardar" at bounding box center [1002, 441] width 83 height 31
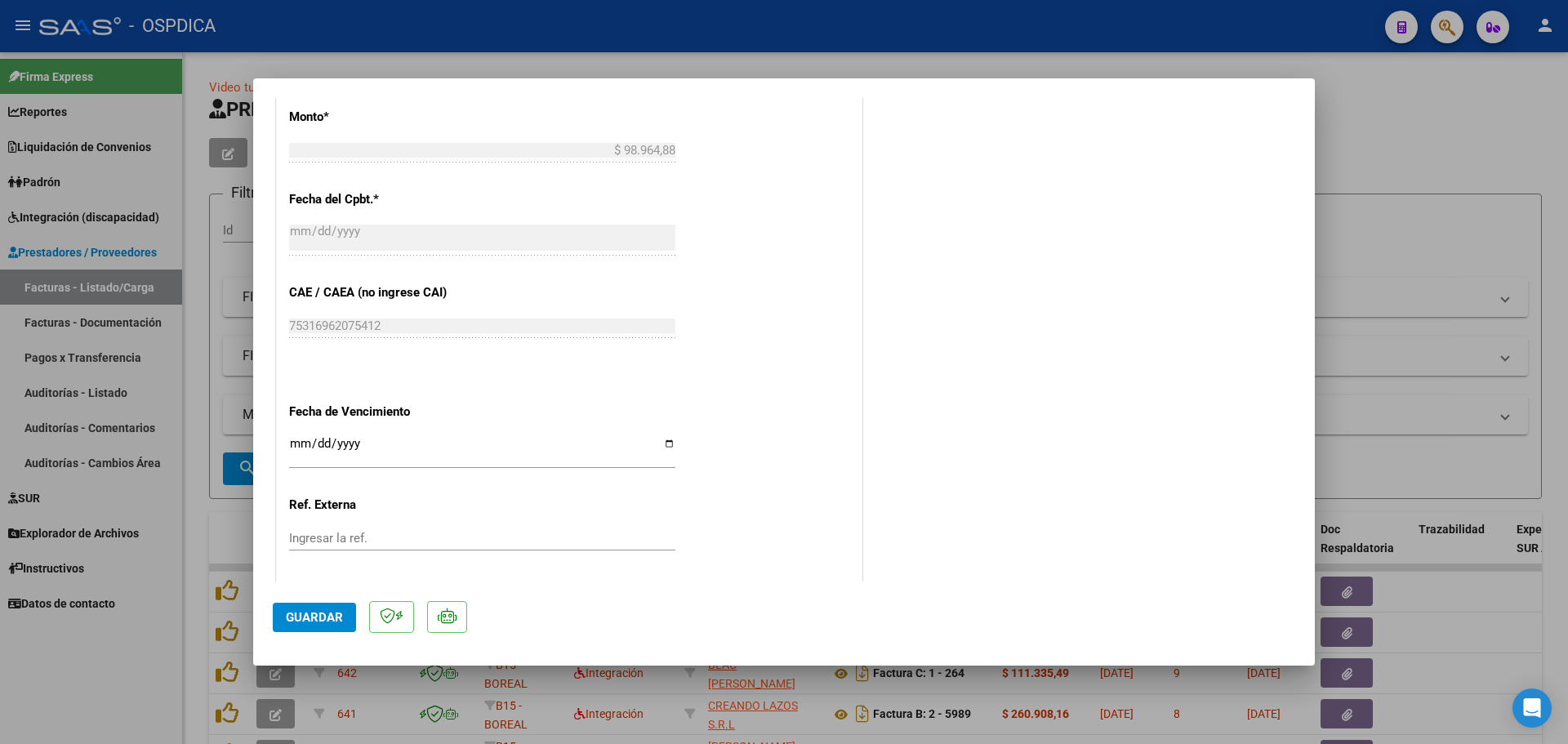
scroll to position [899, 0]
click at [295, 611] on span "Guardar" at bounding box center [314, 617] width 57 height 14
